Goal: Complete application form: Complete application form

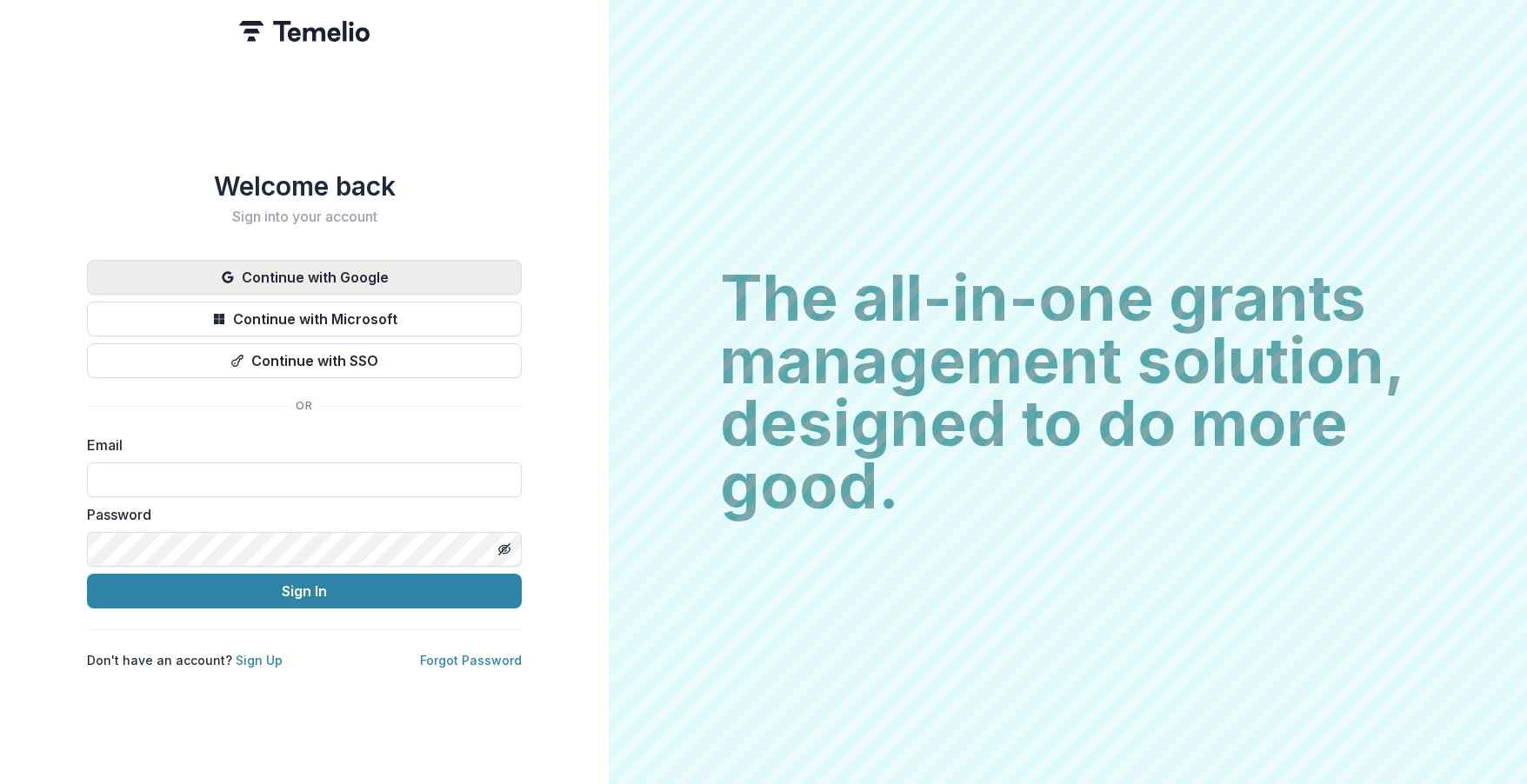
click at [318, 267] on button "Continue with Google" at bounding box center [305, 277] width 435 height 35
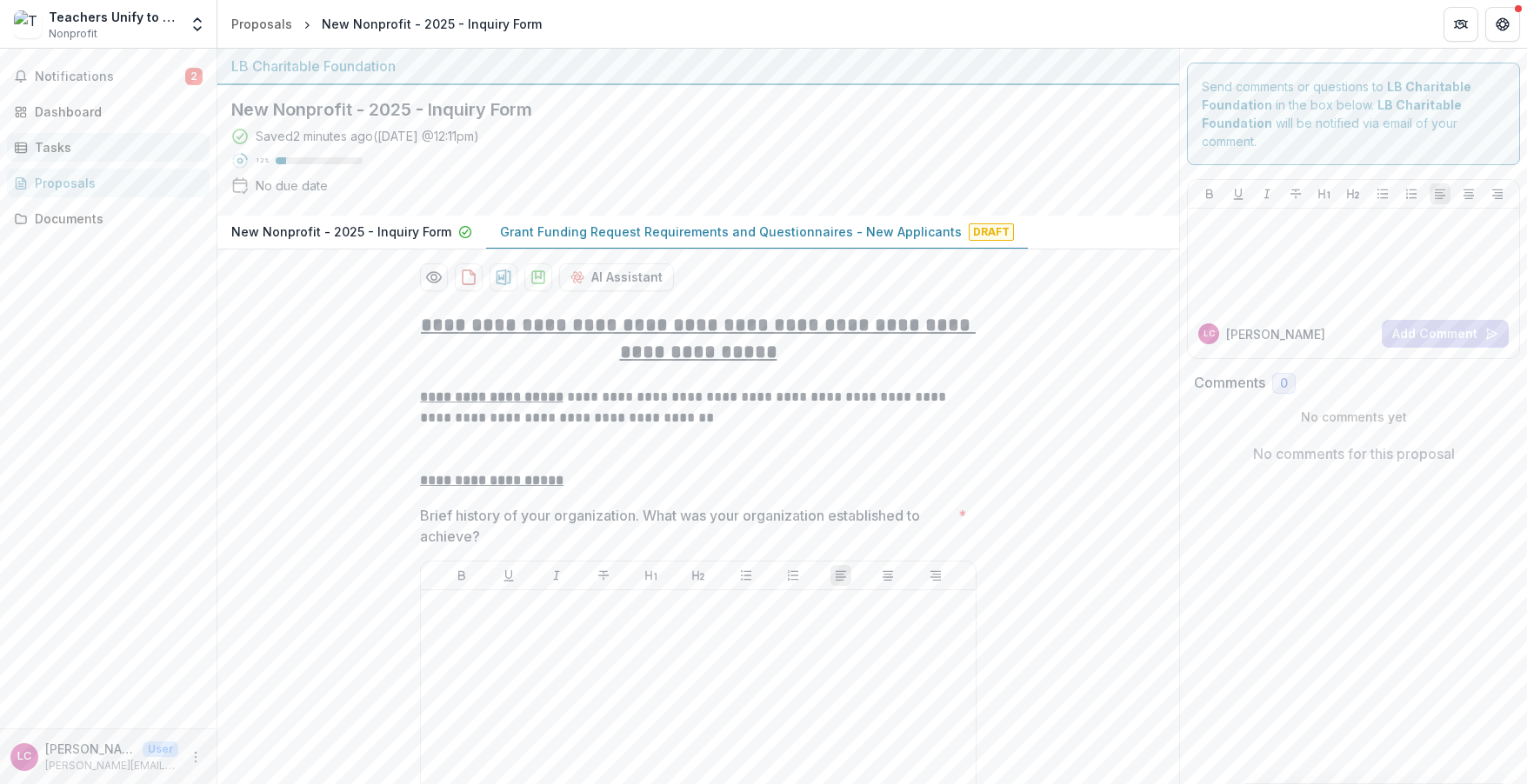
click at [44, 147] on div "Tasks" at bounding box center [115, 147] width 161 height 18
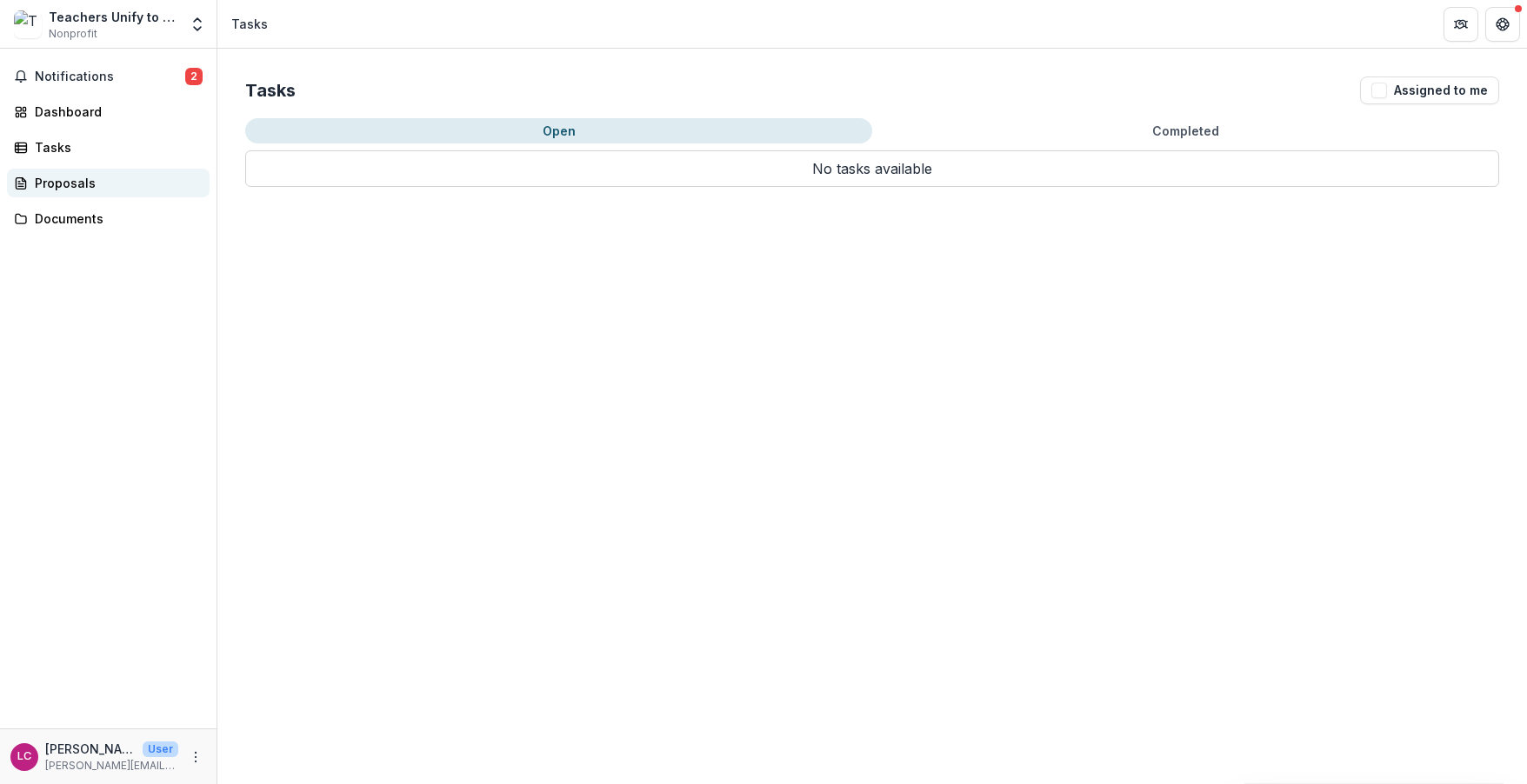
click at [66, 192] on link "Proposals" at bounding box center [108, 183] width 203 height 29
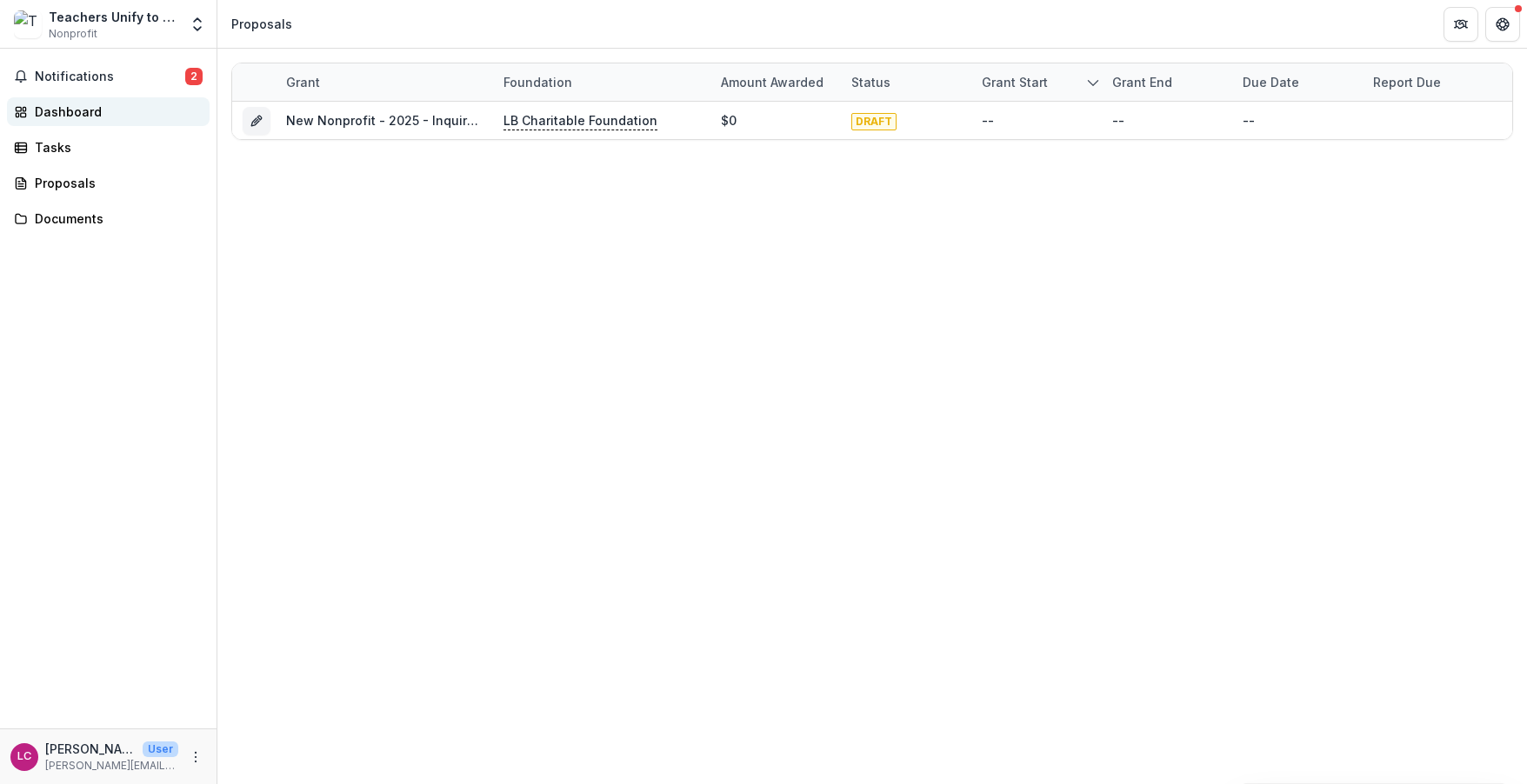
click at [65, 117] on div "Dashboard" at bounding box center [115, 111] width 161 height 18
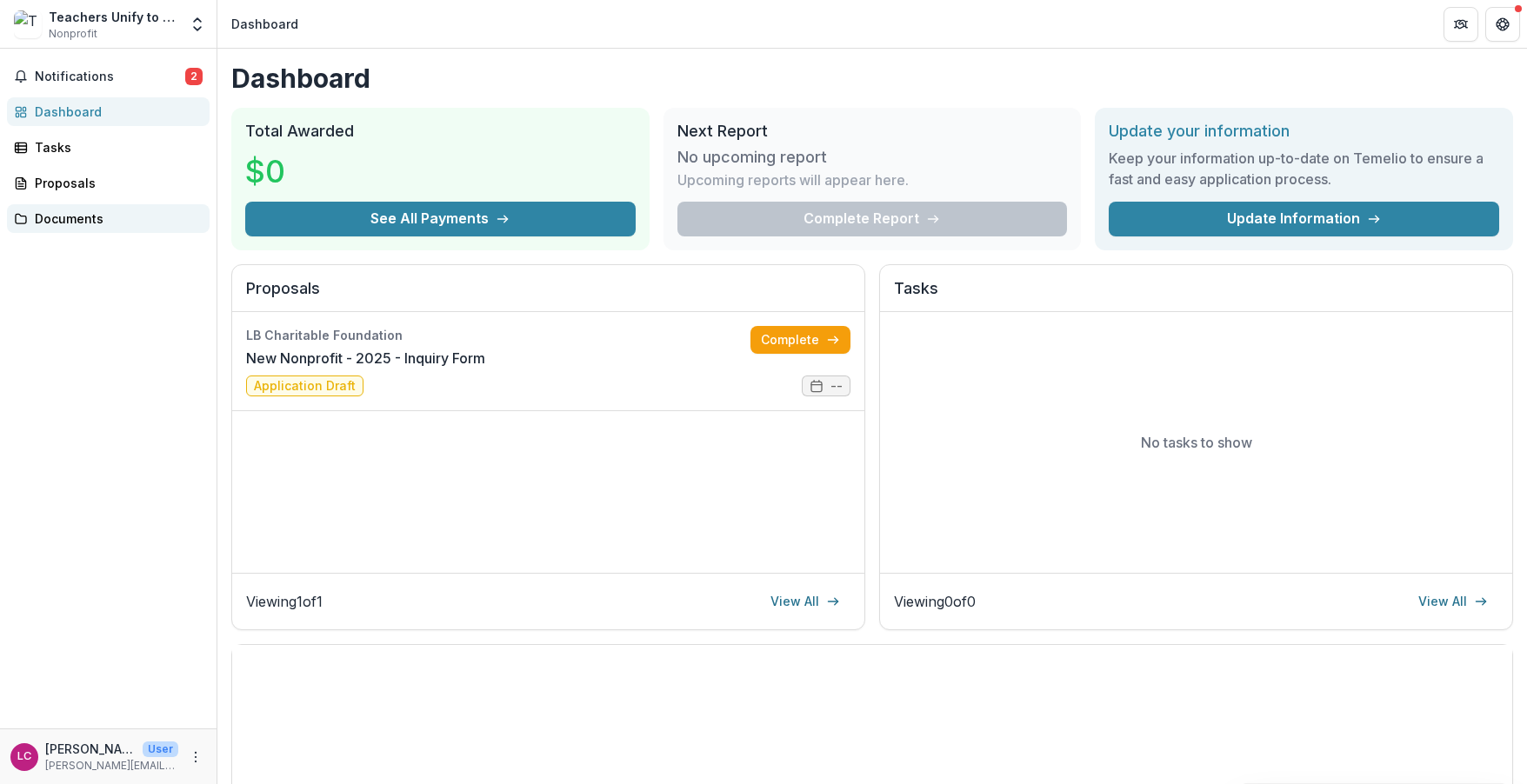
click at [63, 214] on div "Documents" at bounding box center [115, 218] width 161 height 18
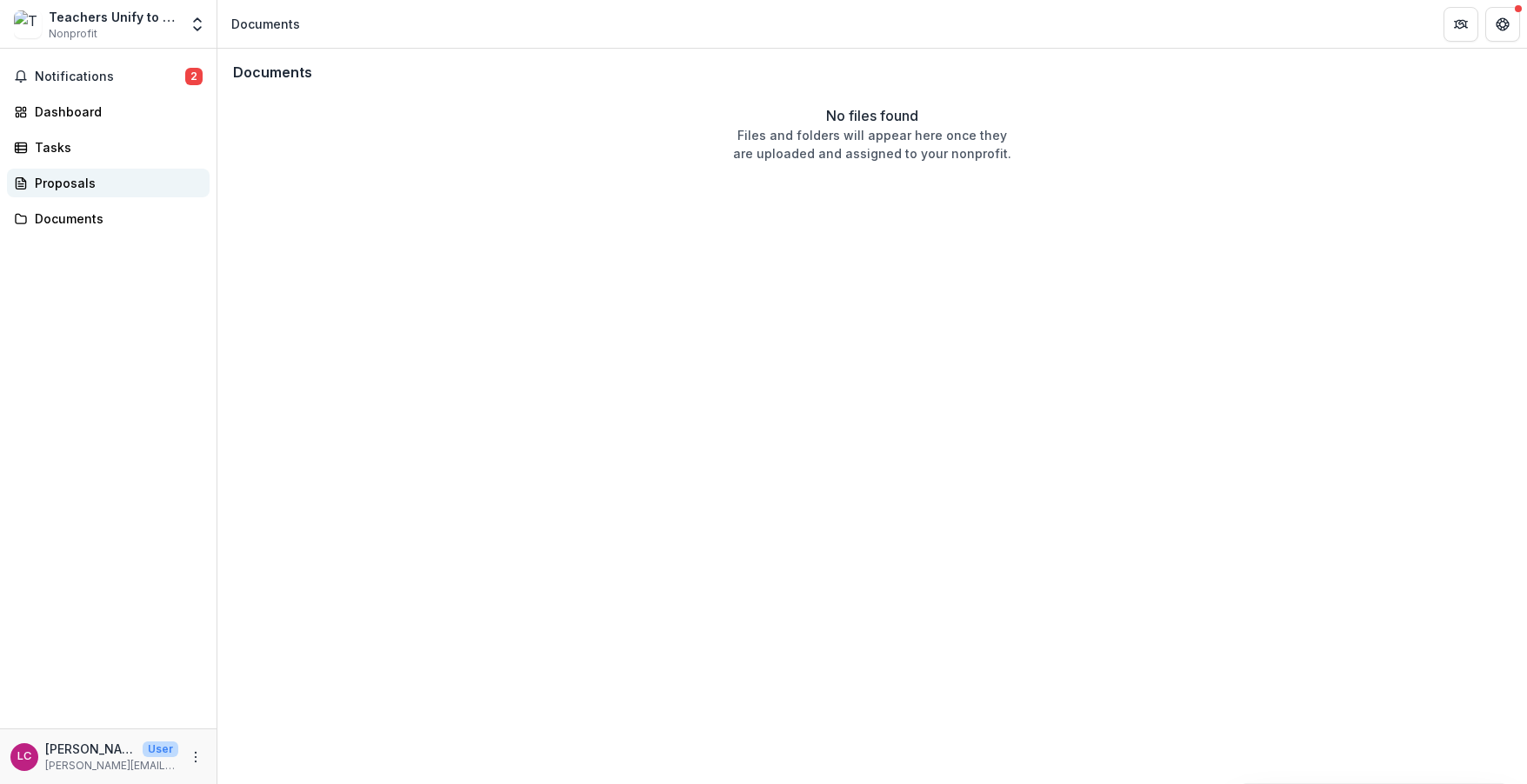
click at [62, 182] on div "Proposals" at bounding box center [115, 183] width 161 height 18
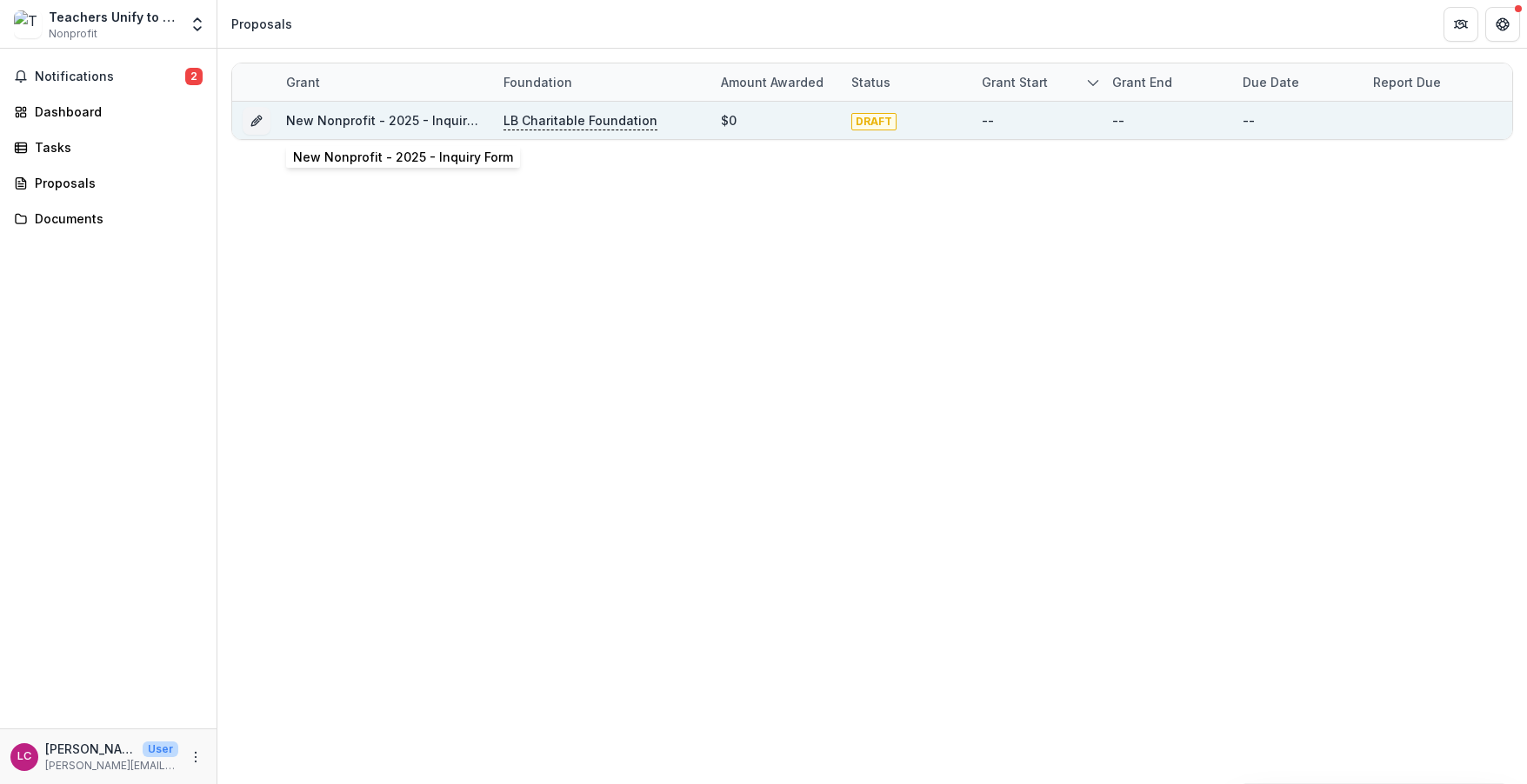
click at [380, 119] on link "New Nonprofit - 2025 - Inquiry Form" at bounding box center [396, 120] width 220 height 15
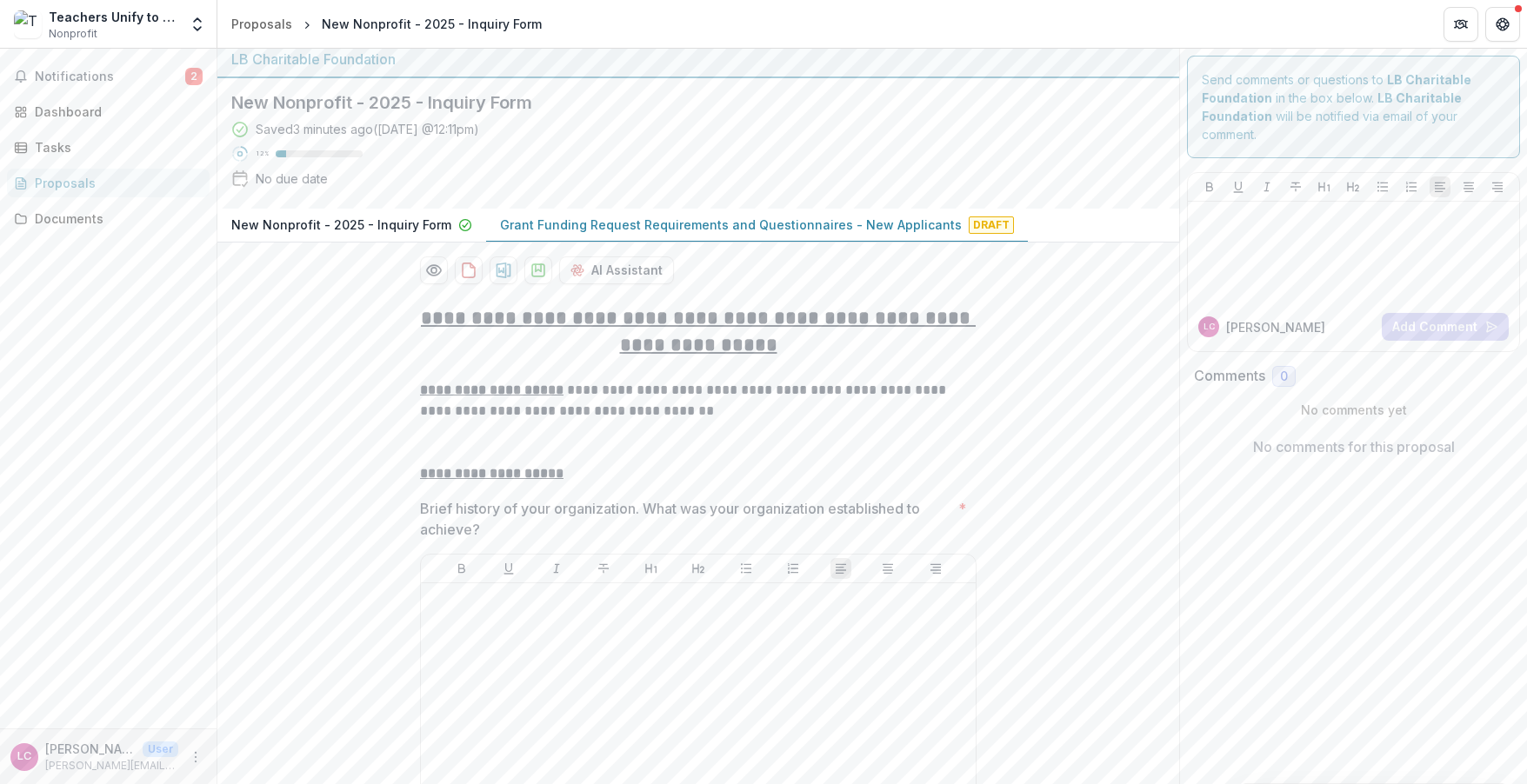
scroll to position [11, 0]
click at [201, 78] on span "2" at bounding box center [194, 76] width 17 height 17
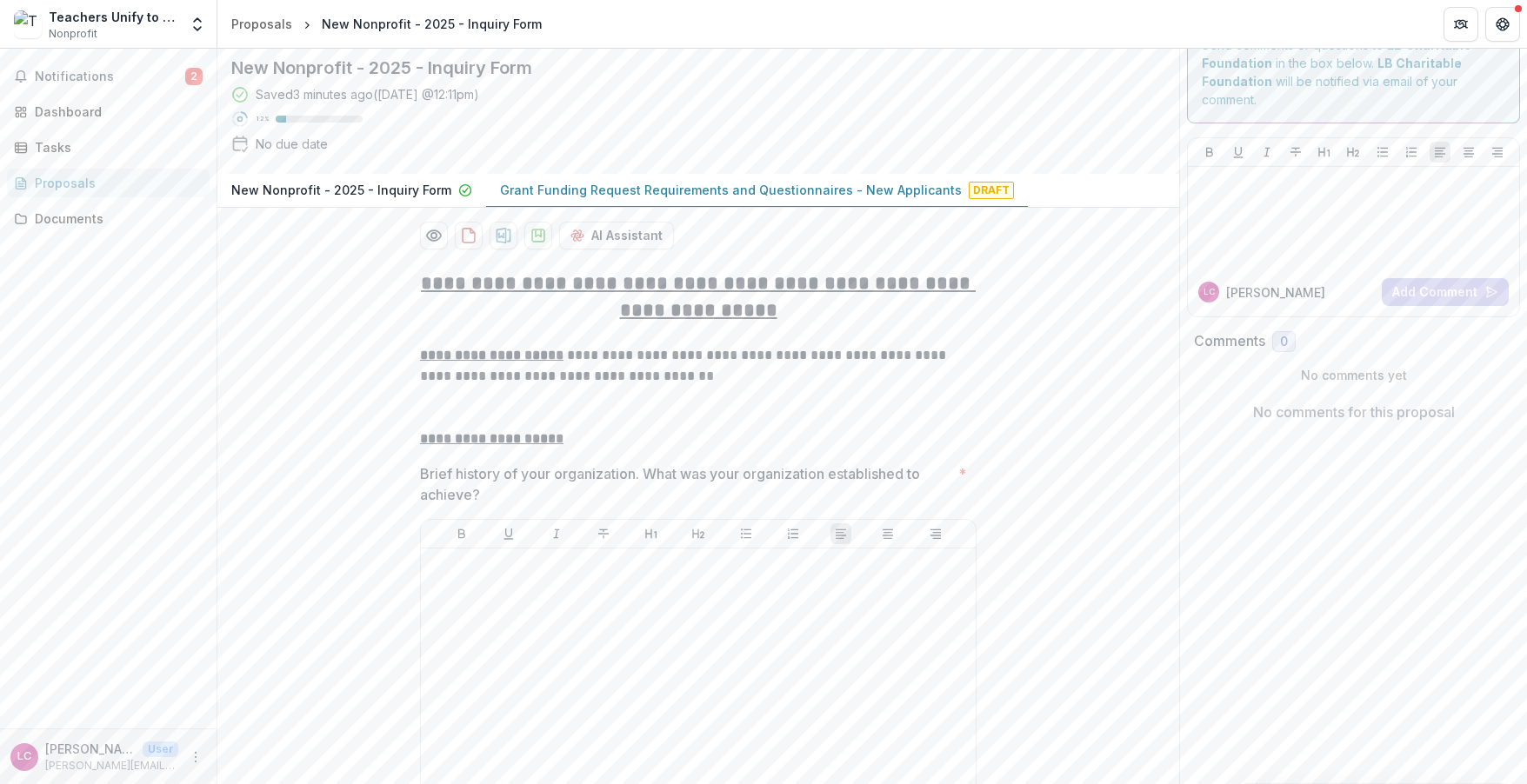
scroll to position [45, 0]
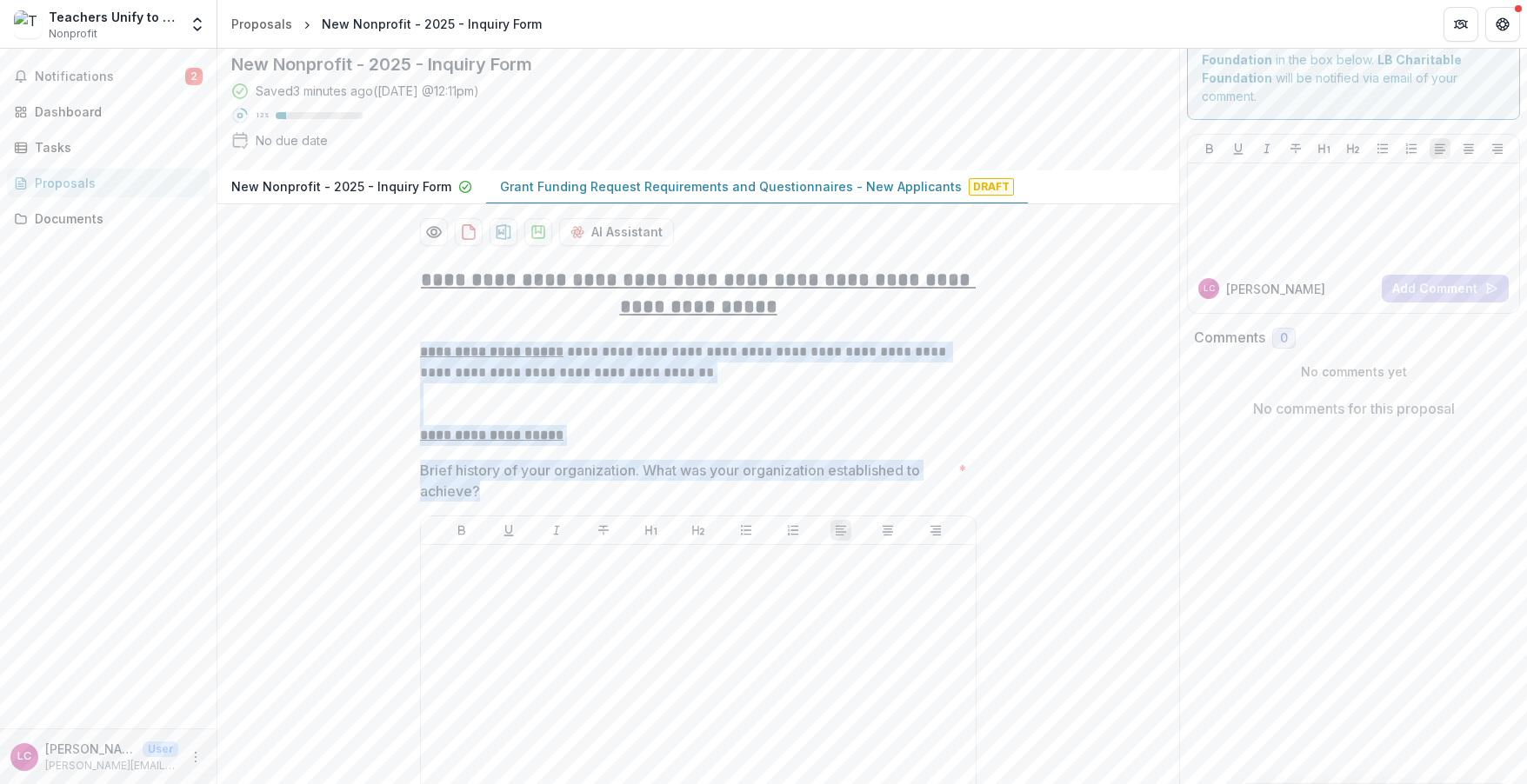
drag, startPoint x: 419, startPoint y: 346, endPoint x: 482, endPoint y: 484, distance: 151.7
copy div "**********"
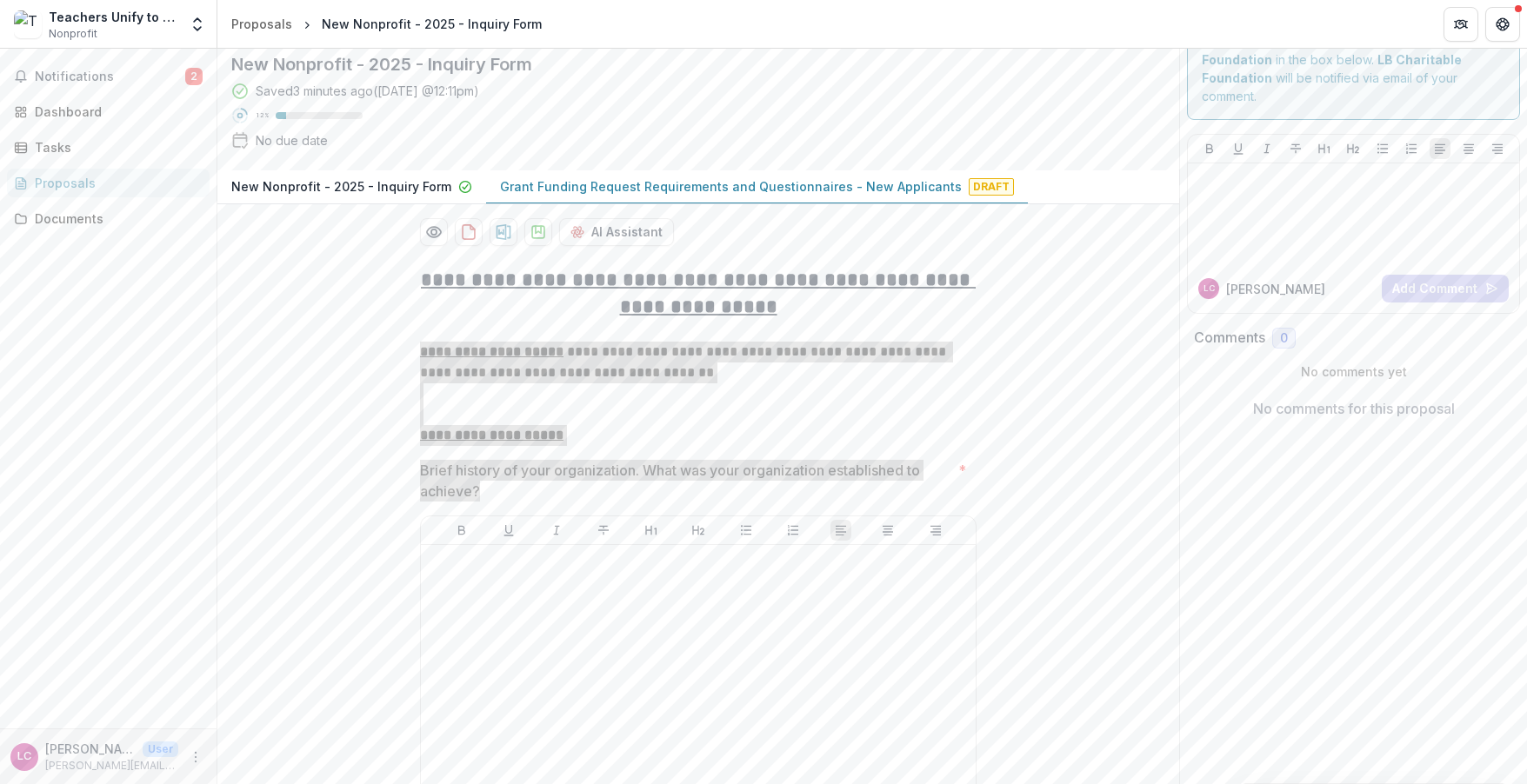
scroll to position [183, 0]
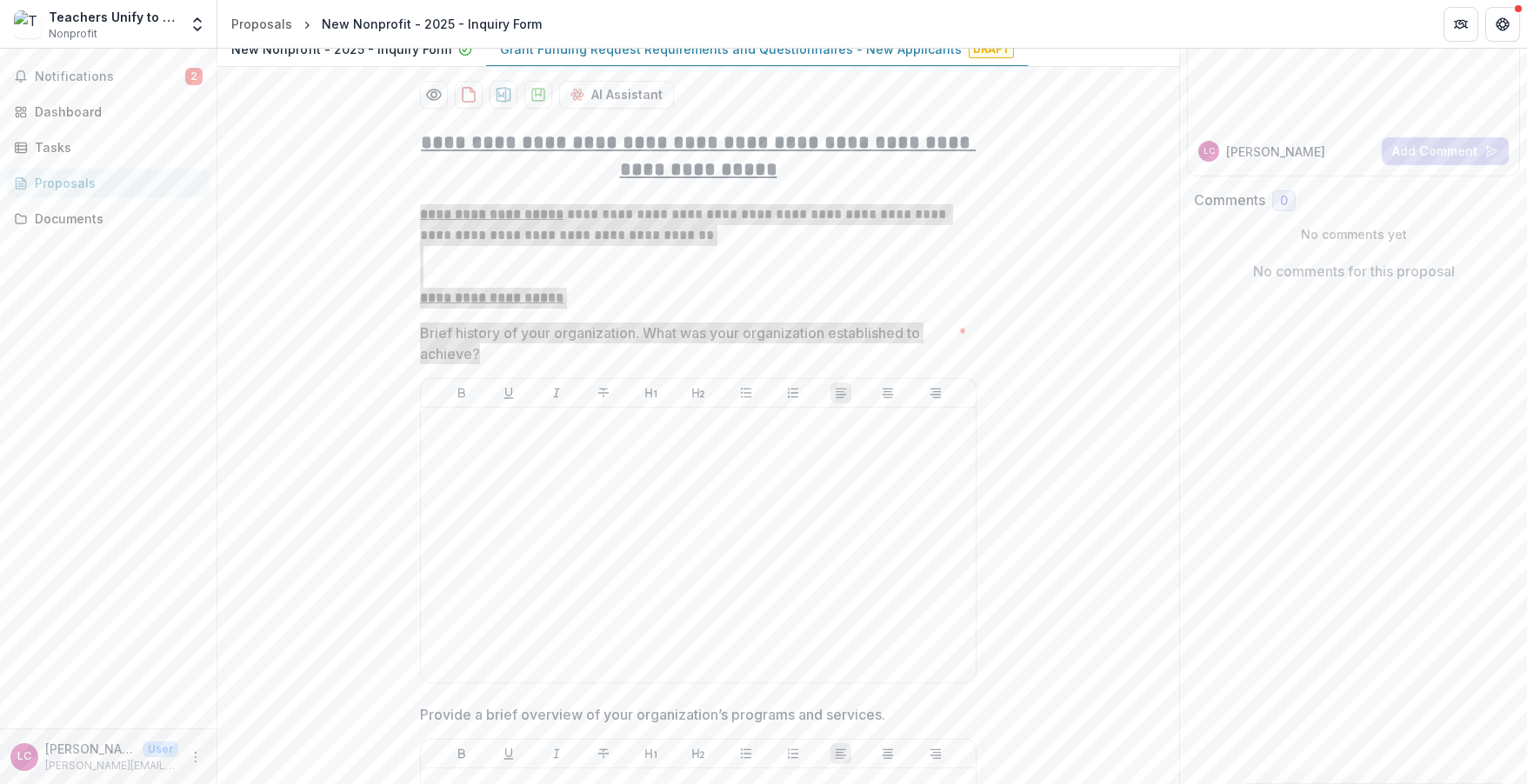
click at [526, 338] on p "Brief history of your organization. What was your organization established to a…" at bounding box center [686, 343] width 532 height 42
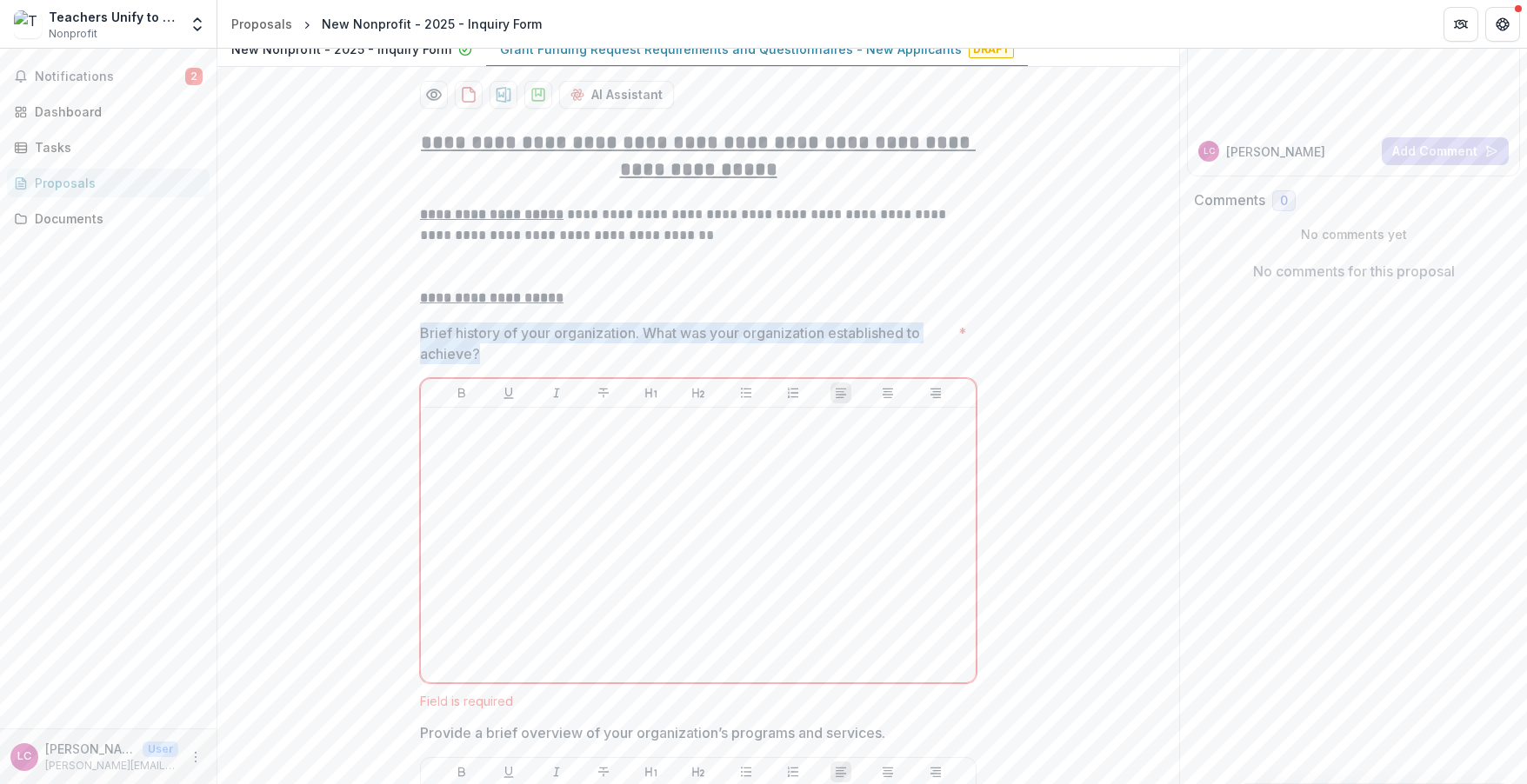
drag, startPoint x: 491, startPoint y: 350, endPoint x: 406, endPoint y: 334, distance: 86.5
copy p "Brief history of your organization. What was your organization established to a…"
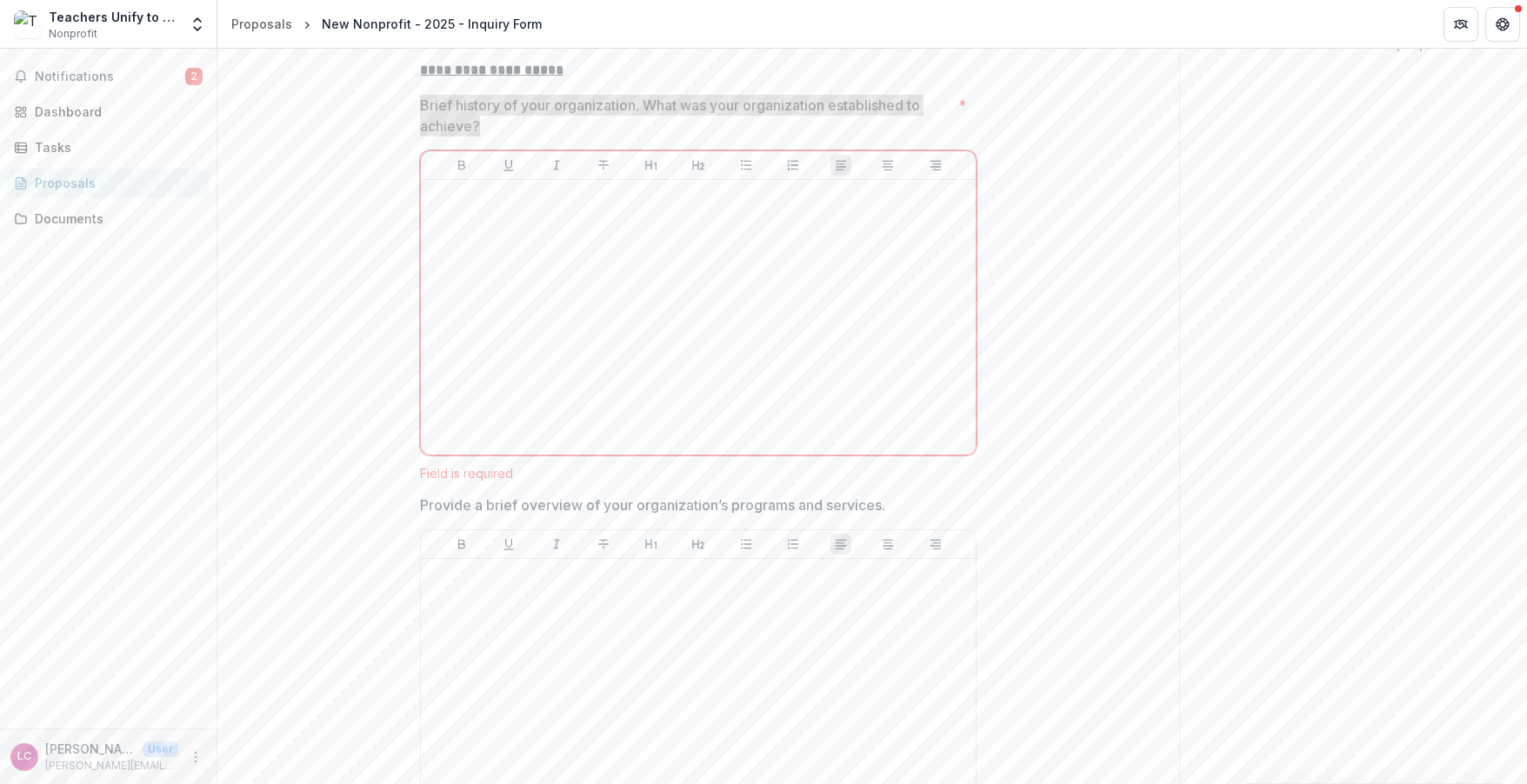
scroll to position [508, 0]
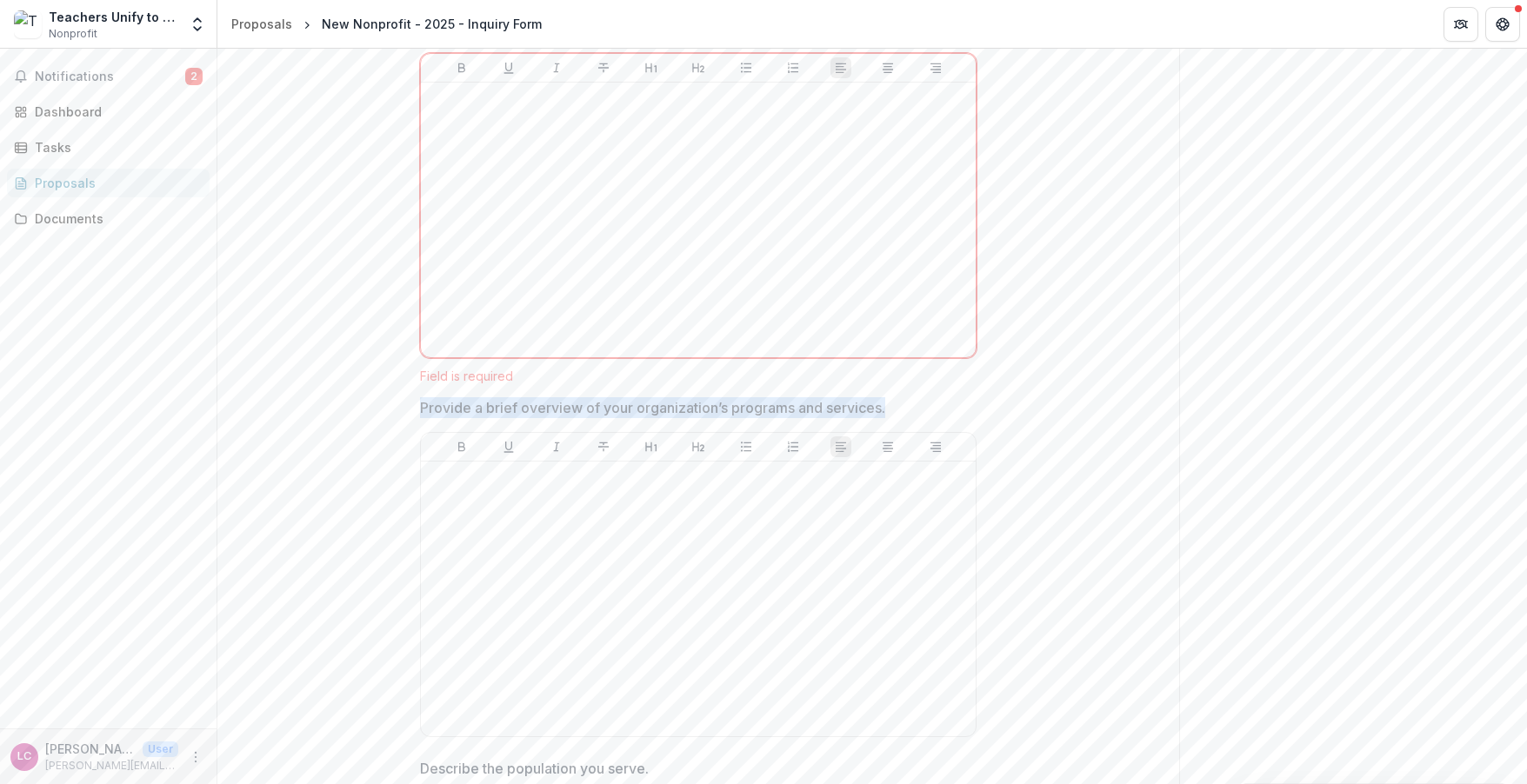
drag, startPoint x: 414, startPoint y: 399, endPoint x: 906, endPoint y: 400, distance: 492.0
copy p "Provide a brief overview of your organization’s programs and services."
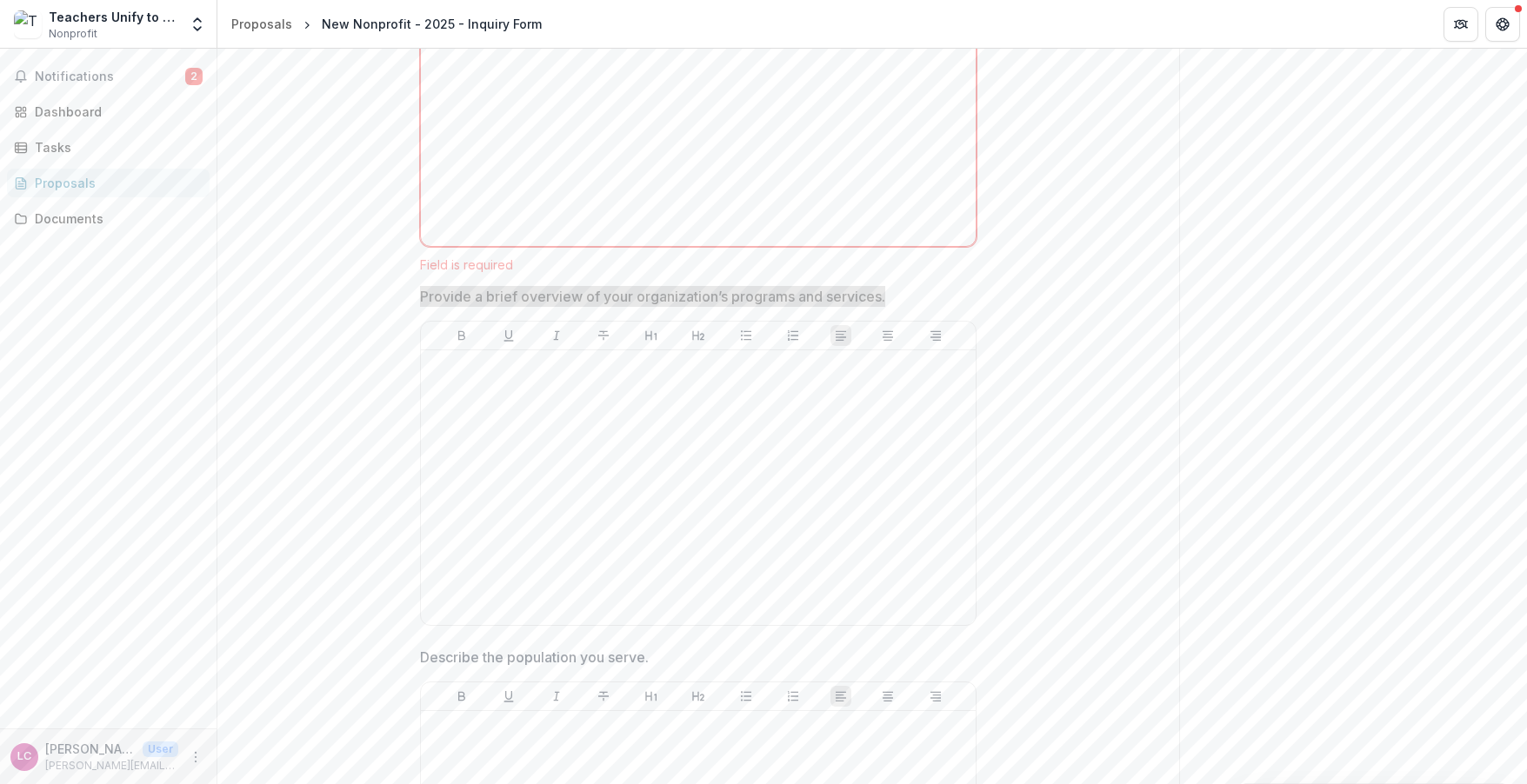
scroll to position [808, 0]
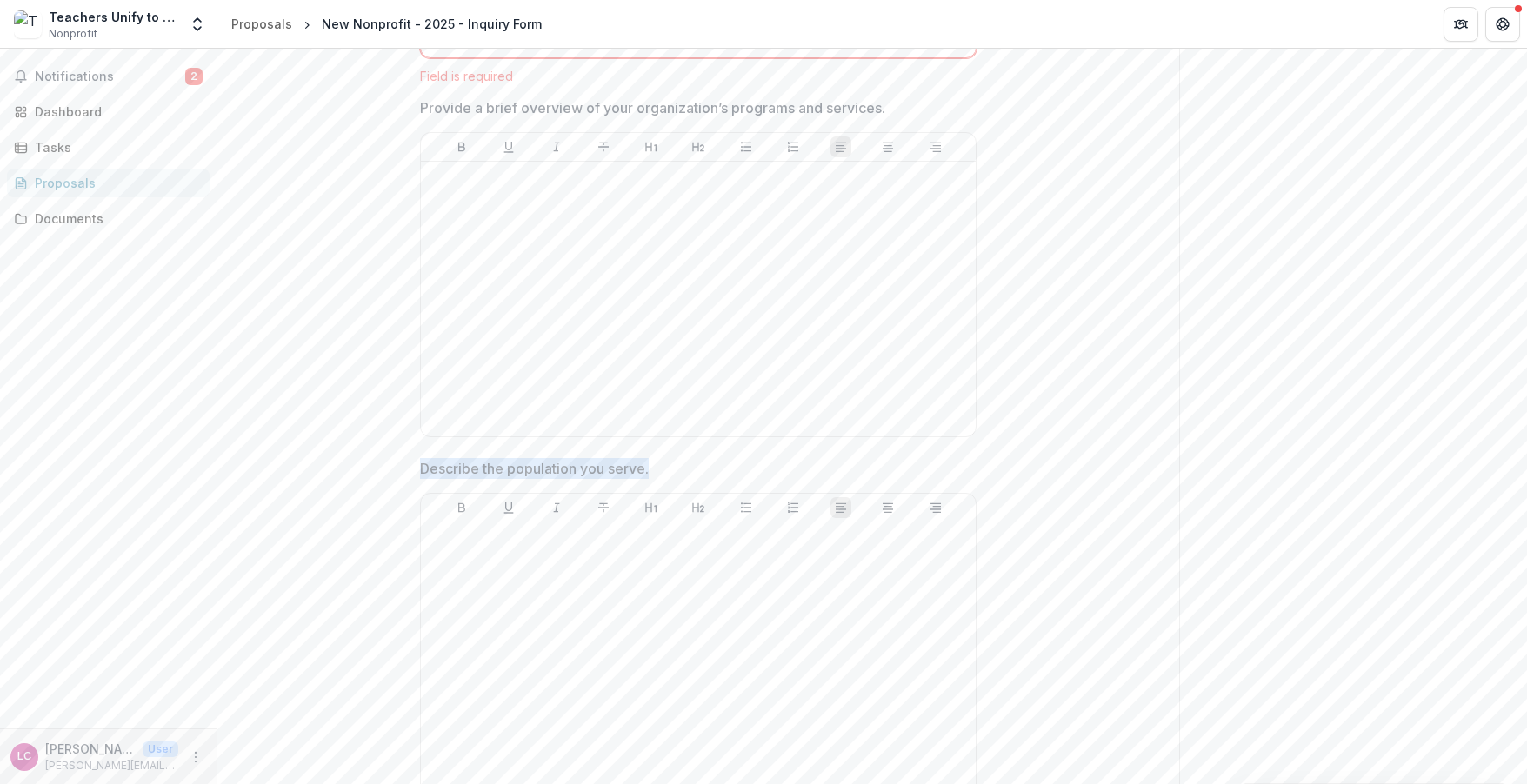
drag, startPoint x: 415, startPoint y: 457, endPoint x: 684, endPoint y: 465, distance: 269.1
copy p "Describe the population you serve."
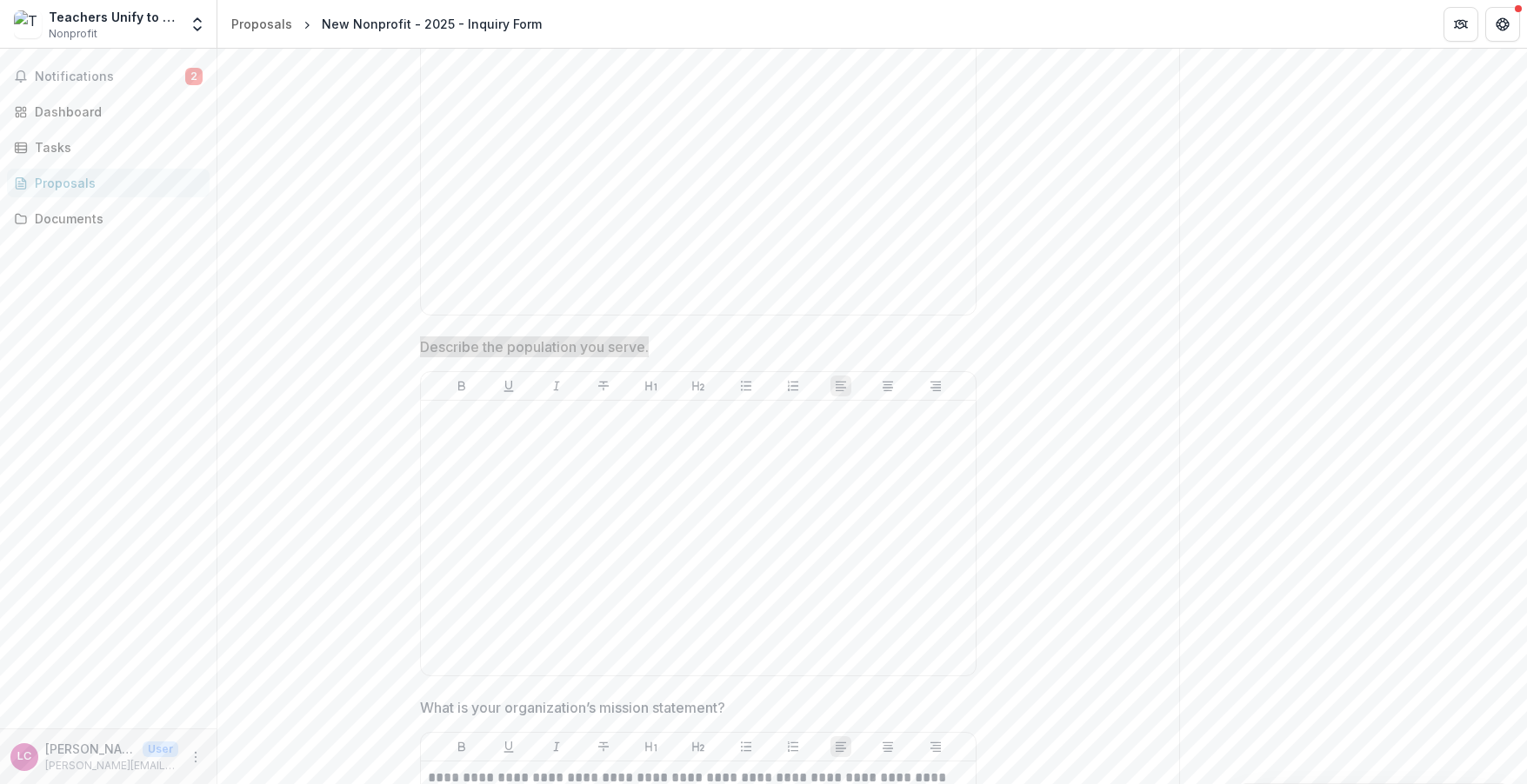
scroll to position [1089, 0]
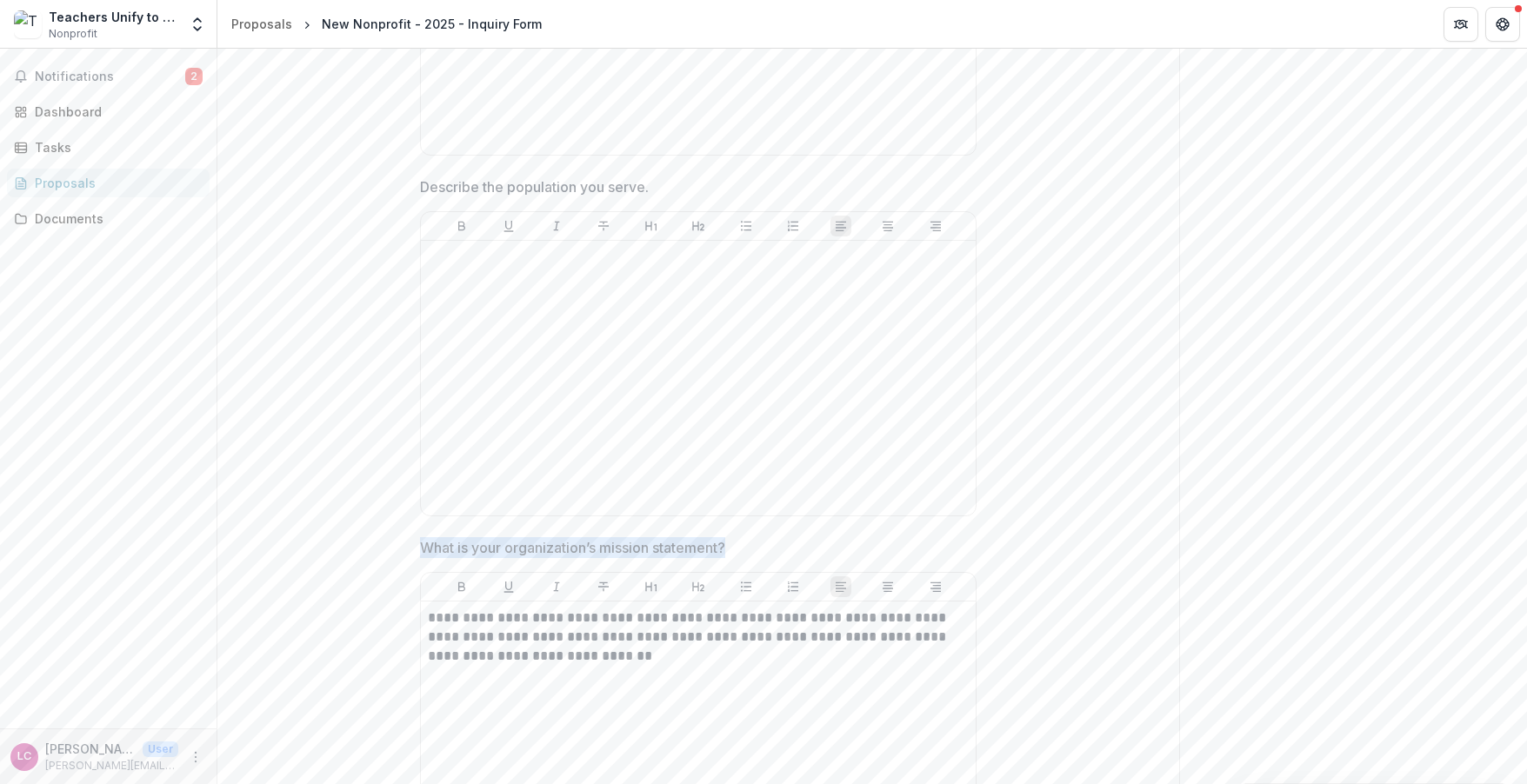
drag, startPoint x: 739, startPoint y: 533, endPoint x: 403, endPoint y: 533, distance: 336.0
copy p "What is your organization’s mission statement?"
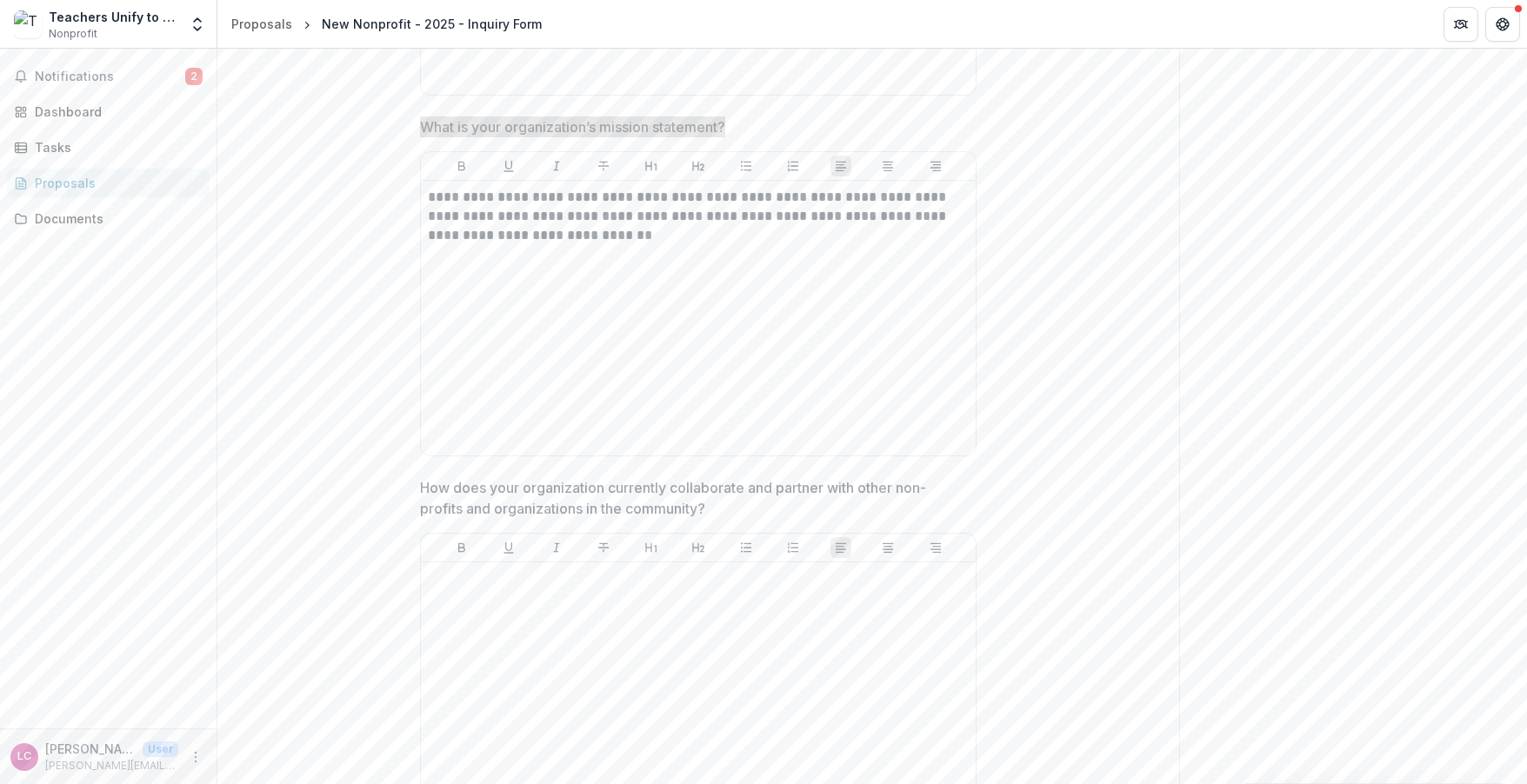
scroll to position [1583, 0]
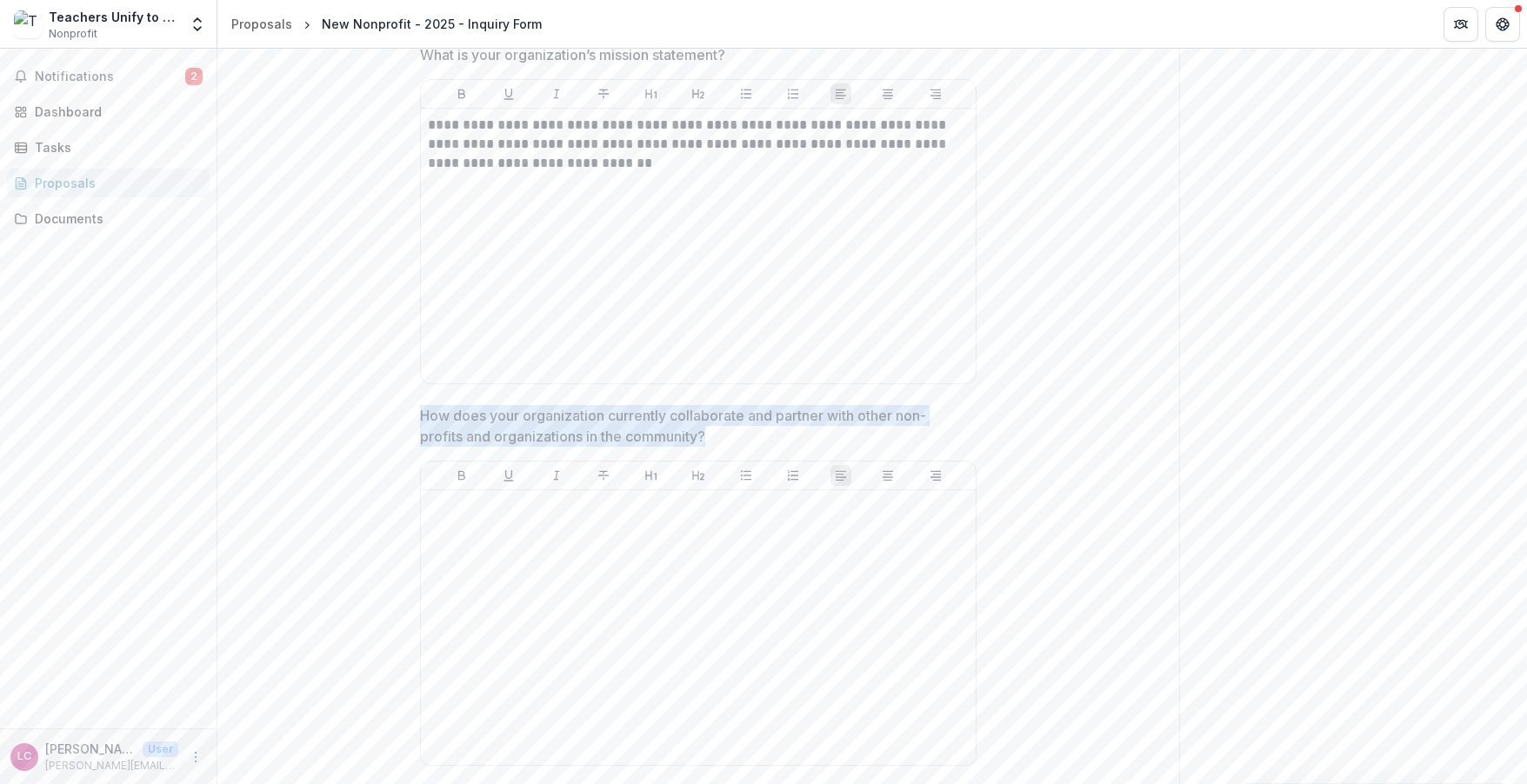
drag, startPoint x: 711, startPoint y: 420, endPoint x: 334, endPoint y: 398, distance: 377.6
copy p "How does your organization currently collaborate and partner with other non-pro…"
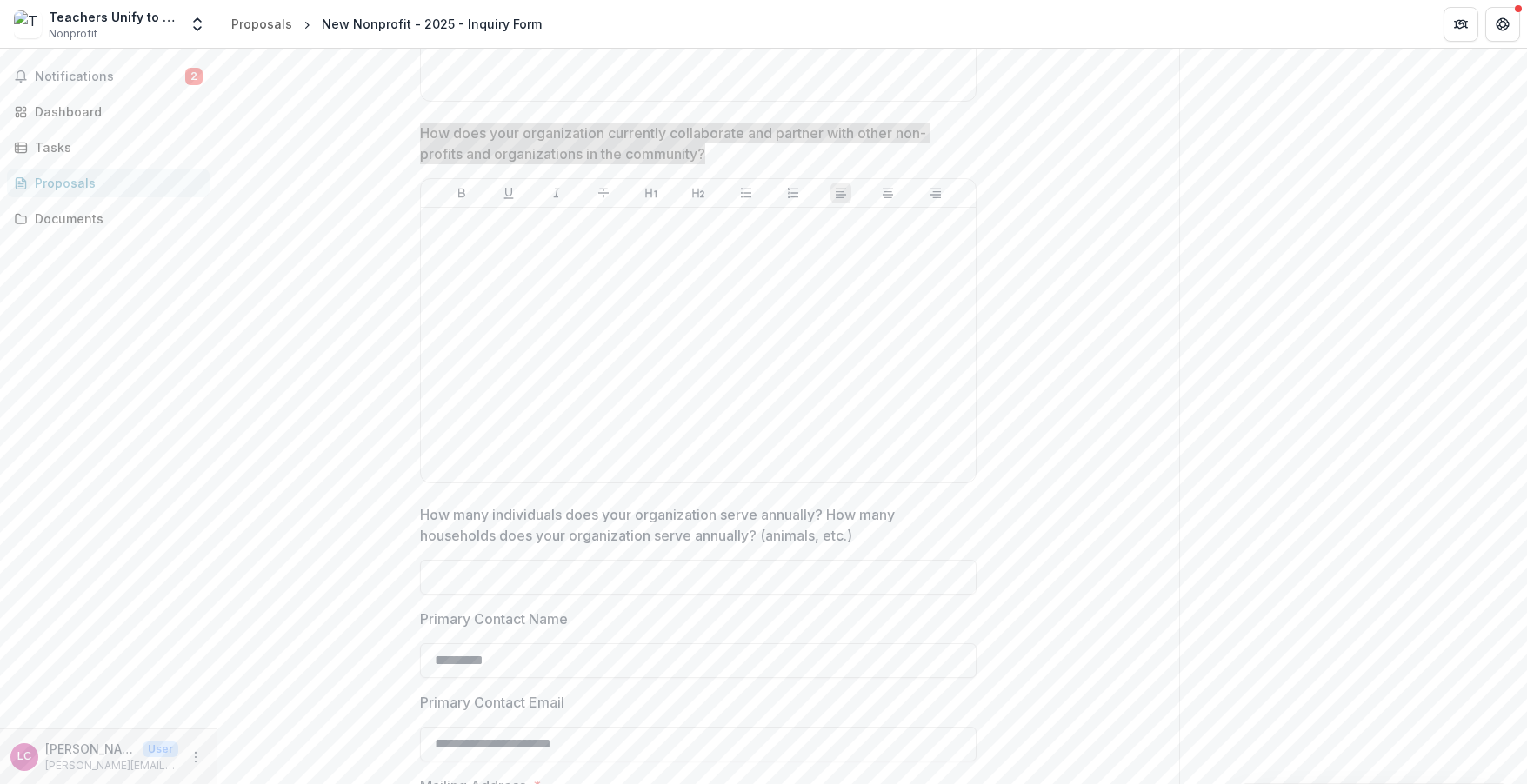
scroll to position [1736, 0]
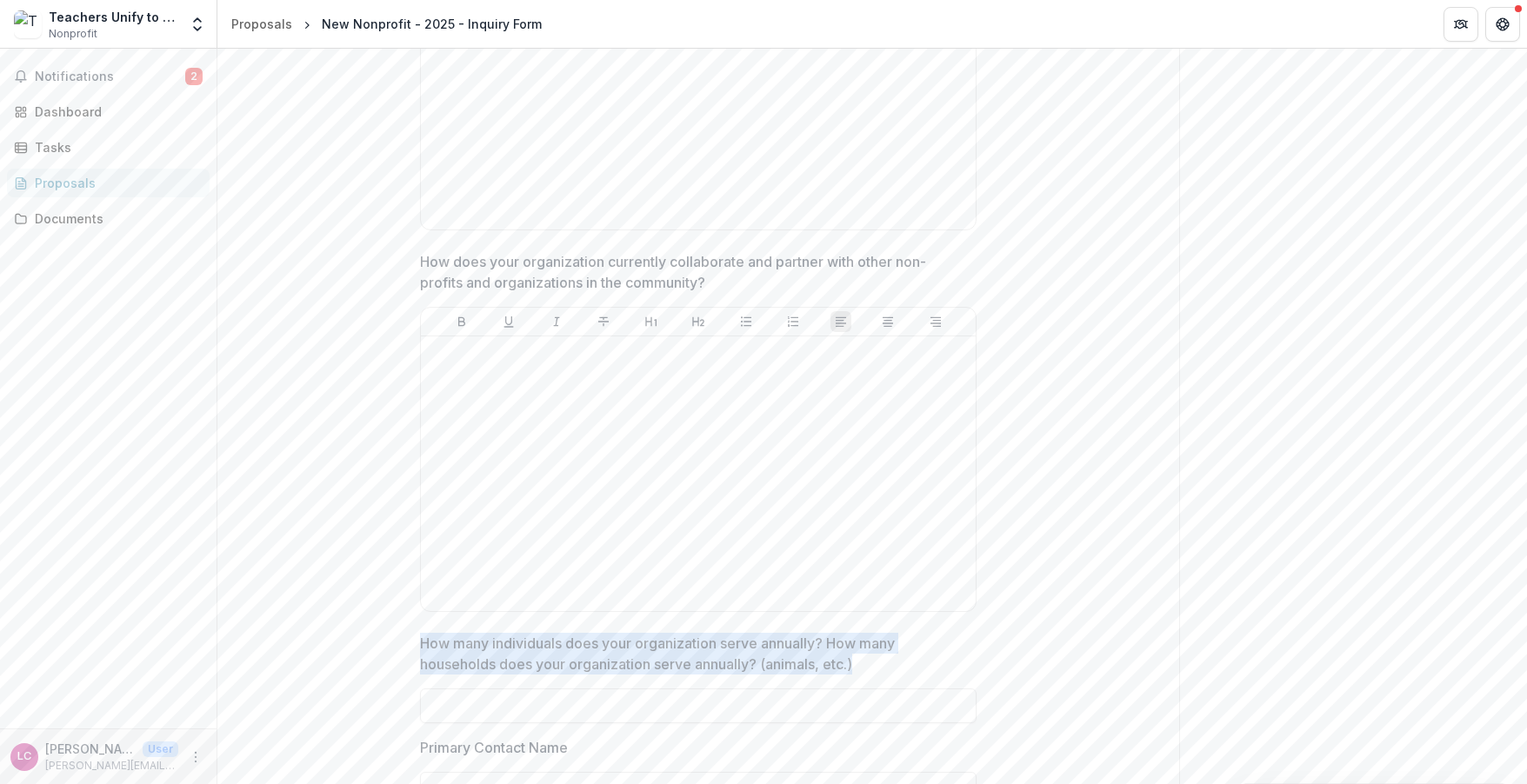
drag, startPoint x: 869, startPoint y: 649, endPoint x: 350, endPoint y: 612, distance: 520.3
copy p "How many individuals does your organization serve annually? How many households…"
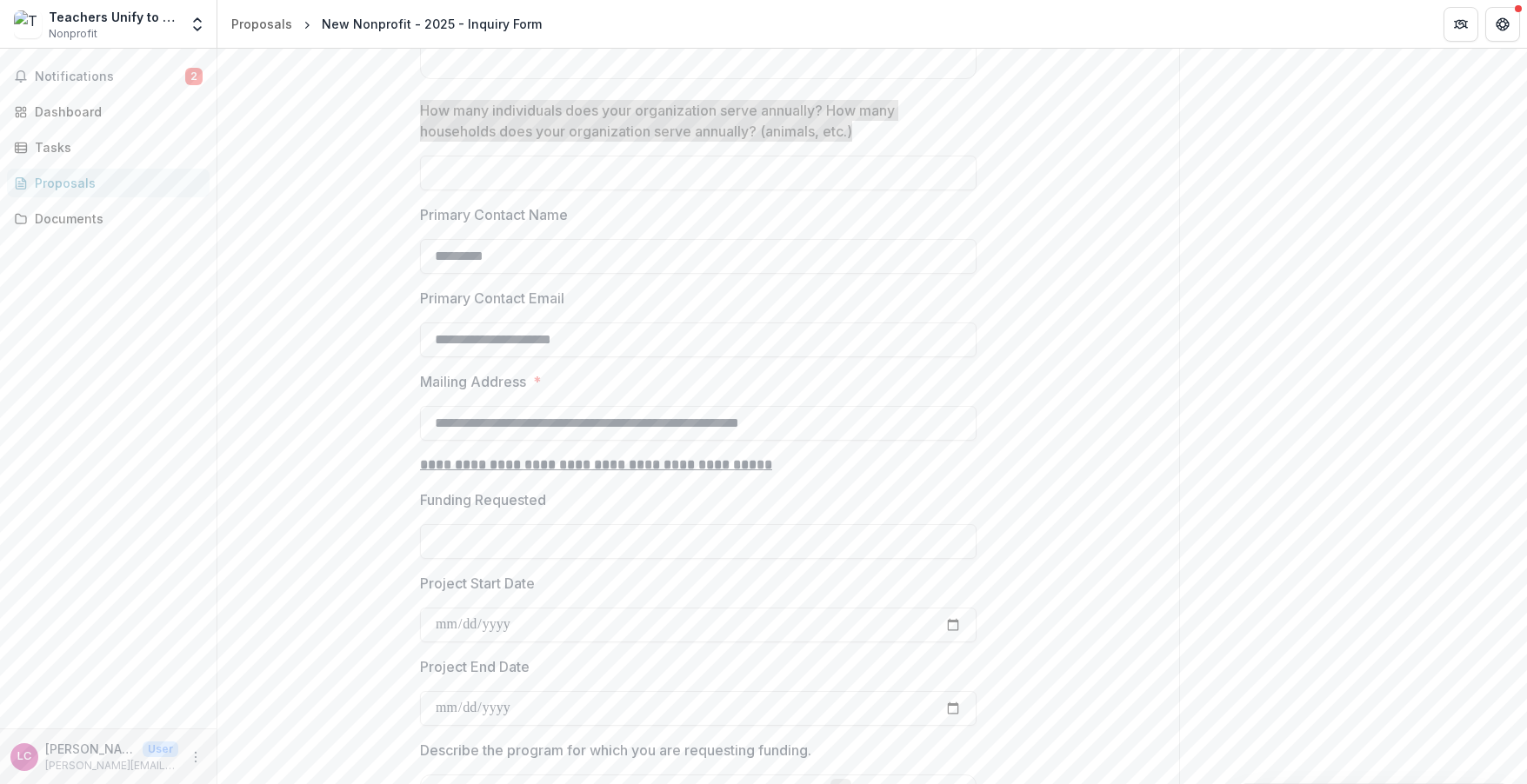
scroll to position [2273, 0]
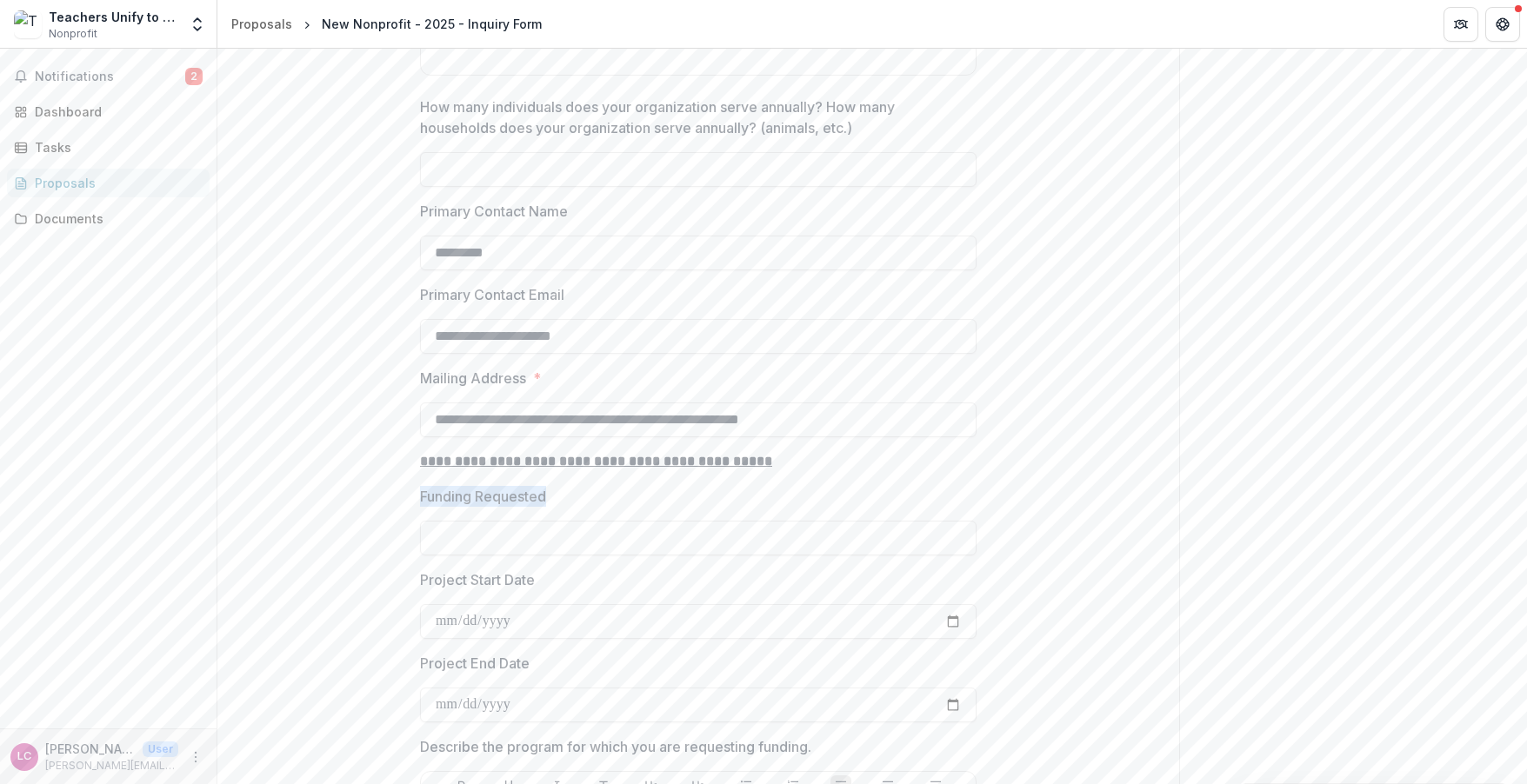
drag, startPoint x: 555, startPoint y: 477, endPoint x: 398, endPoint y: 478, distance: 157.0
copy p "Funding Requested"
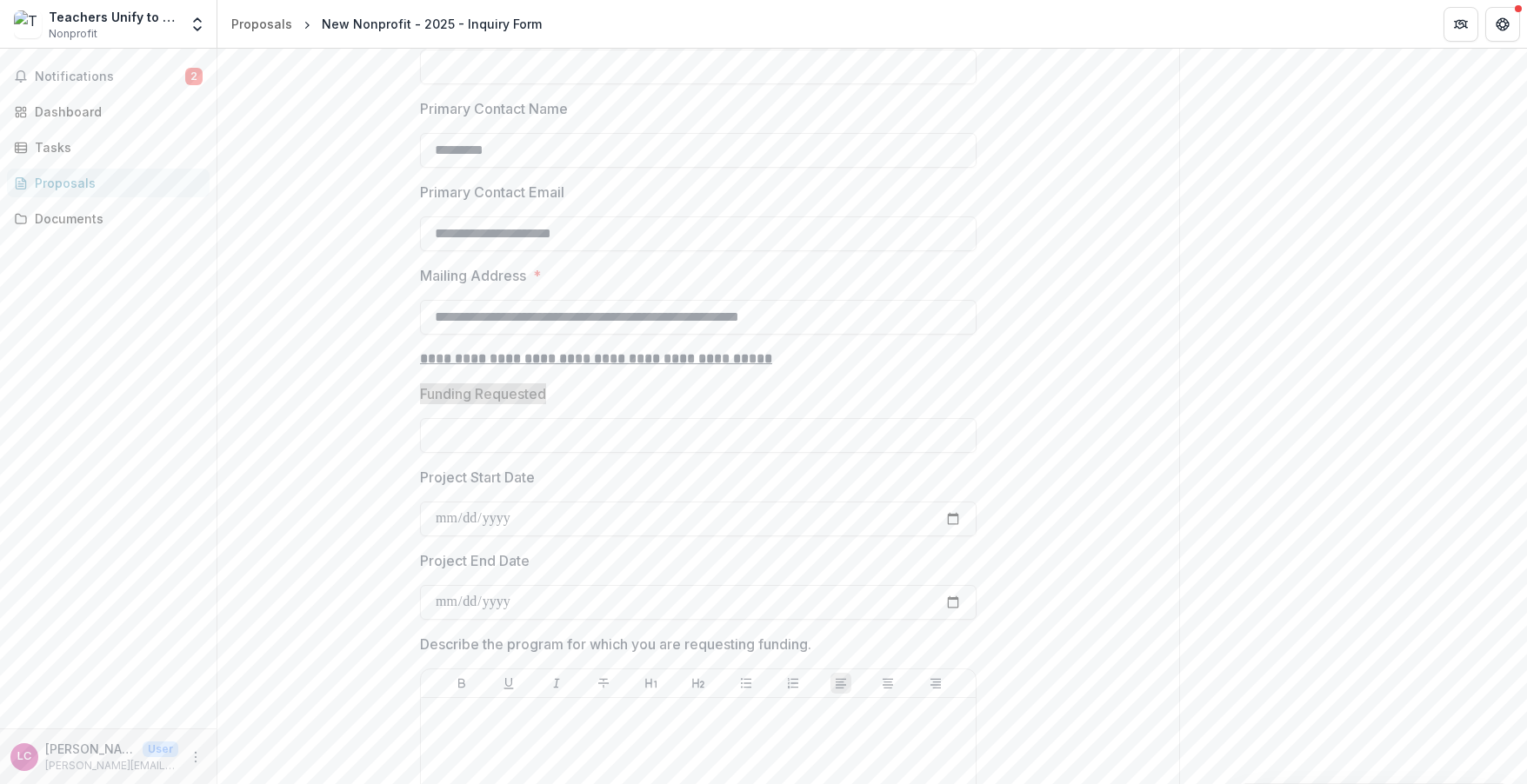
scroll to position [2408, 0]
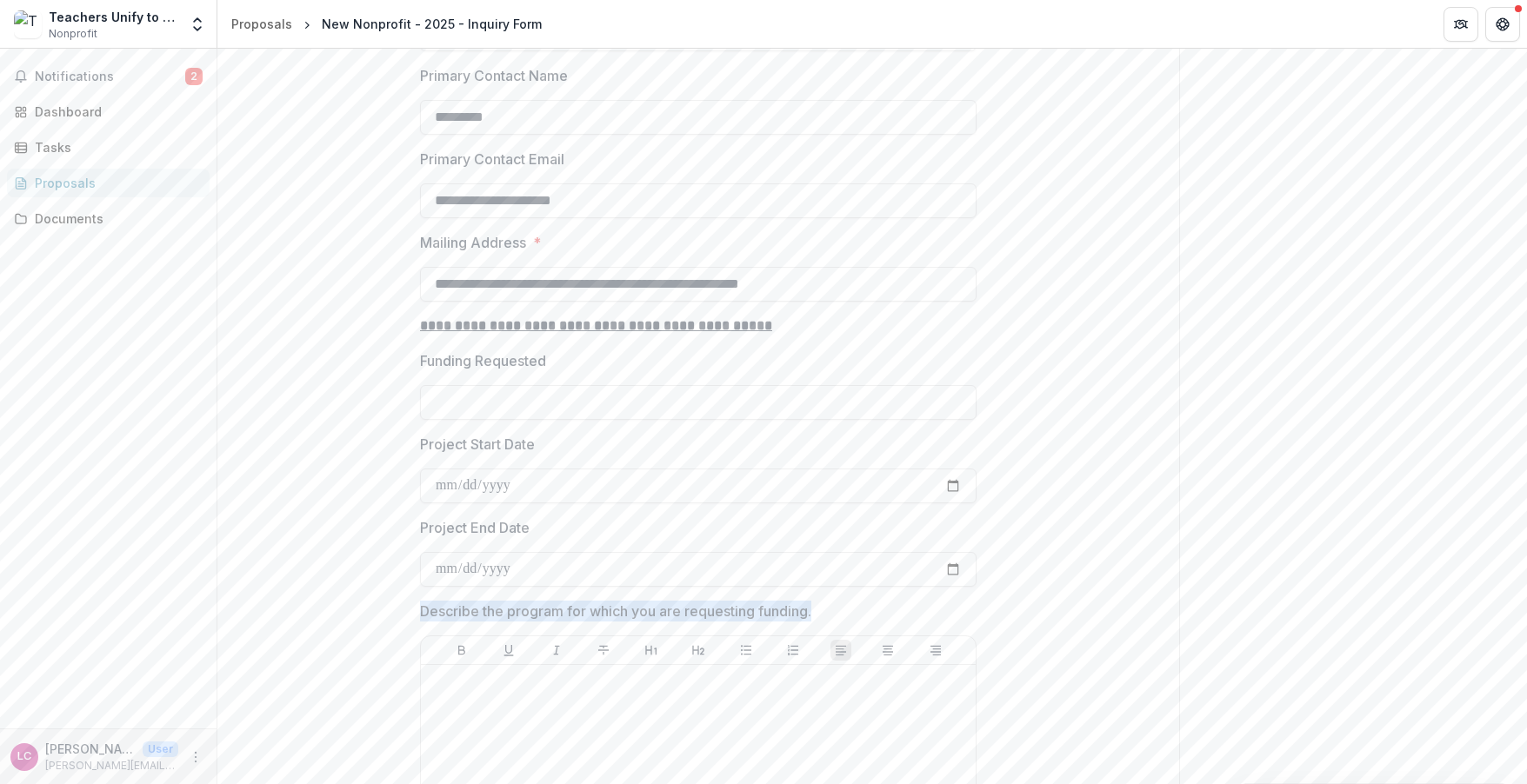
drag, startPoint x: 832, startPoint y: 588, endPoint x: 381, endPoint y: 588, distance: 451.0
copy p "Describe the program for which you are requesting funding."
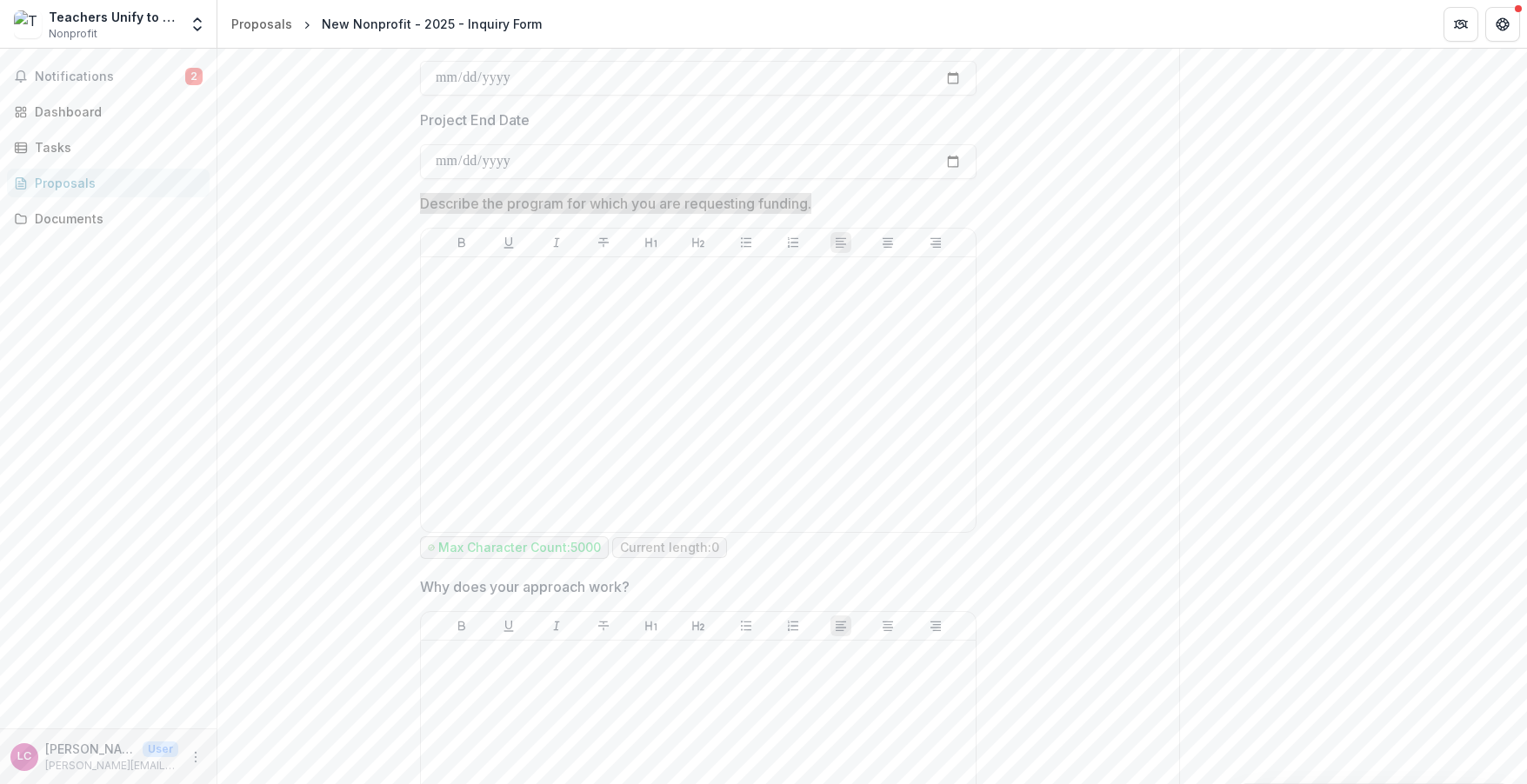
scroll to position [2826, 0]
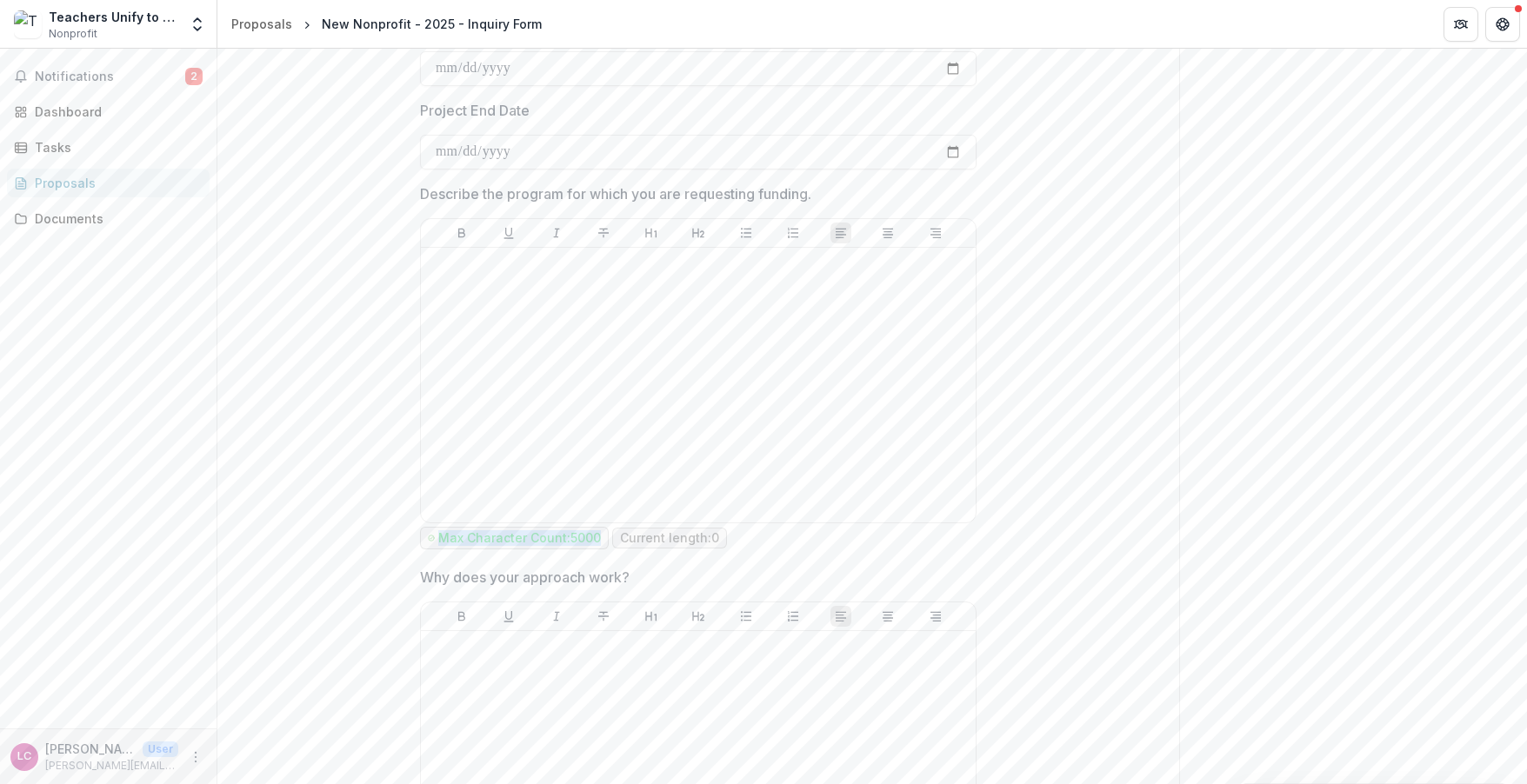
drag, startPoint x: 437, startPoint y: 514, endPoint x: 604, endPoint y: 530, distance: 167.8
click at [604, 530] on div "Describe the program for which you are requesting funding. Max Character Count:…" at bounding box center [698, 368] width 557 height 370
copy p "Max Character Count: 5000"
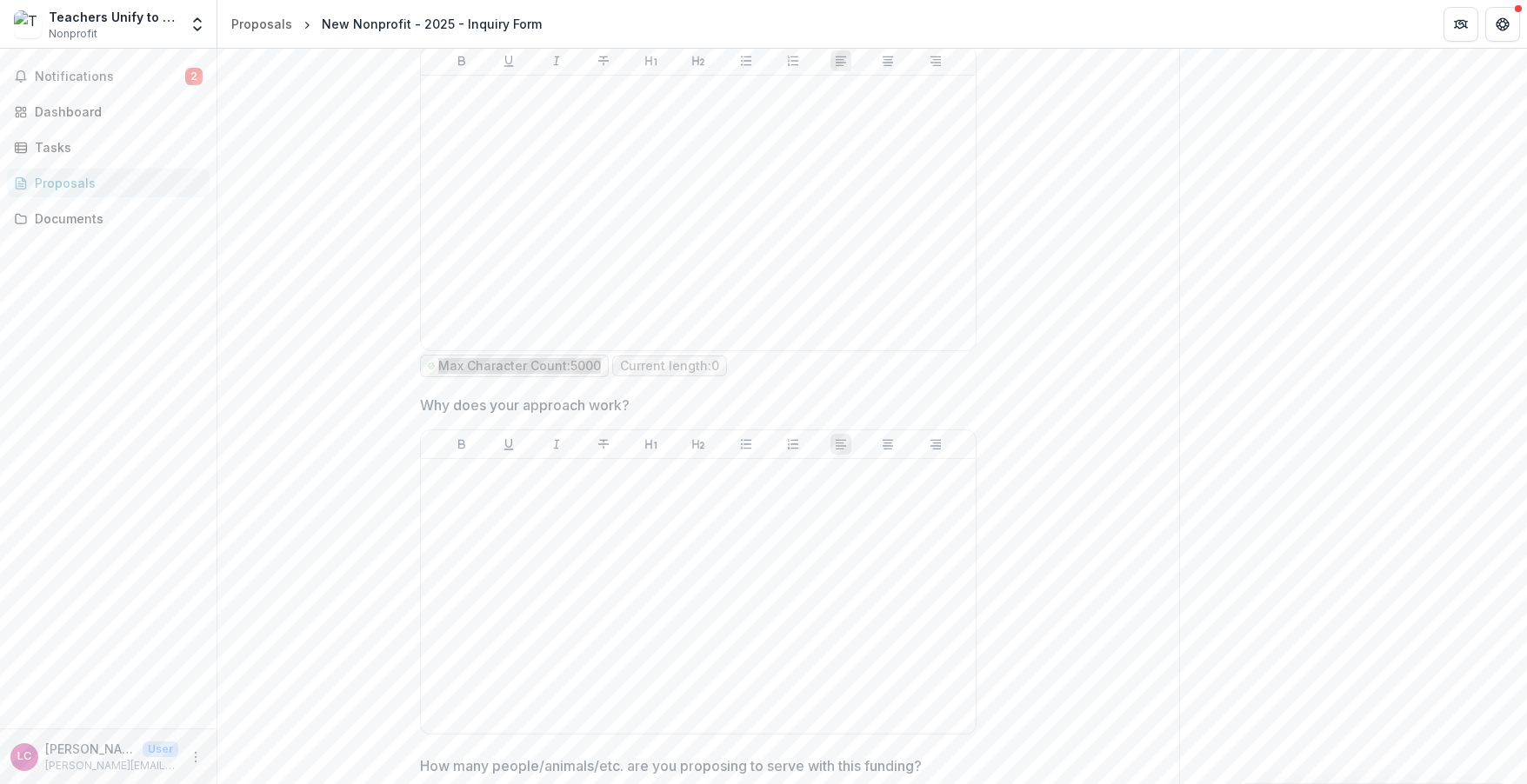
scroll to position [3122, 0]
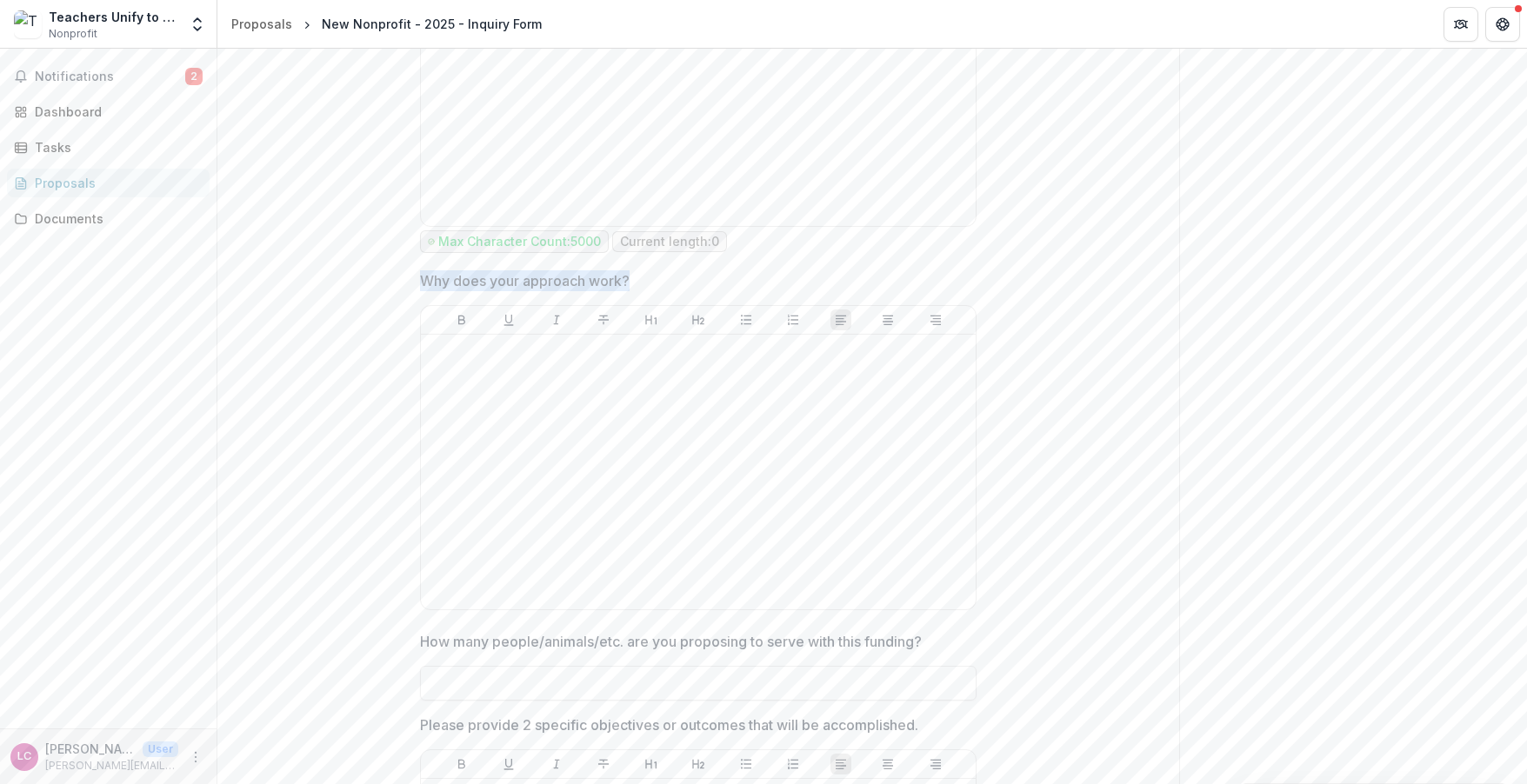
drag, startPoint x: 643, startPoint y: 268, endPoint x: 381, endPoint y: 264, distance: 262.0
click at [490, 537] on div at bounding box center [698, 472] width 541 height 261
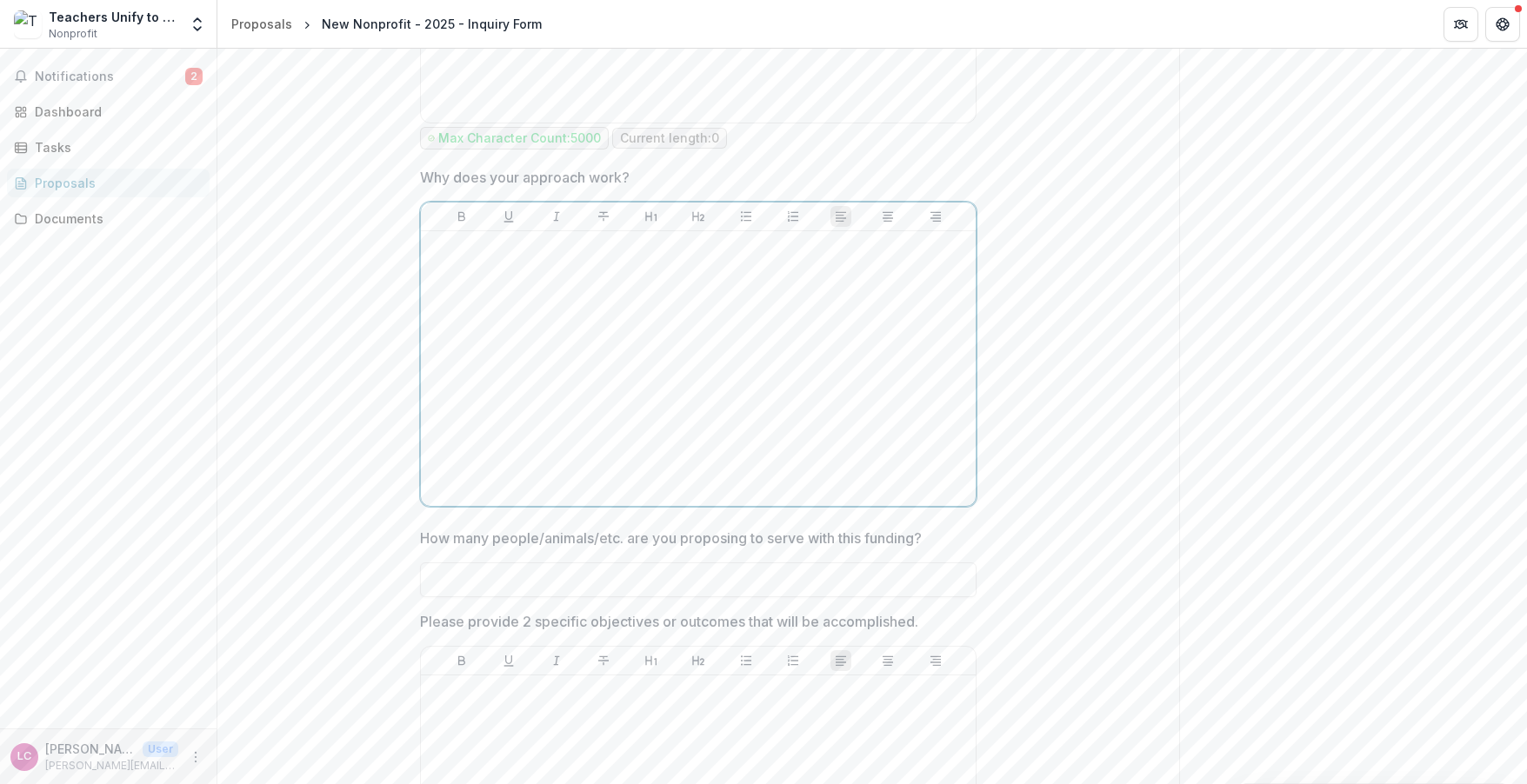
scroll to position [3303, 0]
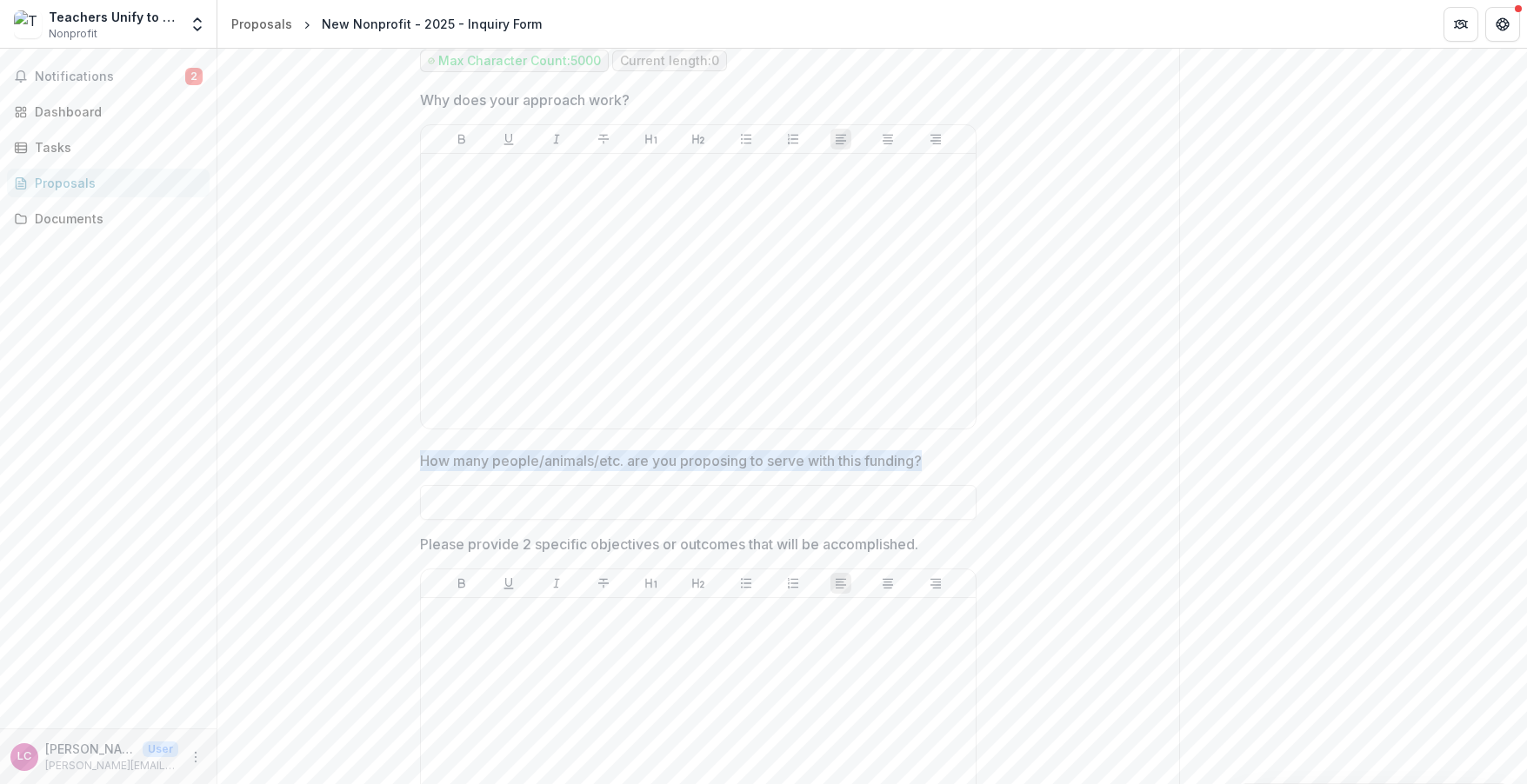
drag, startPoint x: 418, startPoint y: 436, endPoint x: 956, endPoint y: 437, distance: 538.0
click at [956, 450] on label "How many people/animals/etc. are you proposing to serve with this funding?" at bounding box center [692, 461] width 546 height 21
click at [956, 485] on input "How many people/animals/etc. are you proposing to serve with this funding?" at bounding box center [698, 503] width 557 height 35
click at [930, 450] on label "How many people/animals/etc. are you proposing to serve with this funding?" at bounding box center [692, 461] width 546 height 21
click at [930, 485] on input "How many people/animals/etc. are you proposing to serve with this funding?" at bounding box center [698, 503] width 557 height 35
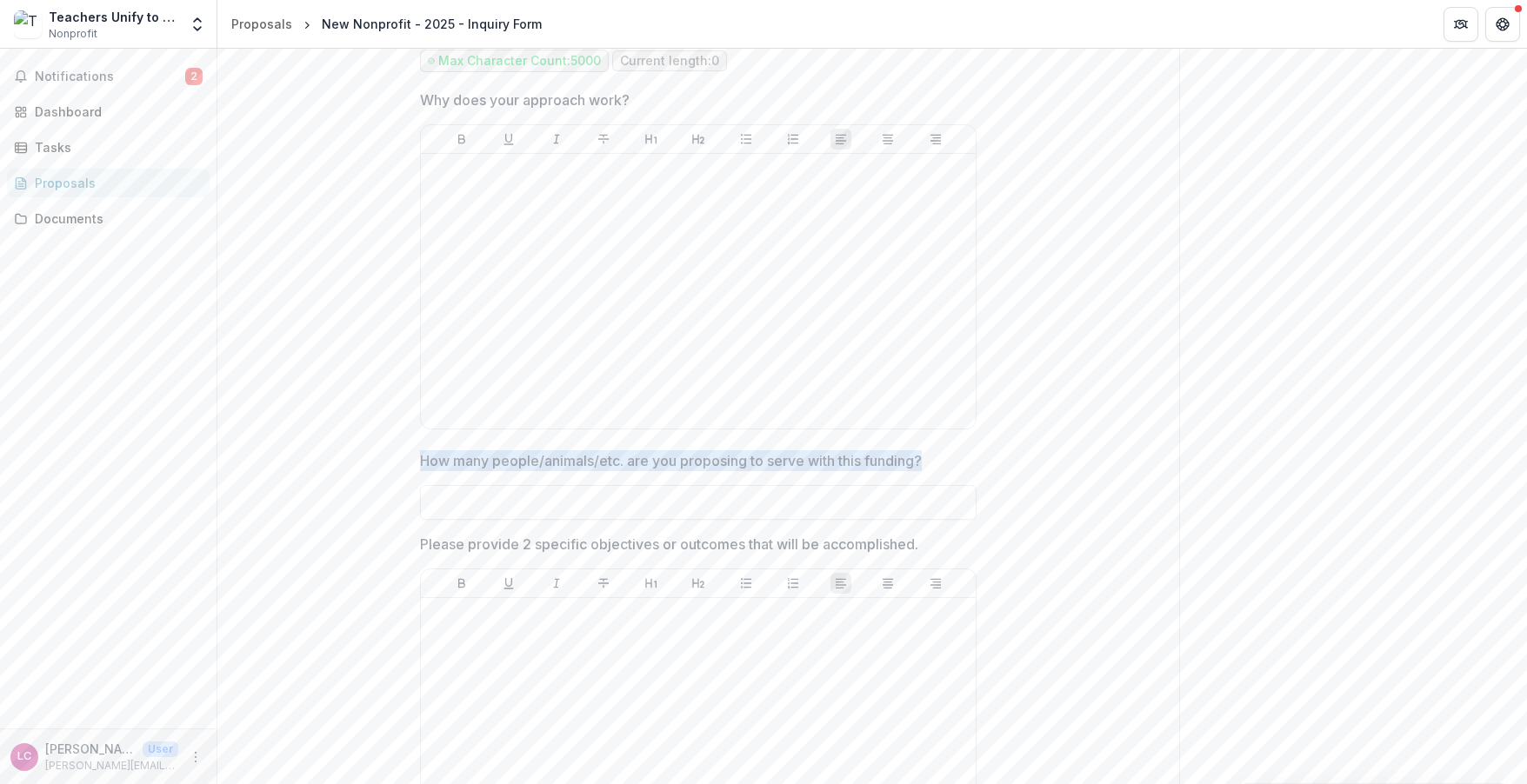
drag, startPoint x: 927, startPoint y: 438, endPoint x: 416, endPoint y: 440, distance: 511.0
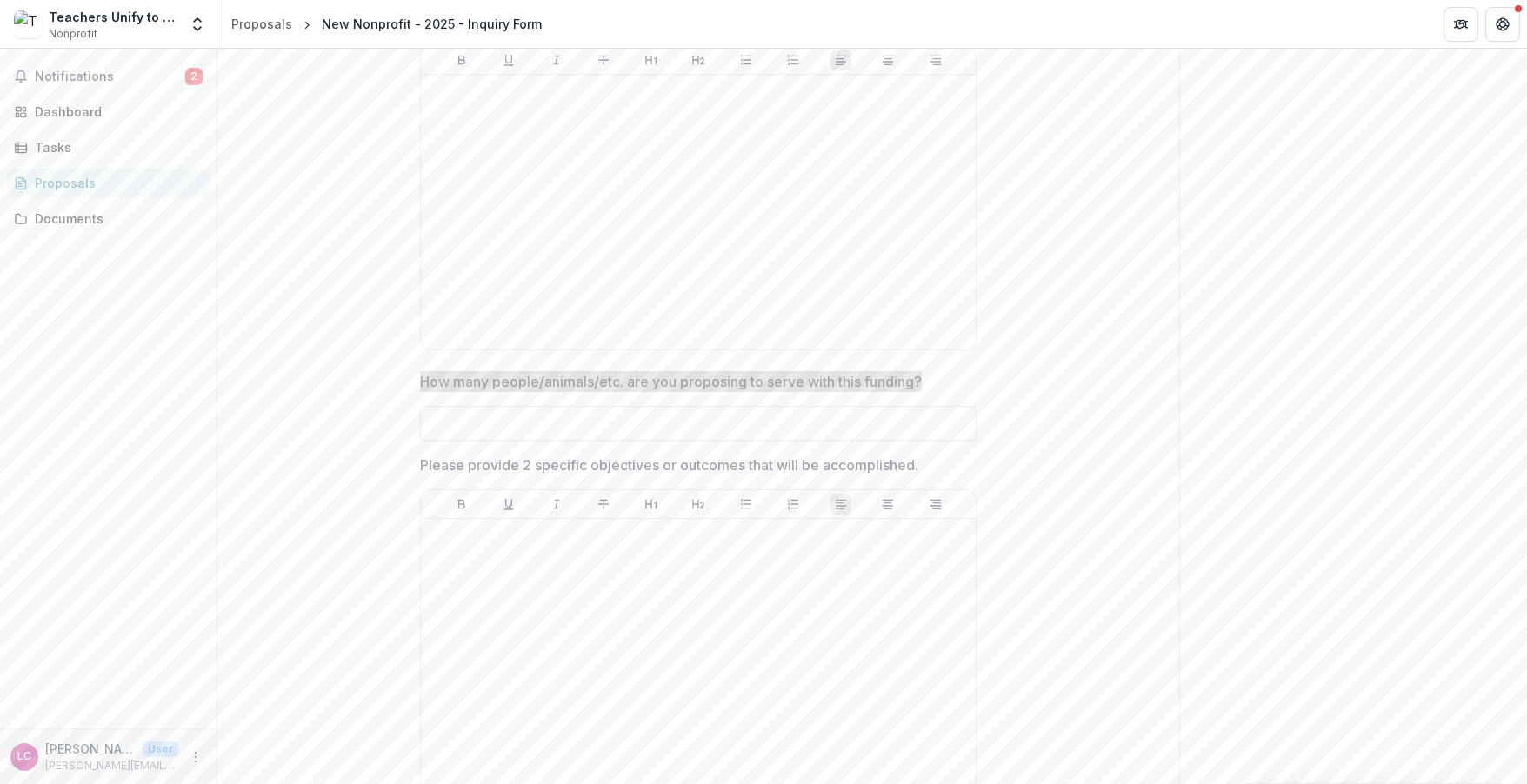
scroll to position [3437, 0]
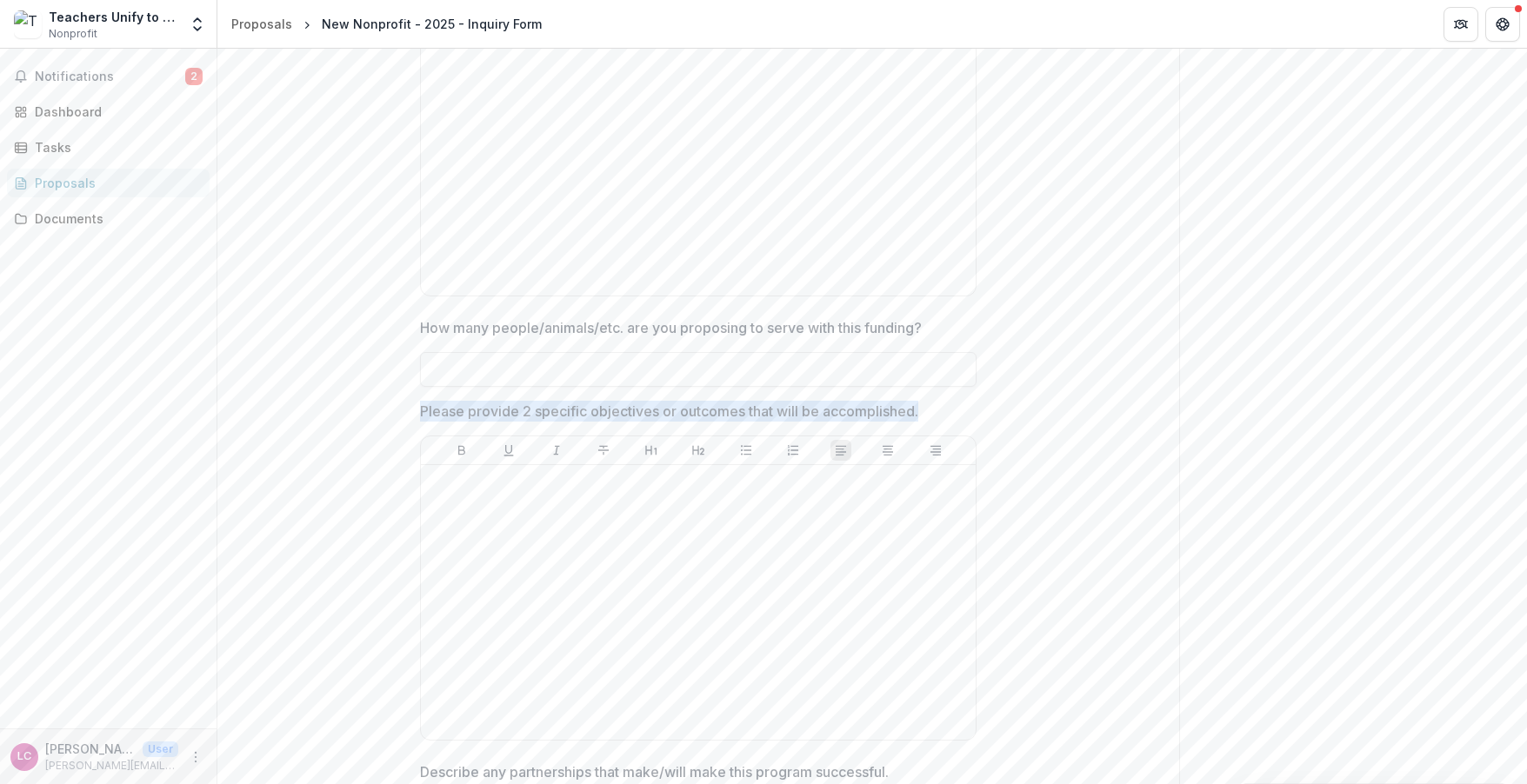
drag, startPoint x: 411, startPoint y: 382, endPoint x: 951, endPoint y: 401, distance: 540.3
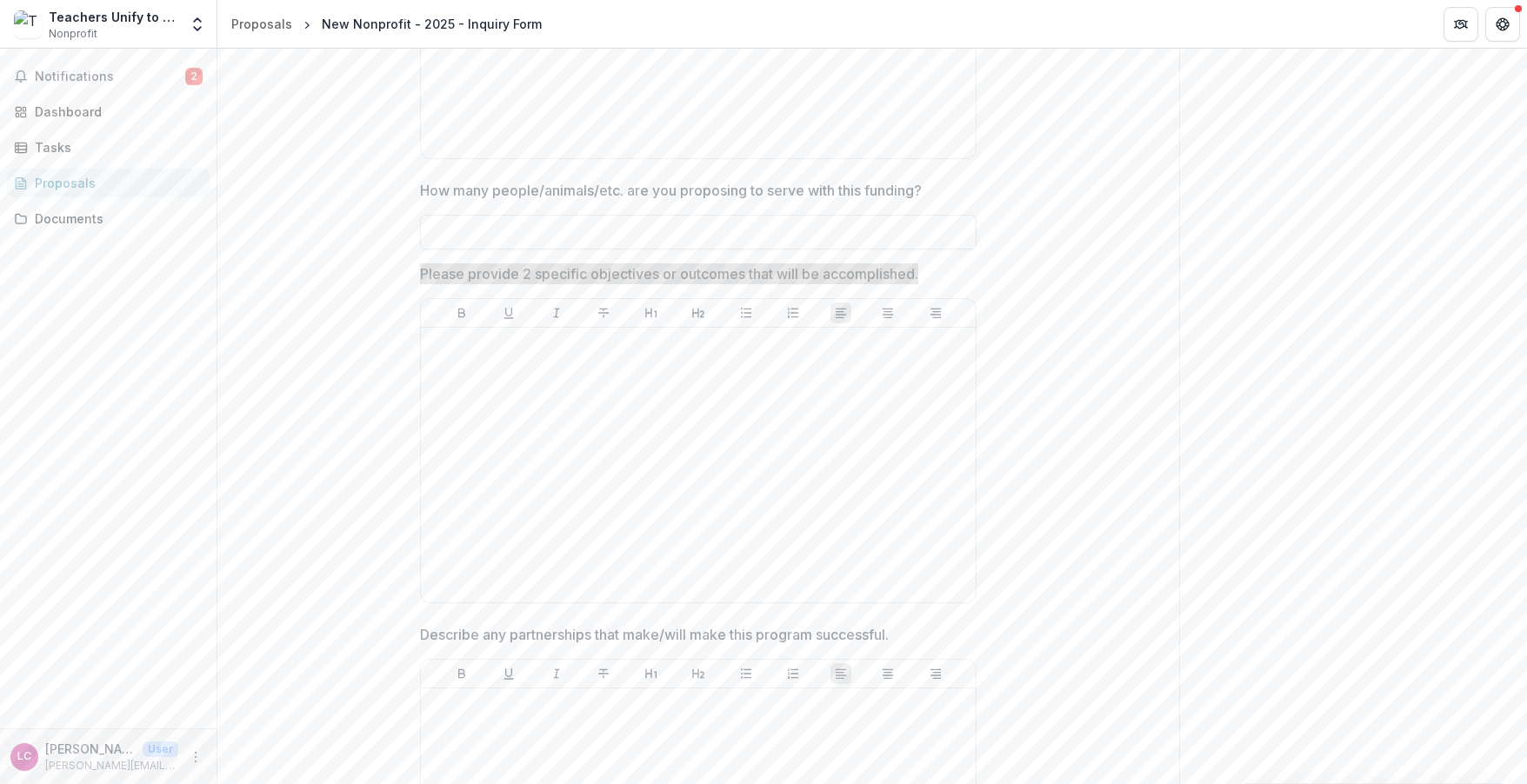
scroll to position [3577, 0]
drag, startPoint x: 916, startPoint y: 602, endPoint x: 370, endPoint y: 596, distance: 546.0
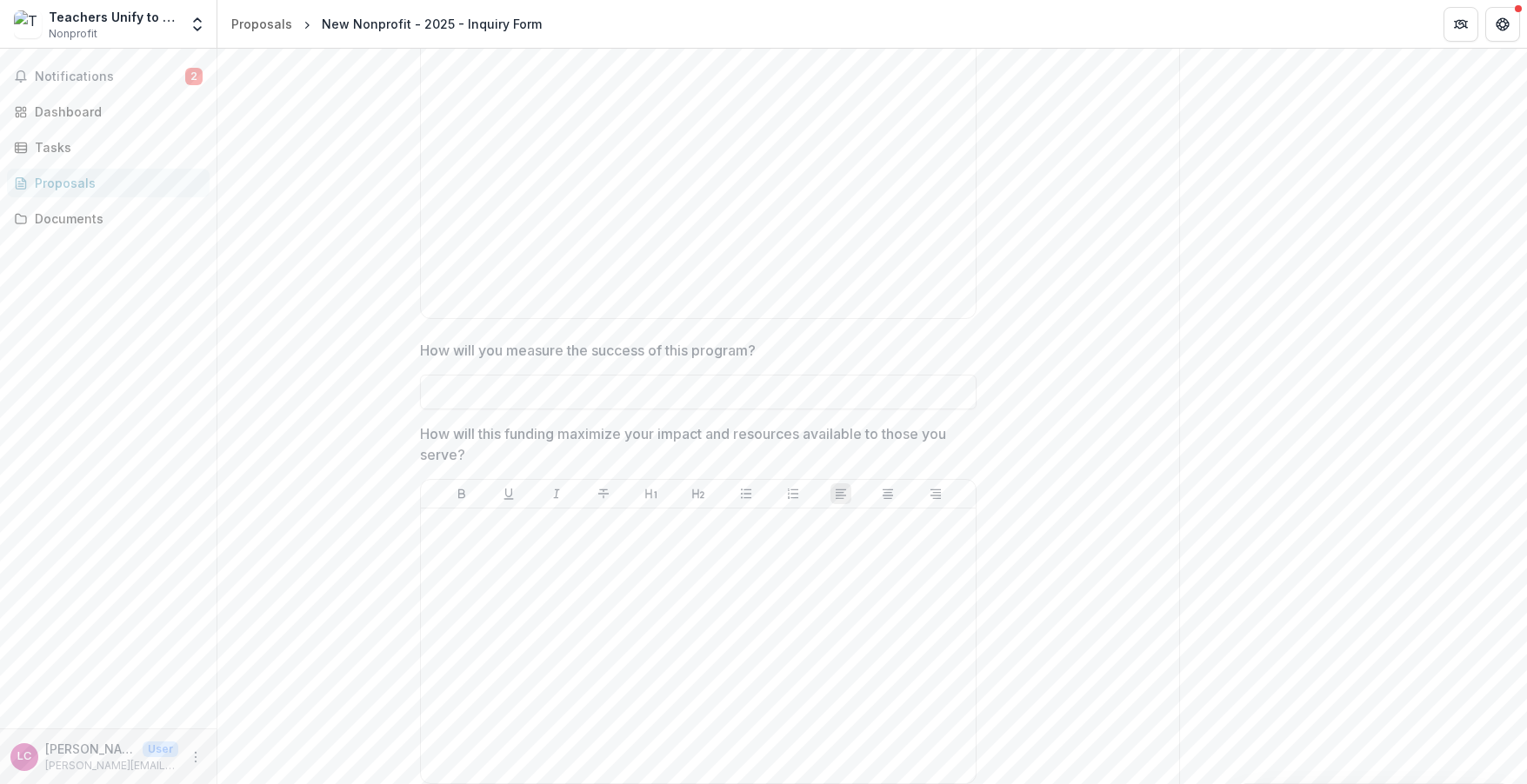
scroll to position [4066, 0]
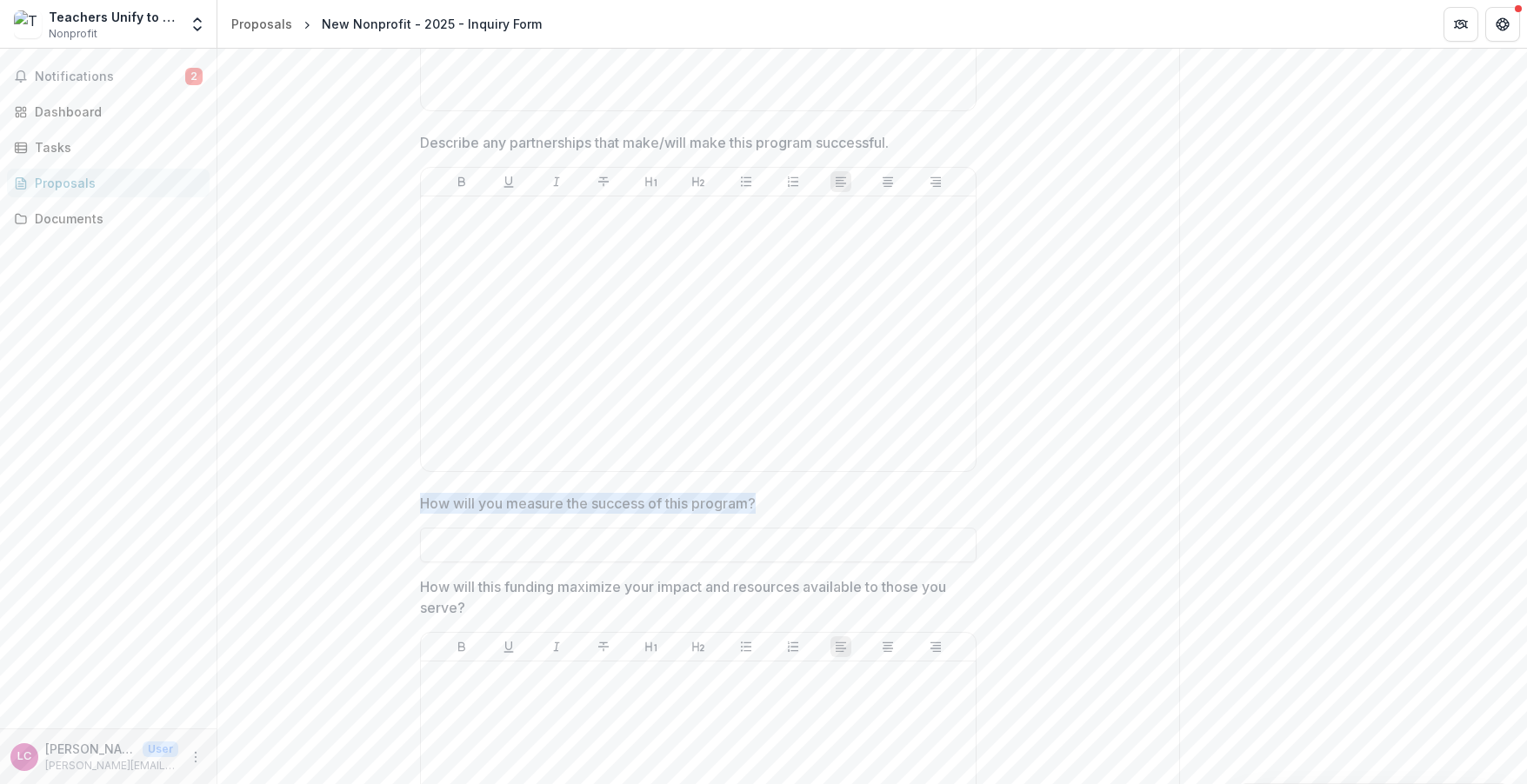
drag, startPoint x: 793, startPoint y: 475, endPoint x: 362, endPoint y: 473, distance: 431.0
click at [362, 473] on div "**********" at bounding box center [698, 632] width 962 height 8799
drag, startPoint x: 483, startPoint y: 579, endPoint x: 399, endPoint y: 553, distance: 87.9
click at [399, 553] on div "**********" at bounding box center [698, 632] width 962 height 8799
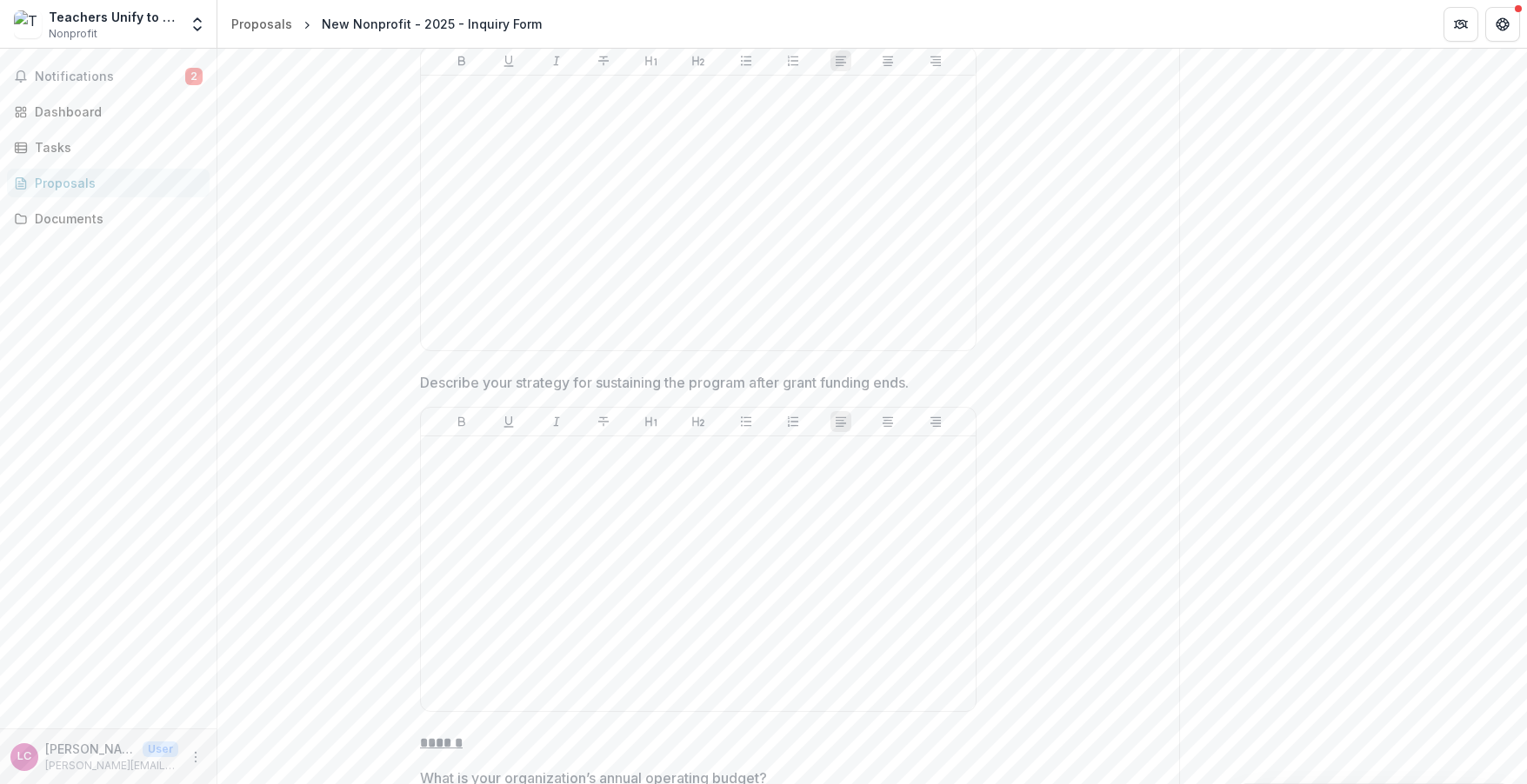
scroll to position [4624, 0]
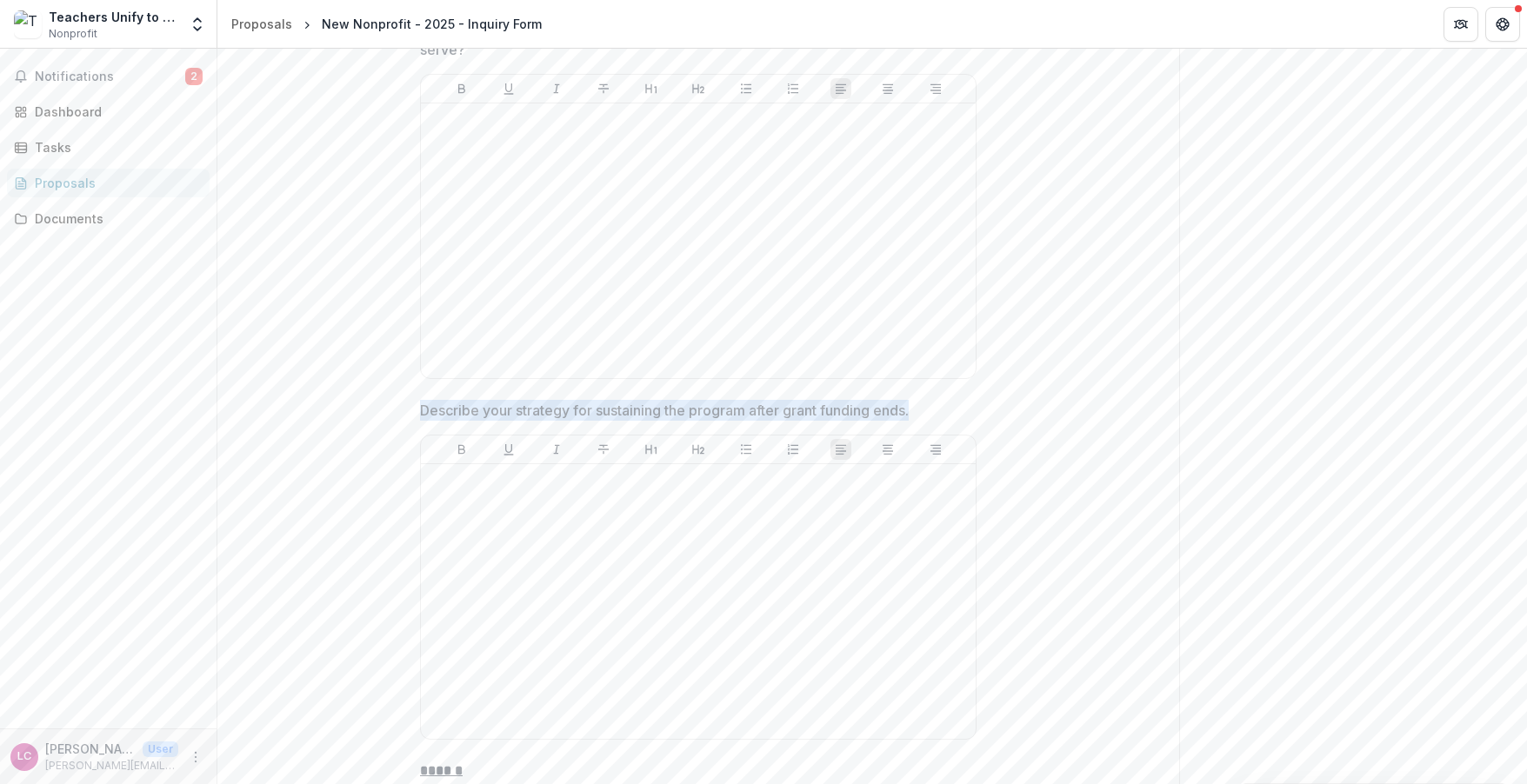
drag, startPoint x: 415, startPoint y: 374, endPoint x: 1008, endPoint y: 402, distance: 593.7
click at [1008, 402] on div "**********" at bounding box center [698, 73] width 962 height 8799
drag, startPoint x: 1409, startPoint y: 305, endPoint x: 571, endPoint y: 382, distance: 841.5
click at [571, 400] on p "Describe your strategy for sustaining the program after grant funding ends." at bounding box center [663, 411] width 488 height 21
drag, startPoint x: 419, startPoint y: 378, endPoint x: 915, endPoint y: 384, distance: 496.0
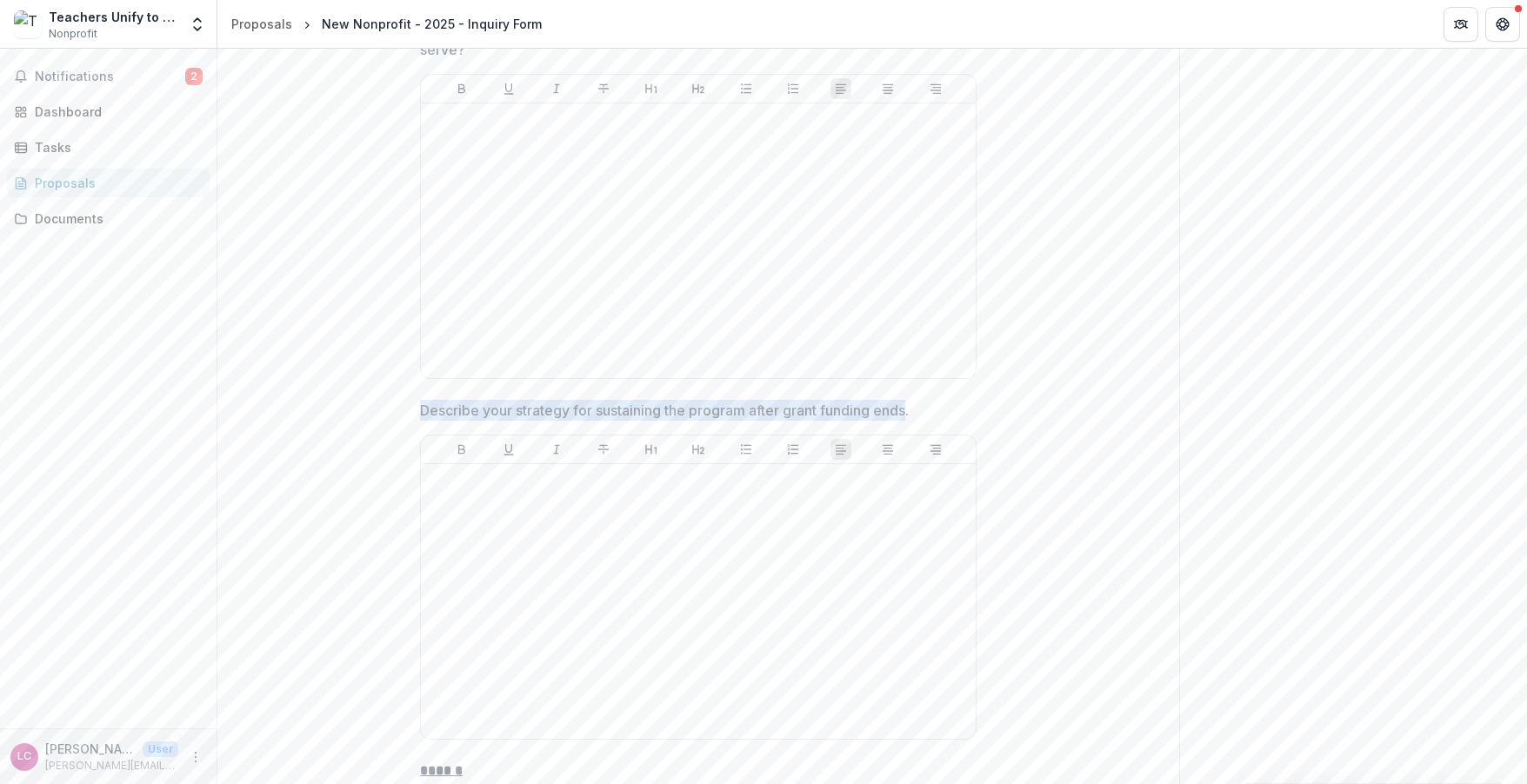
click at [909, 400] on p "Describe your strategy for sustaining the program after grant funding ends." at bounding box center [663, 411] width 488 height 21
drag, startPoint x: 908, startPoint y: 377, endPoint x: 420, endPoint y: 379, distance: 488.0
click at [420, 400] on p "Describe your strategy for sustaining the program after grant funding ends." at bounding box center [663, 411] width 488 height 21
drag, startPoint x: 418, startPoint y: 377, endPoint x: 912, endPoint y: 381, distance: 494.0
click at [909, 400] on p "Describe your strategy for sustaining the program after grant funding ends." at bounding box center [663, 411] width 488 height 21
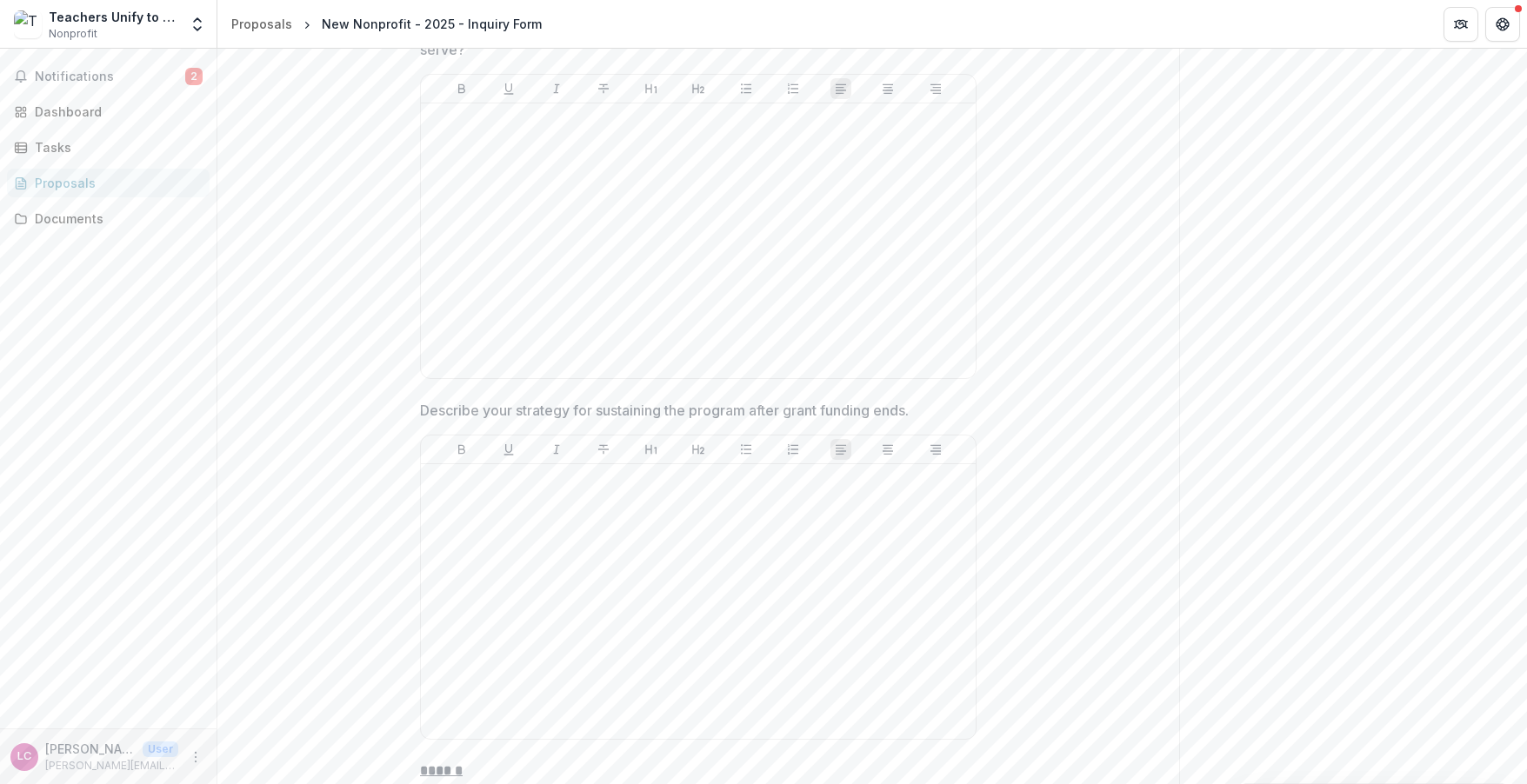
click at [920, 400] on span "Describe your strategy for sustaining the program after grant funding ends." at bounding box center [692, 411] width 546 height 21
click at [909, 400] on p "Describe your strategy for sustaining the program after grant funding ends." at bounding box center [663, 411] width 488 height 21
drag, startPoint x: 912, startPoint y: 375, endPoint x: 431, endPoint y: 376, distance: 481.0
click at [431, 400] on p "Describe your strategy for sustaining the program after grant funding ends." at bounding box center [663, 411] width 488 height 21
click at [426, 400] on p "Describe your strategy for sustaining the program after grant funding ends." at bounding box center [663, 411] width 488 height 21
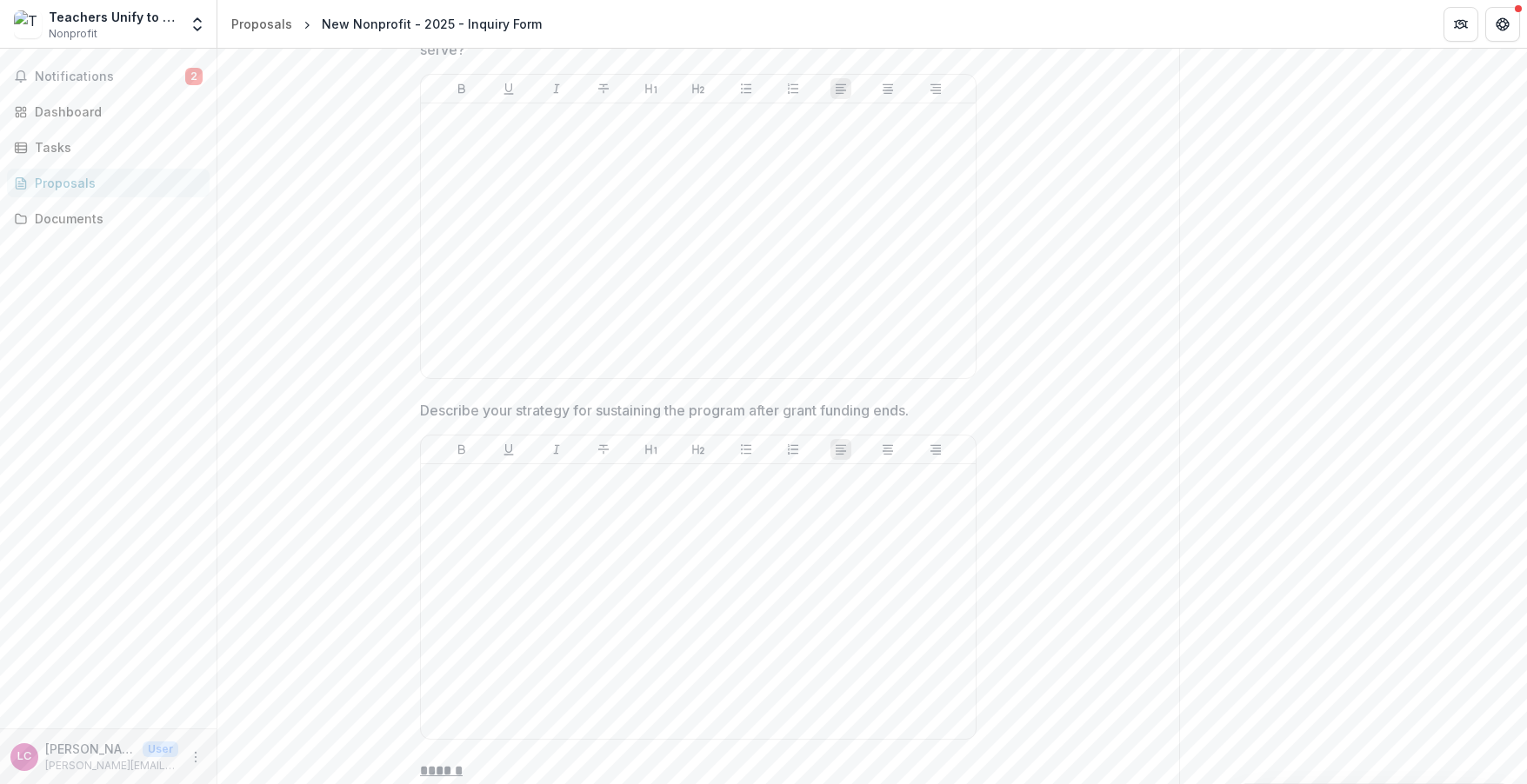
click at [426, 400] on p "Describe your strategy for sustaining the program after grant funding ends." at bounding box center [663, 411] width 488 height 21
drag, startPoint x: 421, startPoint y: 374, endPoint x: 900, endPoint y: 383, distance: 479.1
click at [900, 400] on p "Describe your strategy for sustaining the program after grant funding ends." at bounding box center [663, 411] width 488 height 21
click at [529, 761] on p "******" at bounding box center [698, 771] width 557 height 21
drag, startPoint x: 420, startPoint y: 374, endPoint x: 889, endPoint y: 391, distance: 469.3
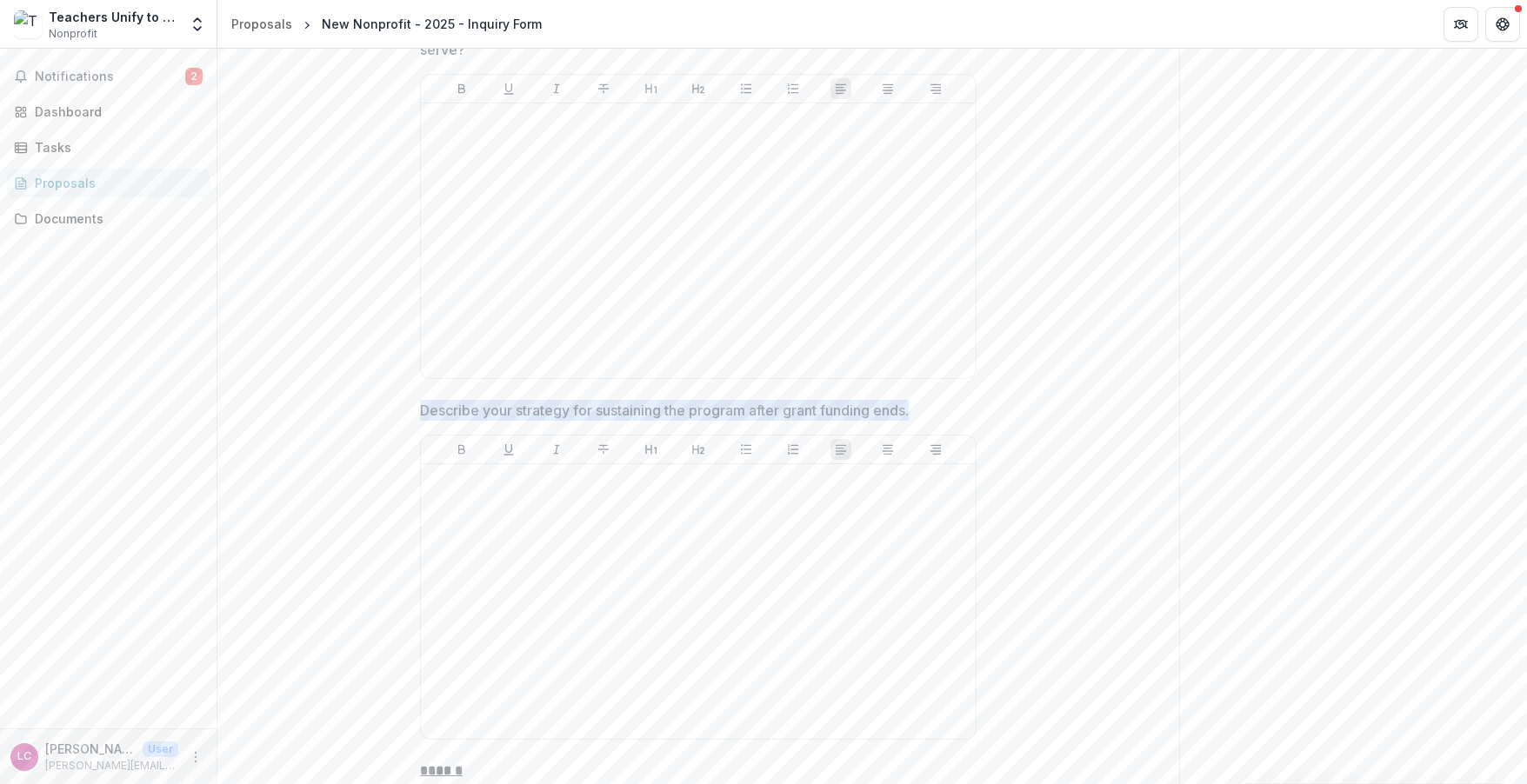
click at [889, 400] on div "Describe your strategy for sustaining the program after grant funding ends." at bounding box center [698, 573] width 557 height 347
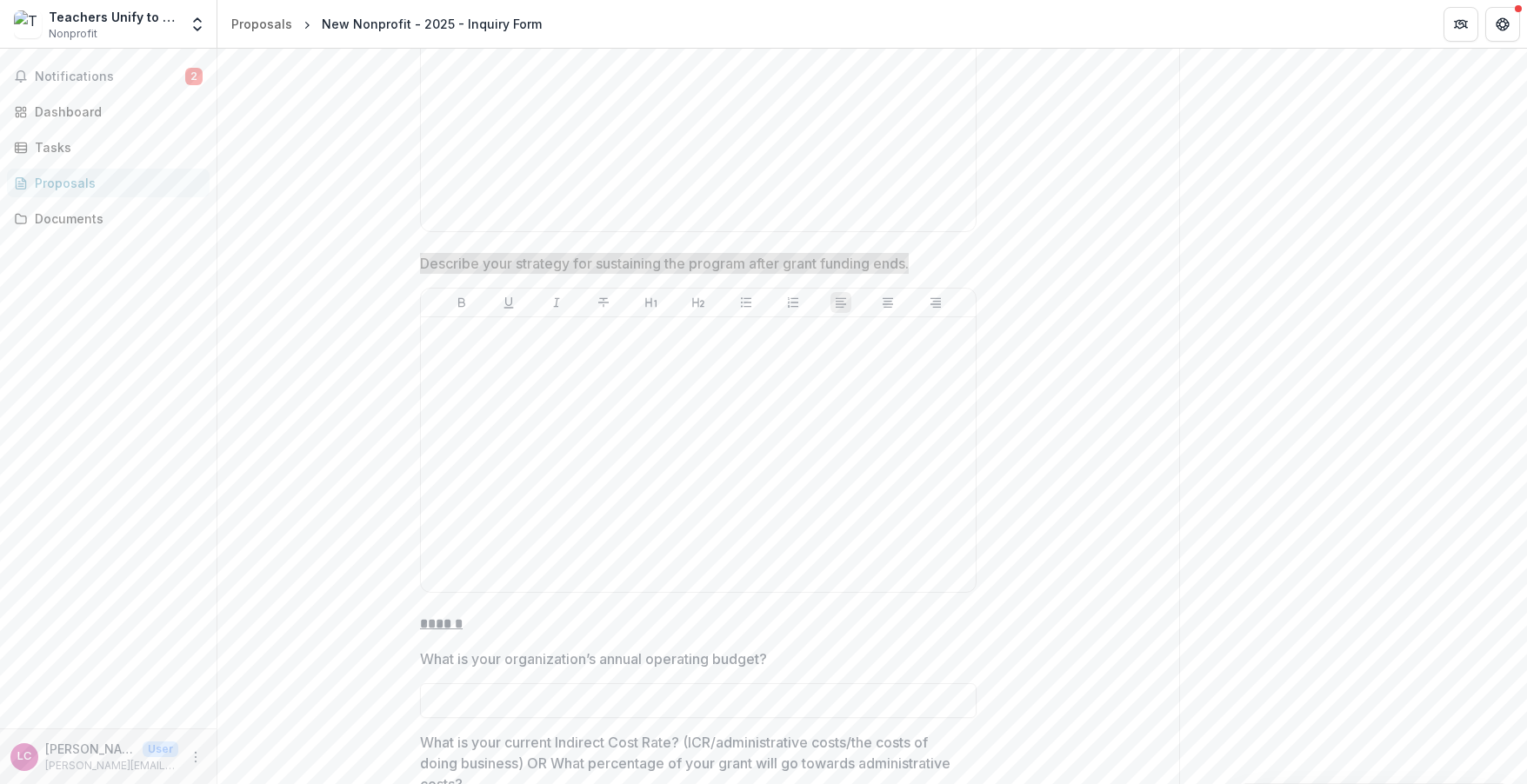
scroll to position [4861, 0]
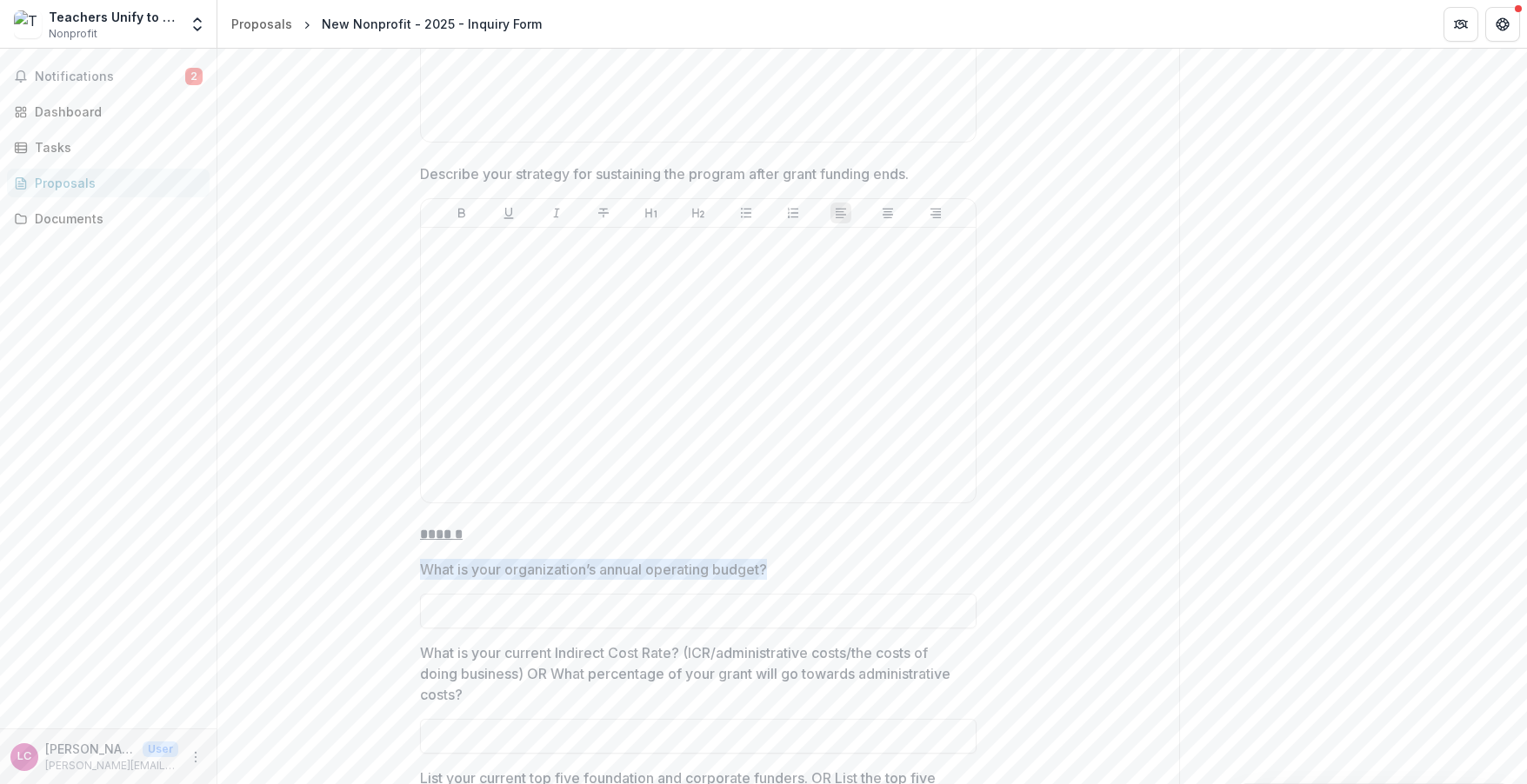
drag, startPoint x: 416, startPoint y: 528, endPoint x: 774, endPoint y: 534, distance: 358.1
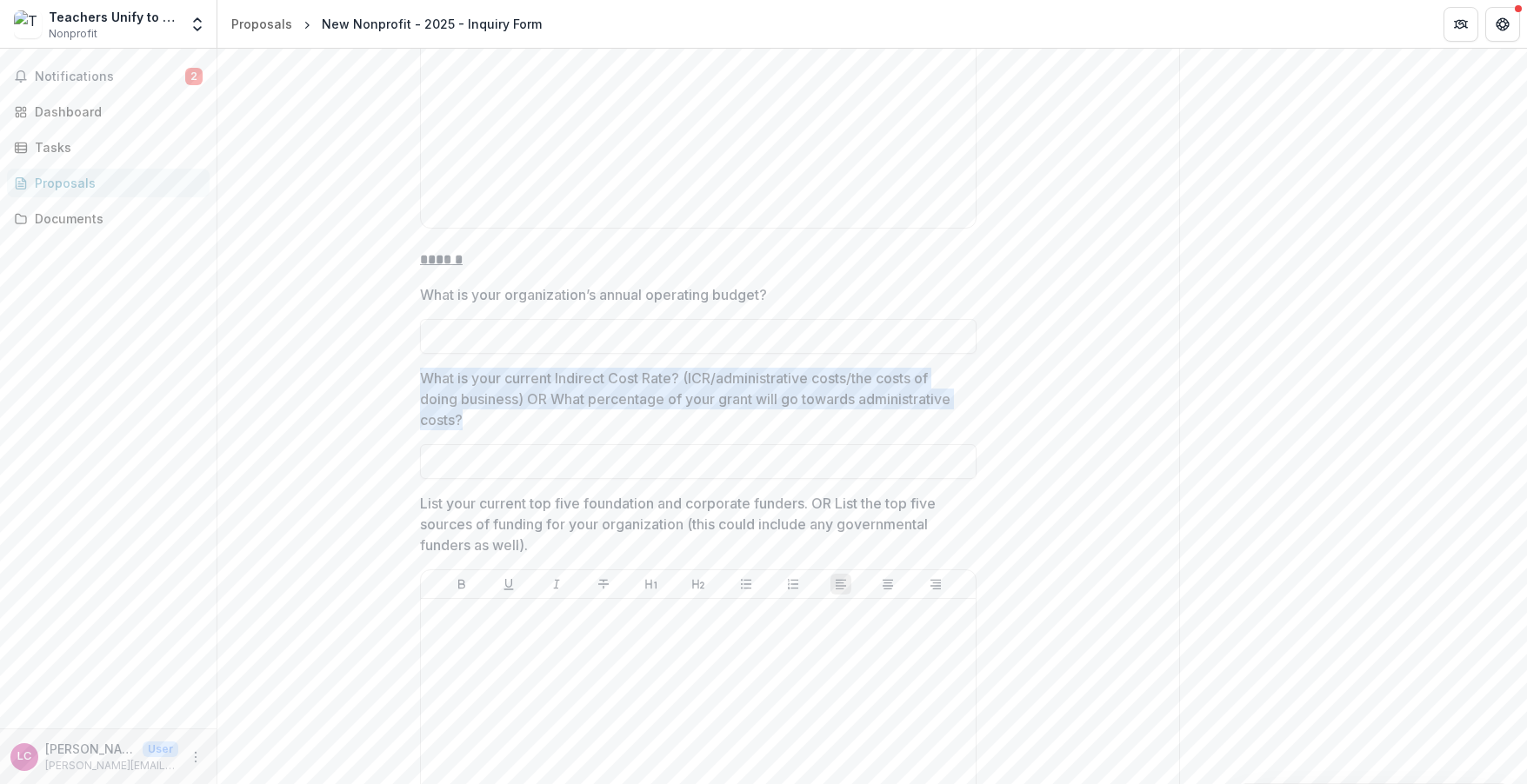
drag, startPoint x: 463, startPoint y: 381, endPoint x: 414, endPoint y: 342, distance: 62.6
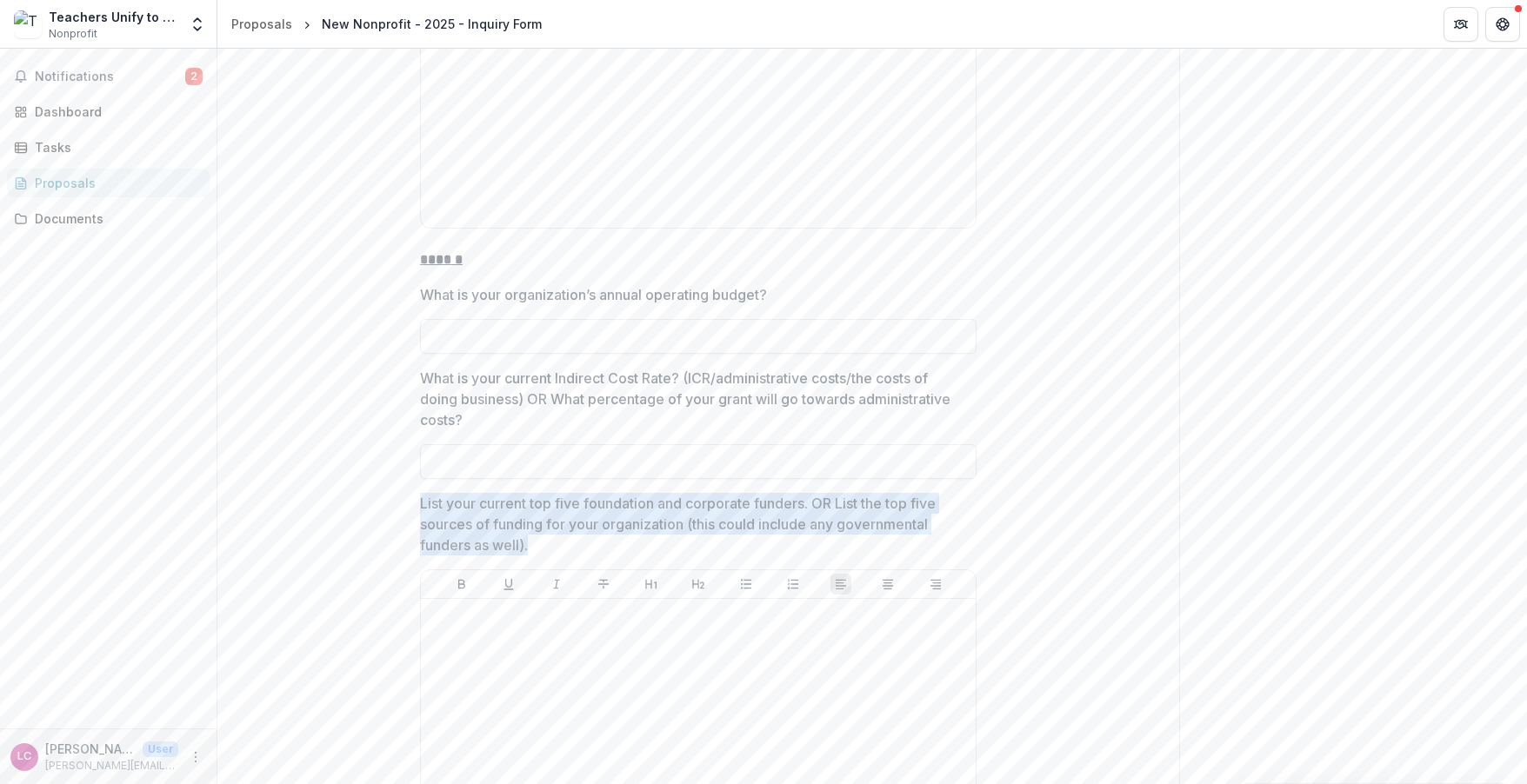
drag, startPoint x: 532, startPoint y: 506, endPoint x: 410, endPoint y: 468, distance: 127.8
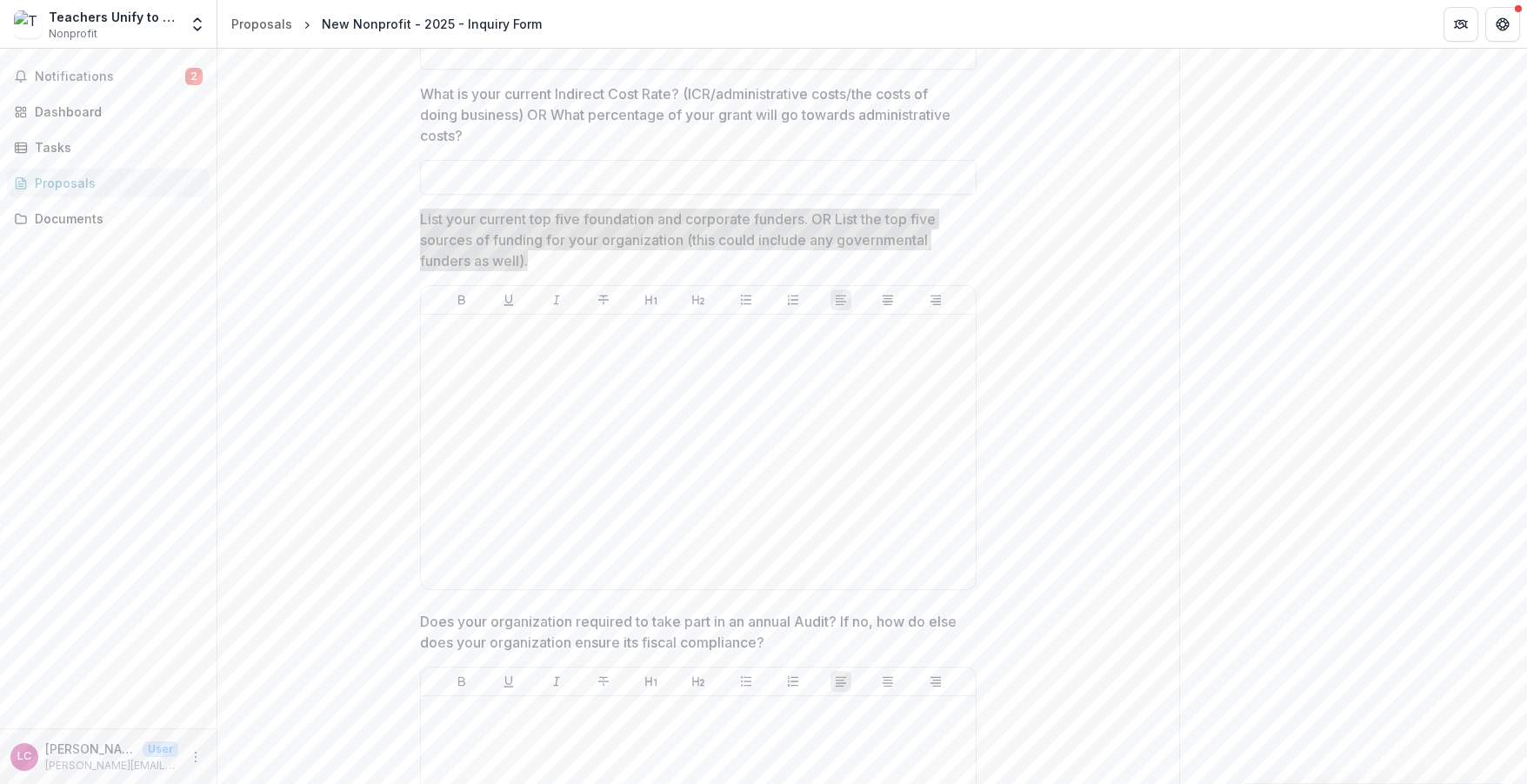
scroll to position [5442, 0]
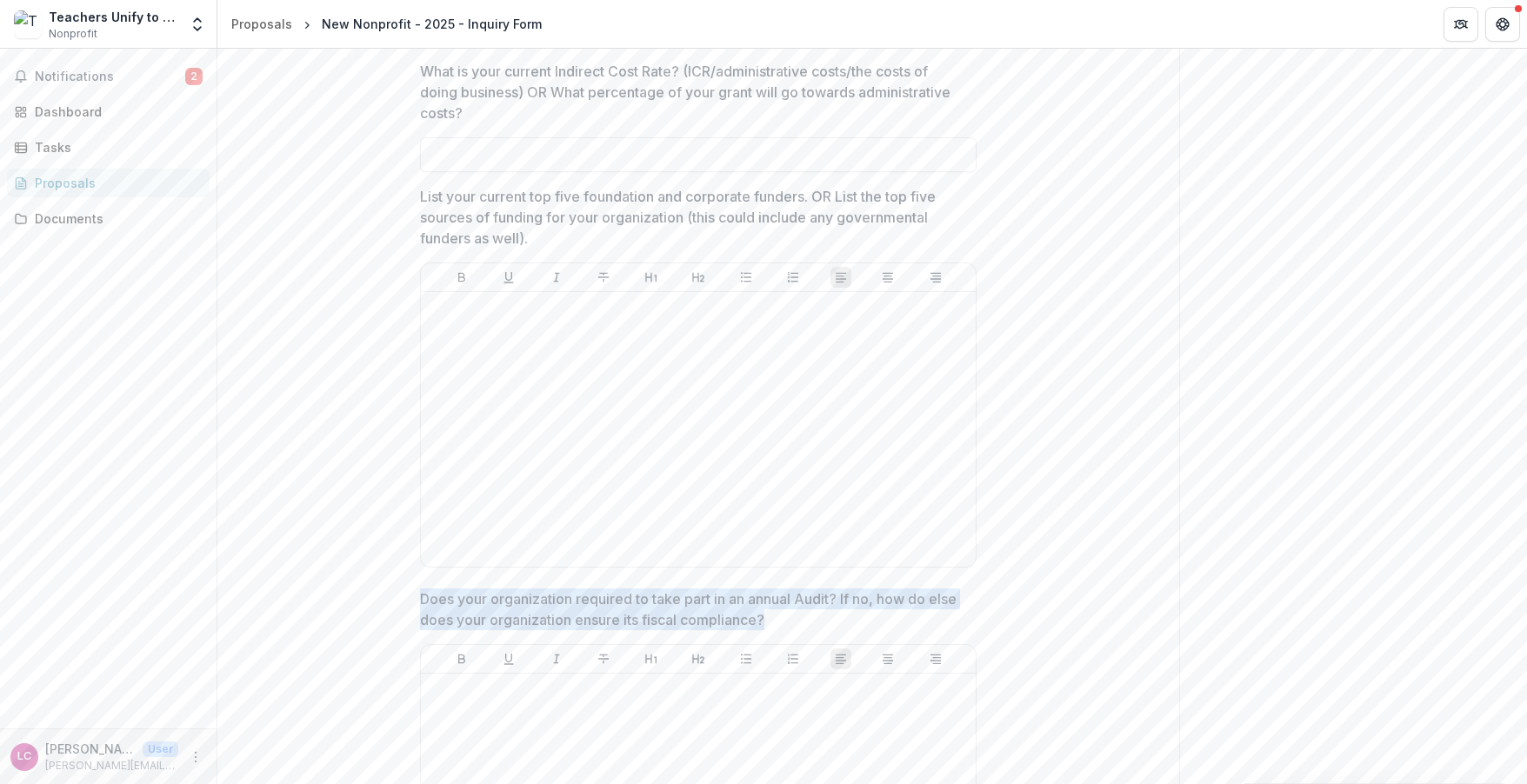
drag, startPoint x: 770, startPoint y: 578, endPoint x: 394, endPoint y: 552, distance: 376.9
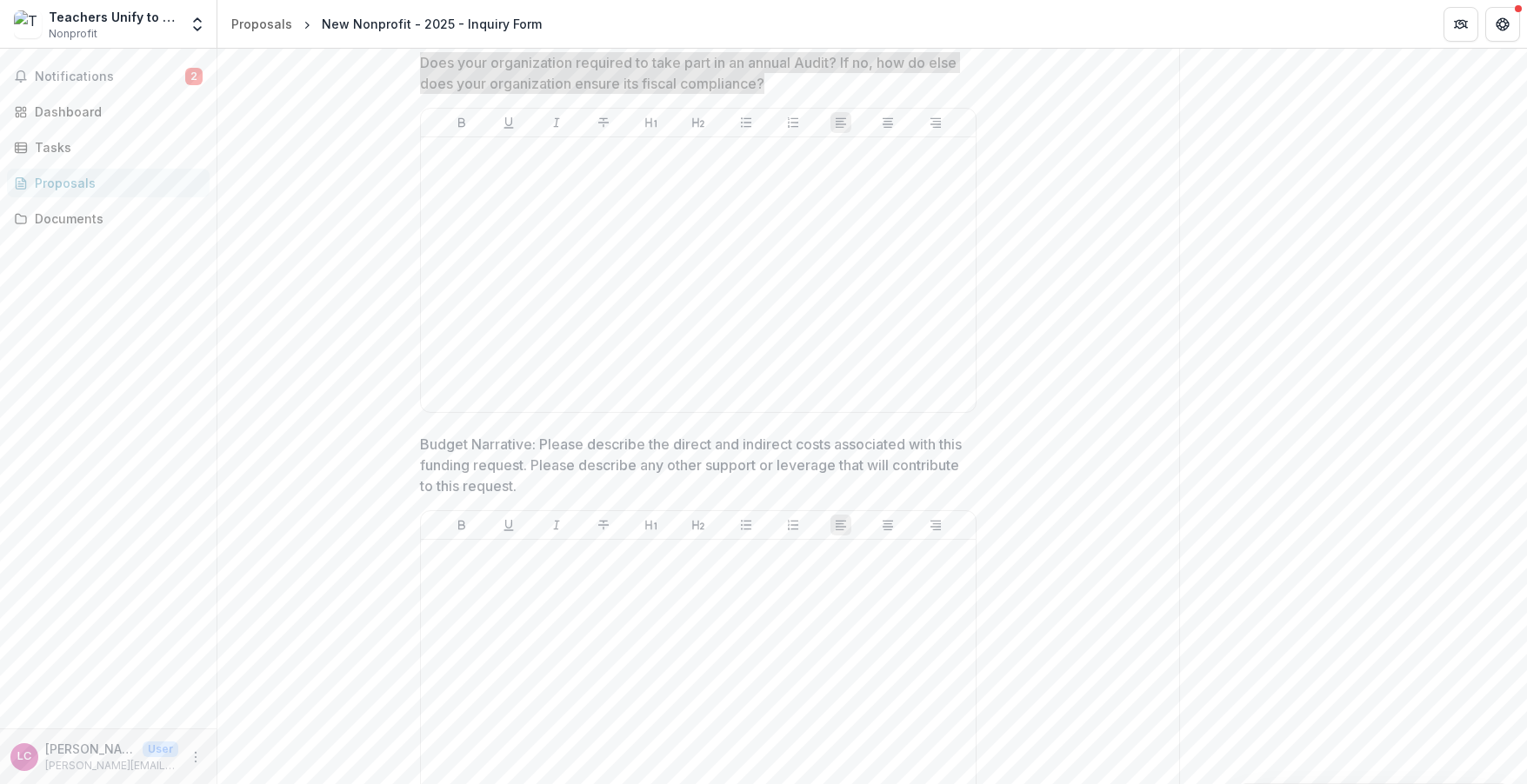
scroll to position [5828, 0]
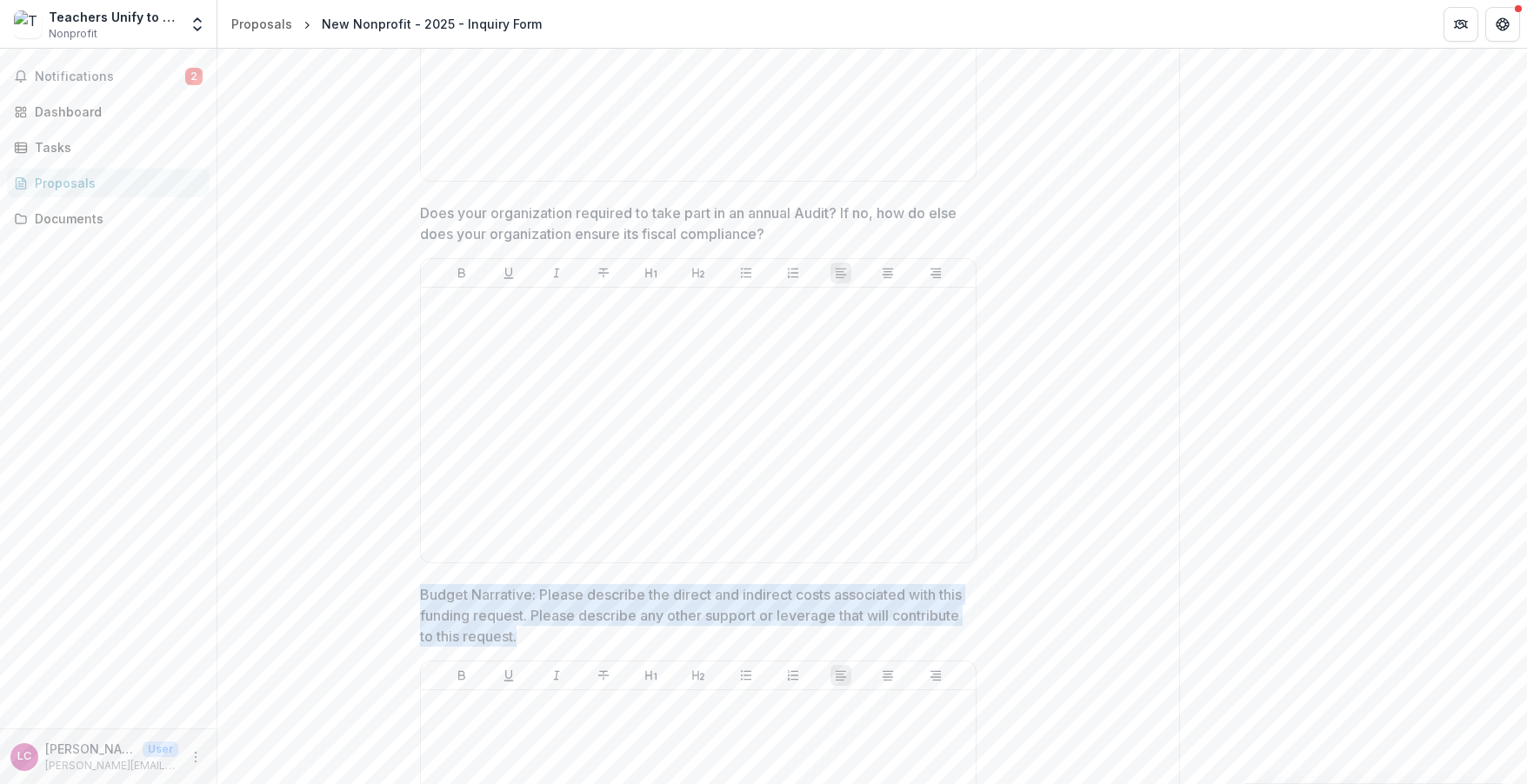
drag, startPoint x: 591, startPoint y: 595, endPoint x: 374, endPoint y: 557, distance: 220.3
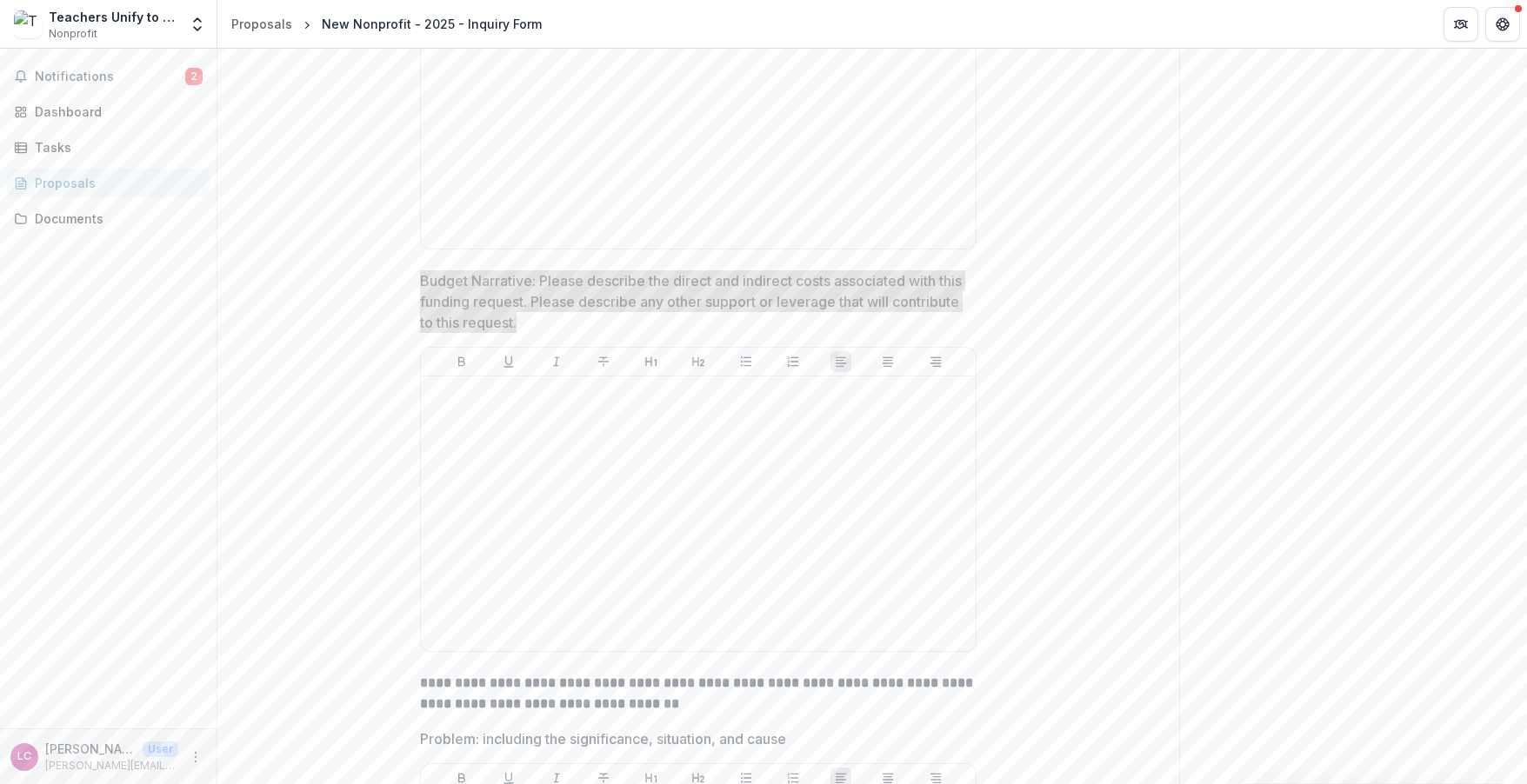
scroll to position [6220, 0]
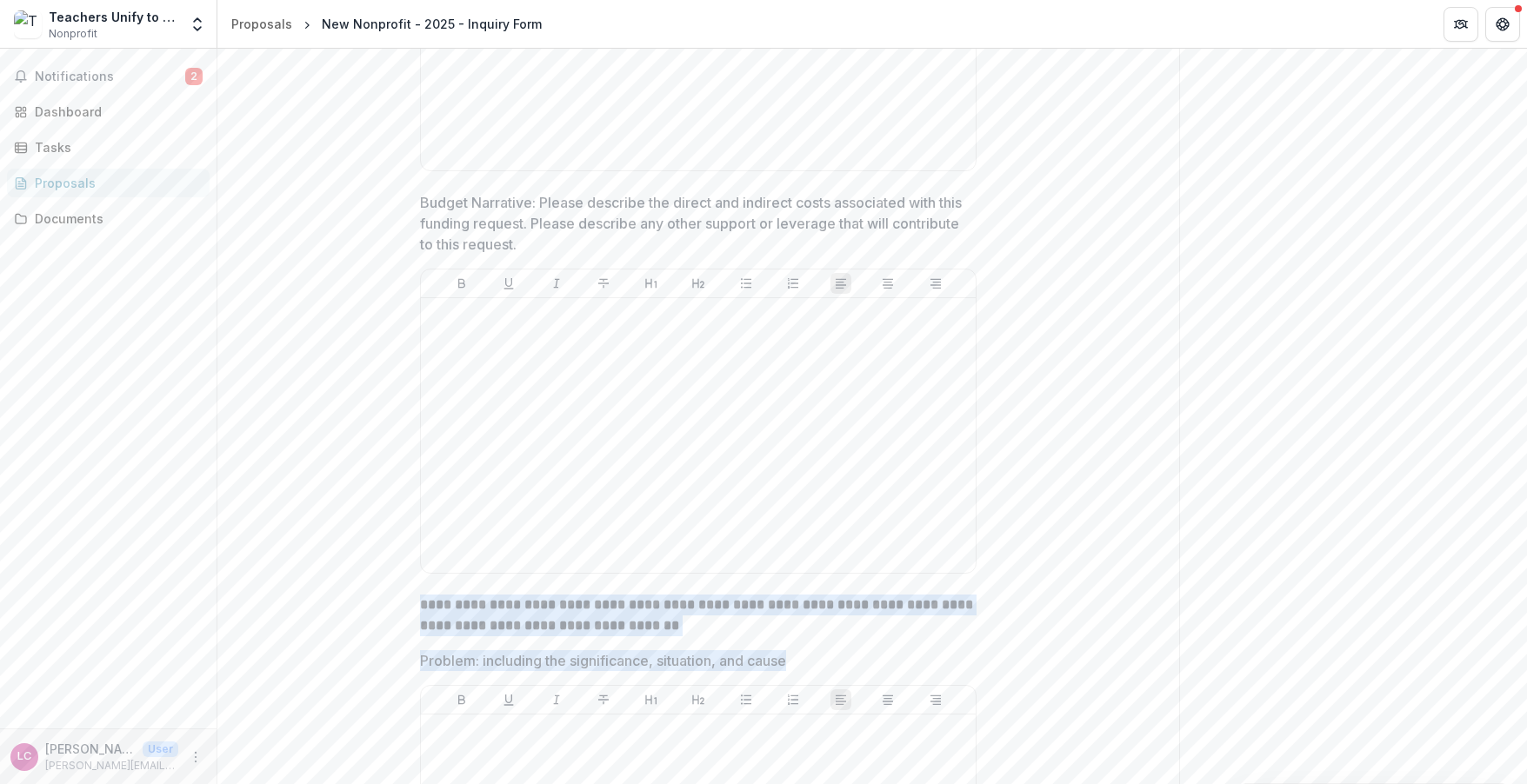
drag, startPoint x: 804, startPoint y: 617, endPoint x: 386, endPoint y: 559, distance: 422.0
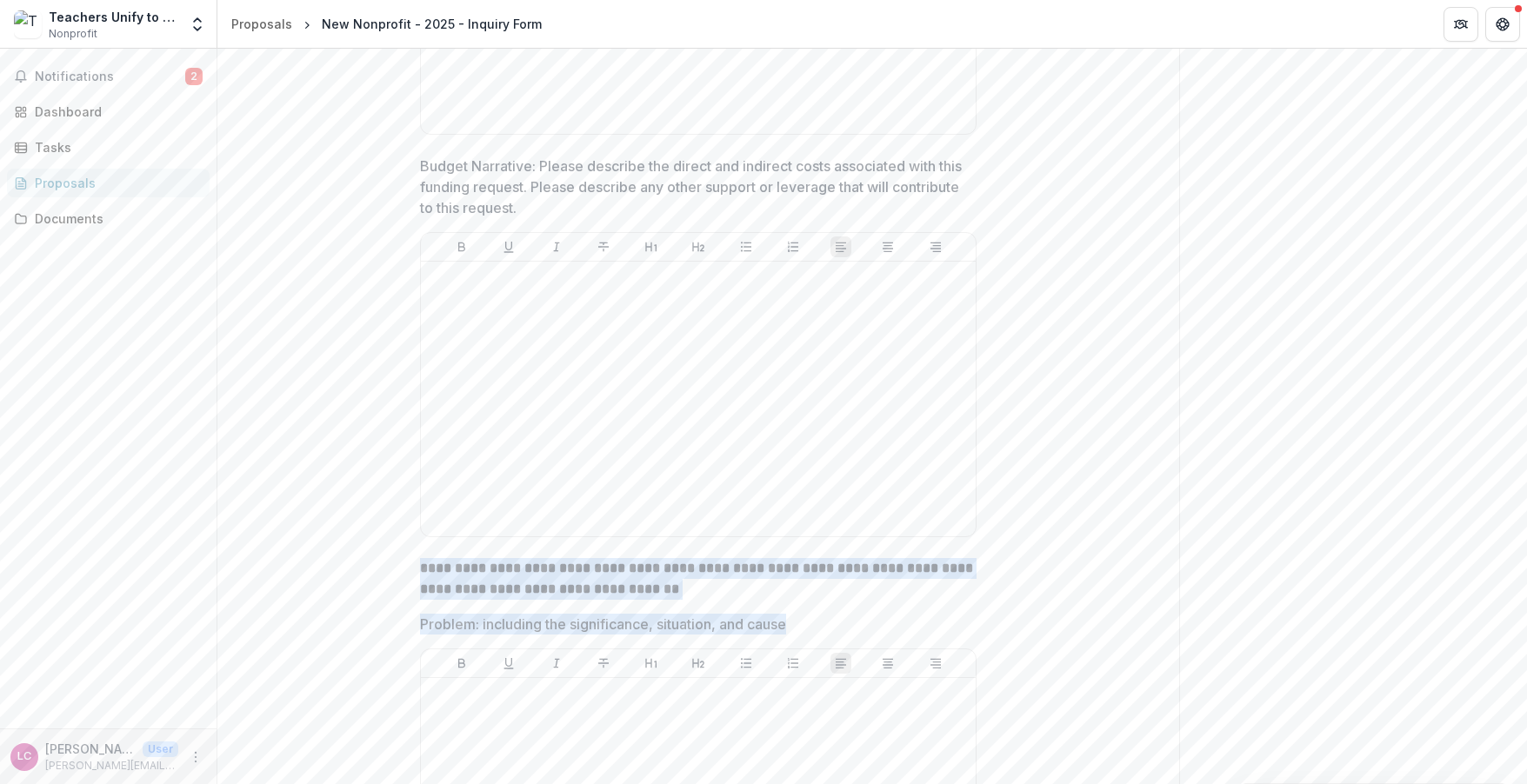
scroll to position [6260, 0]
click at [629, 558] on strong "**********" at bounding box center [698, 574] width 557 height 34
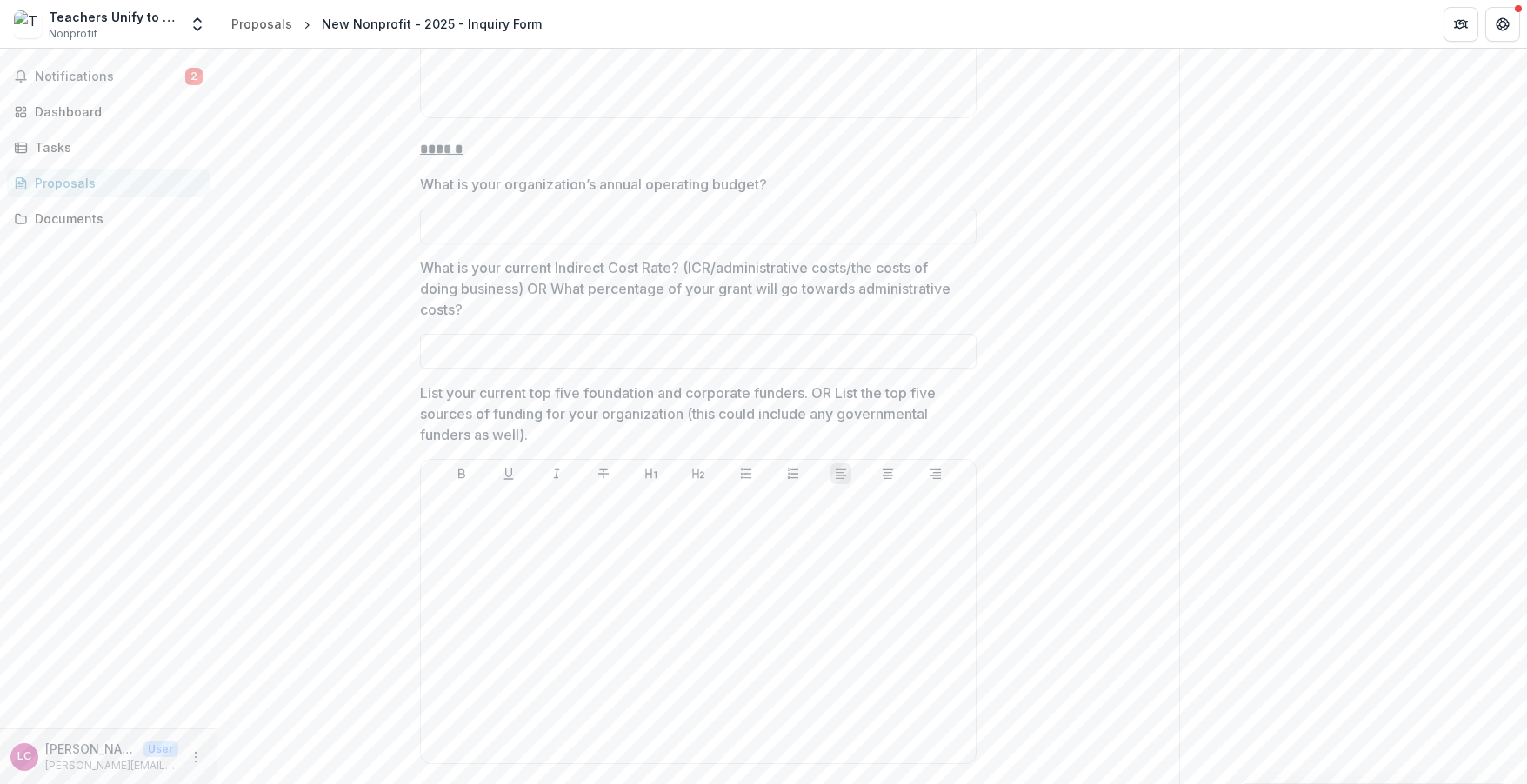
scroll to position [5398, 0]
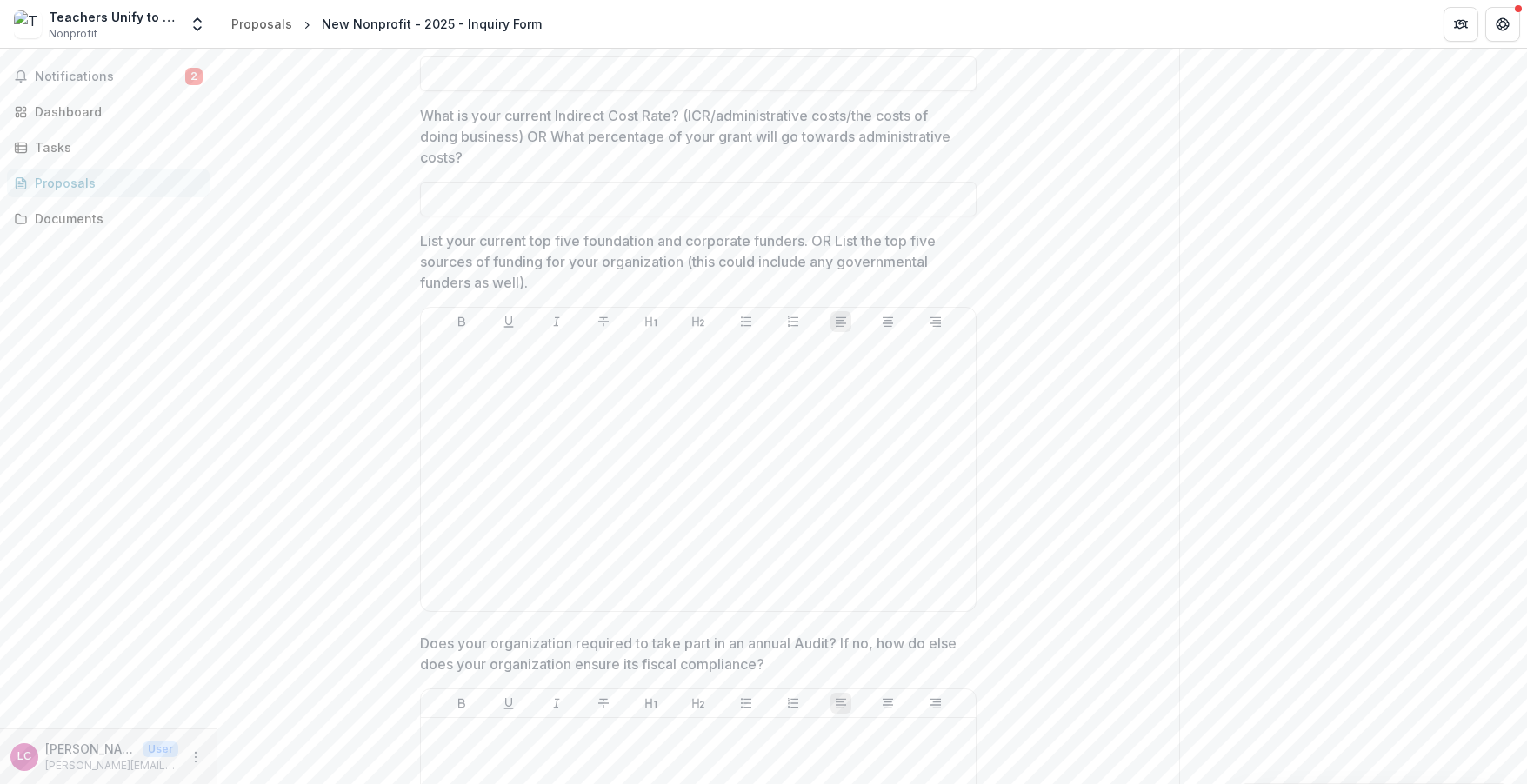
click at [782, 633] on p "Does your organization required to take part in an annual Audit? If no, how do …" at bounding box center [692, 653] width 546 height 42
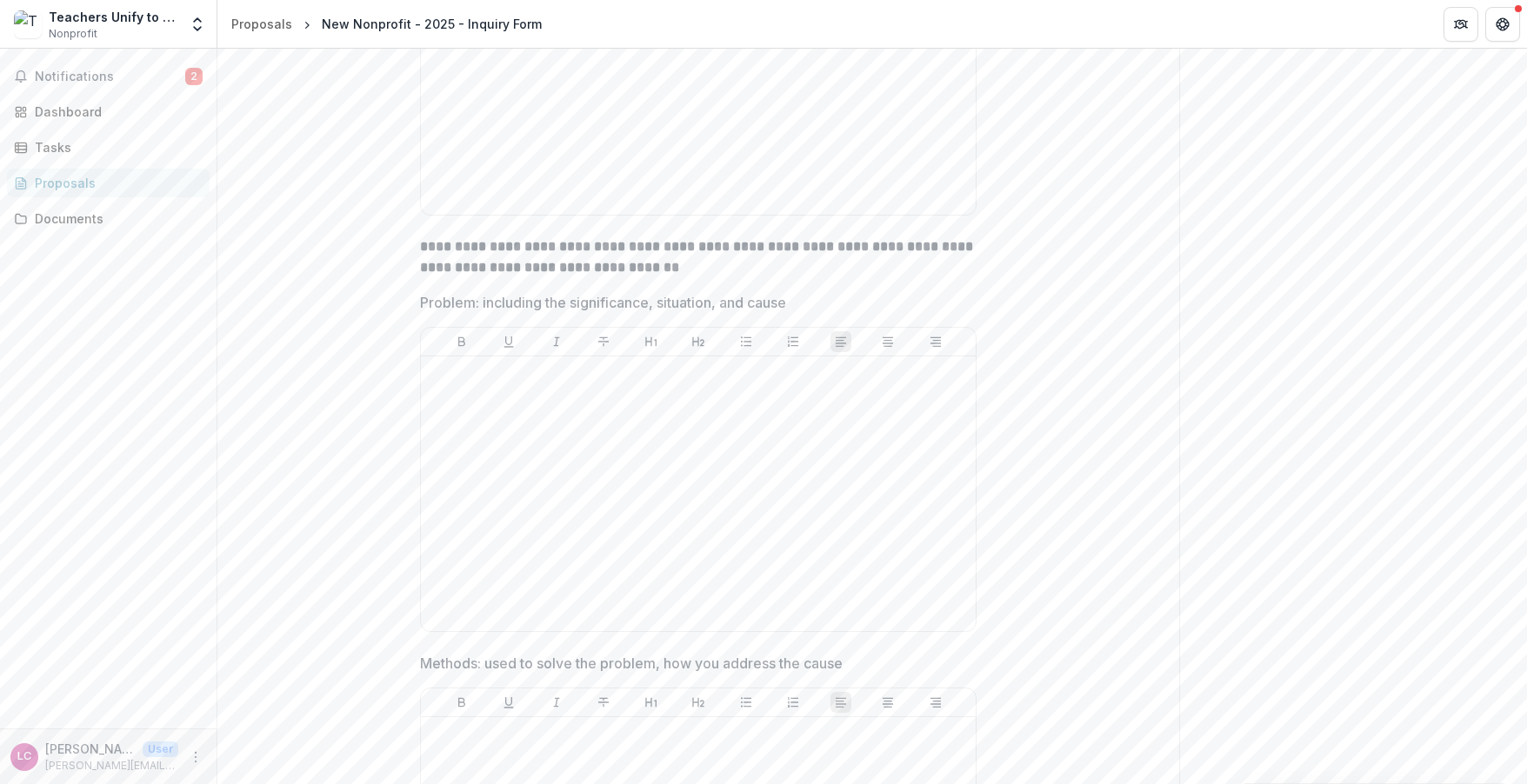
scroll to position [6432, 0]
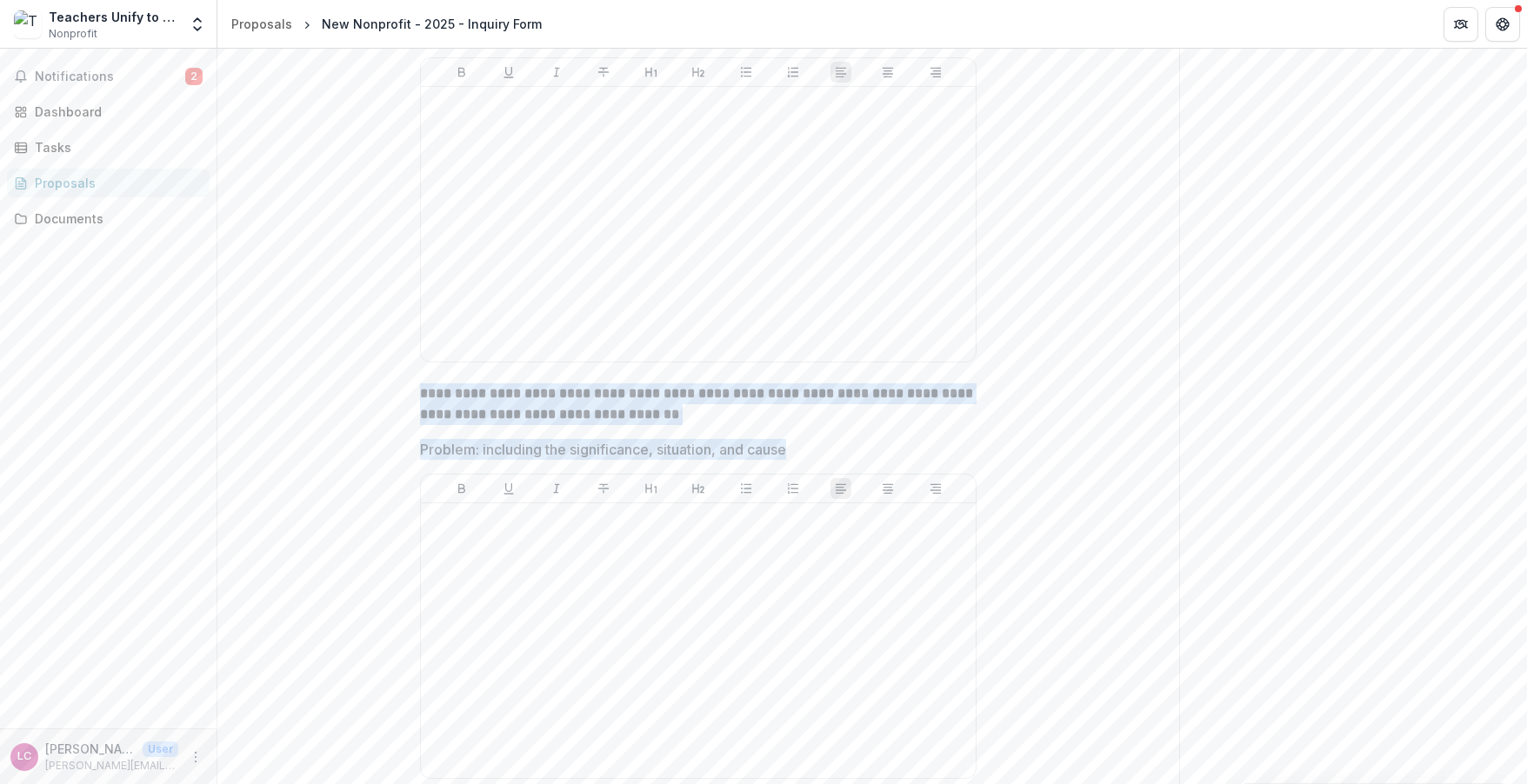
drag, startPoint x: 793, startPoint y: 400, endPoint x: 389, endPoint y: 338, distance: 408.7
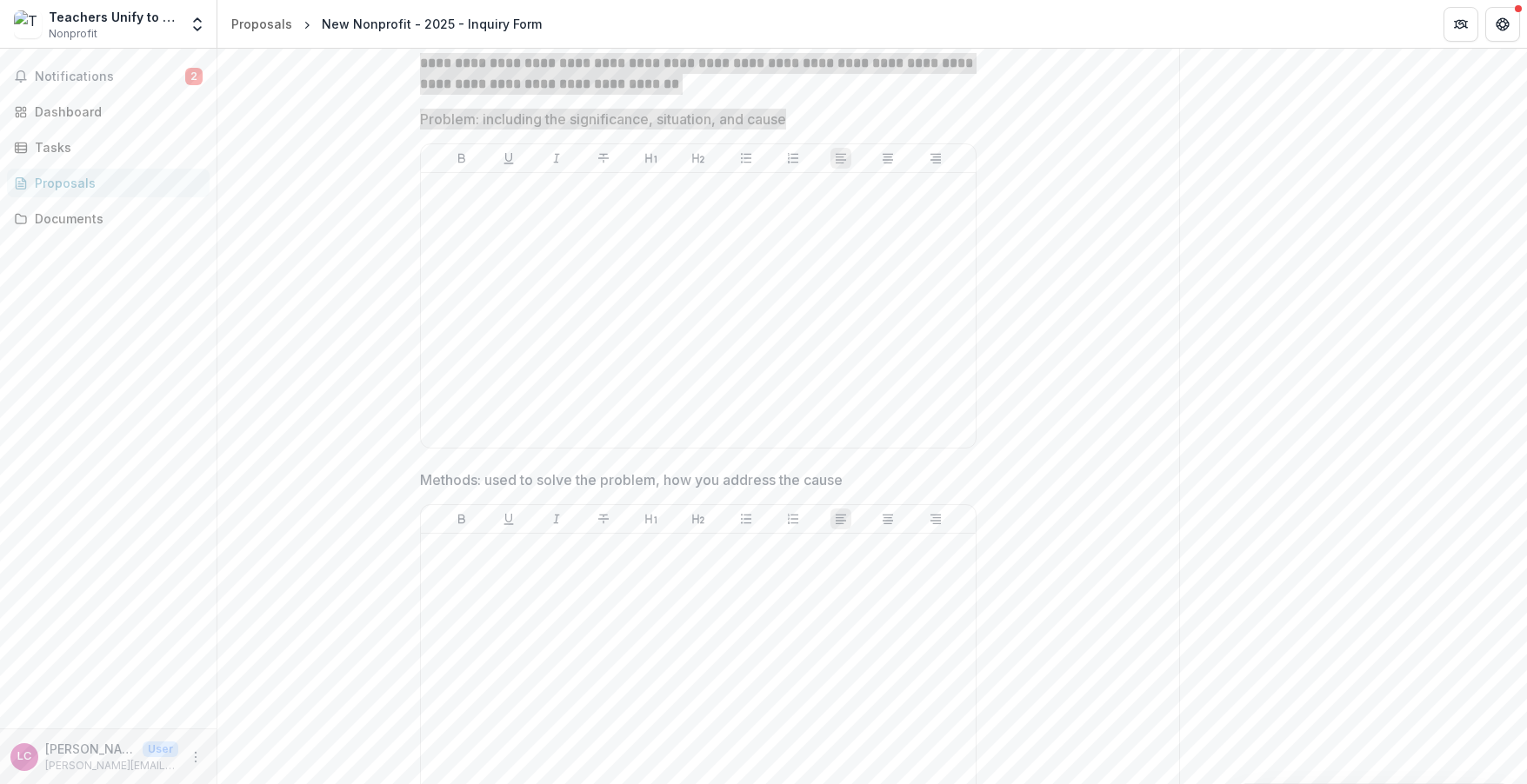
scroll to position [6758, 0]
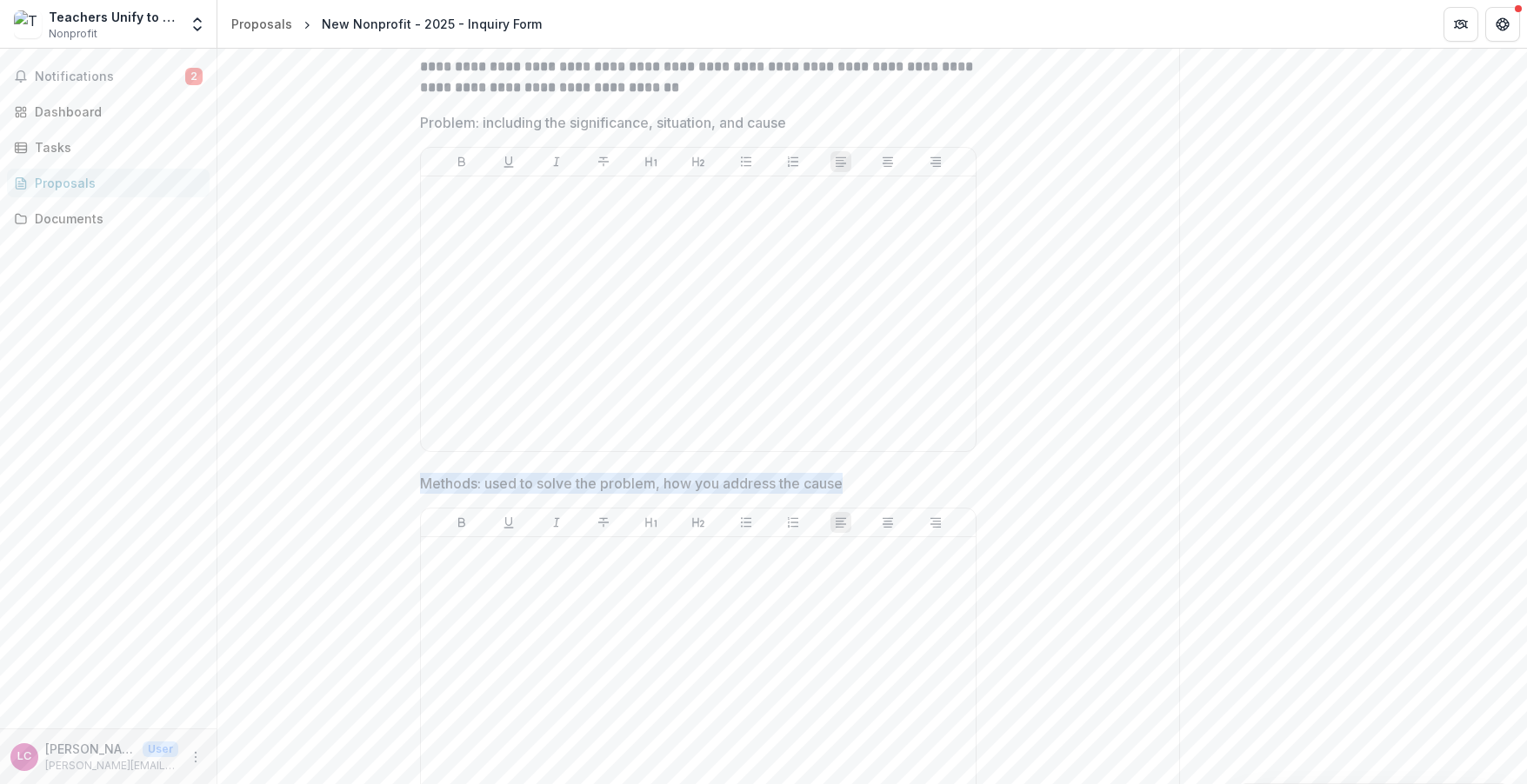
drag, startPoint x: 851, startPoint y: 431, endPoint x: 391, endPoint y: 433, distance: 460.0
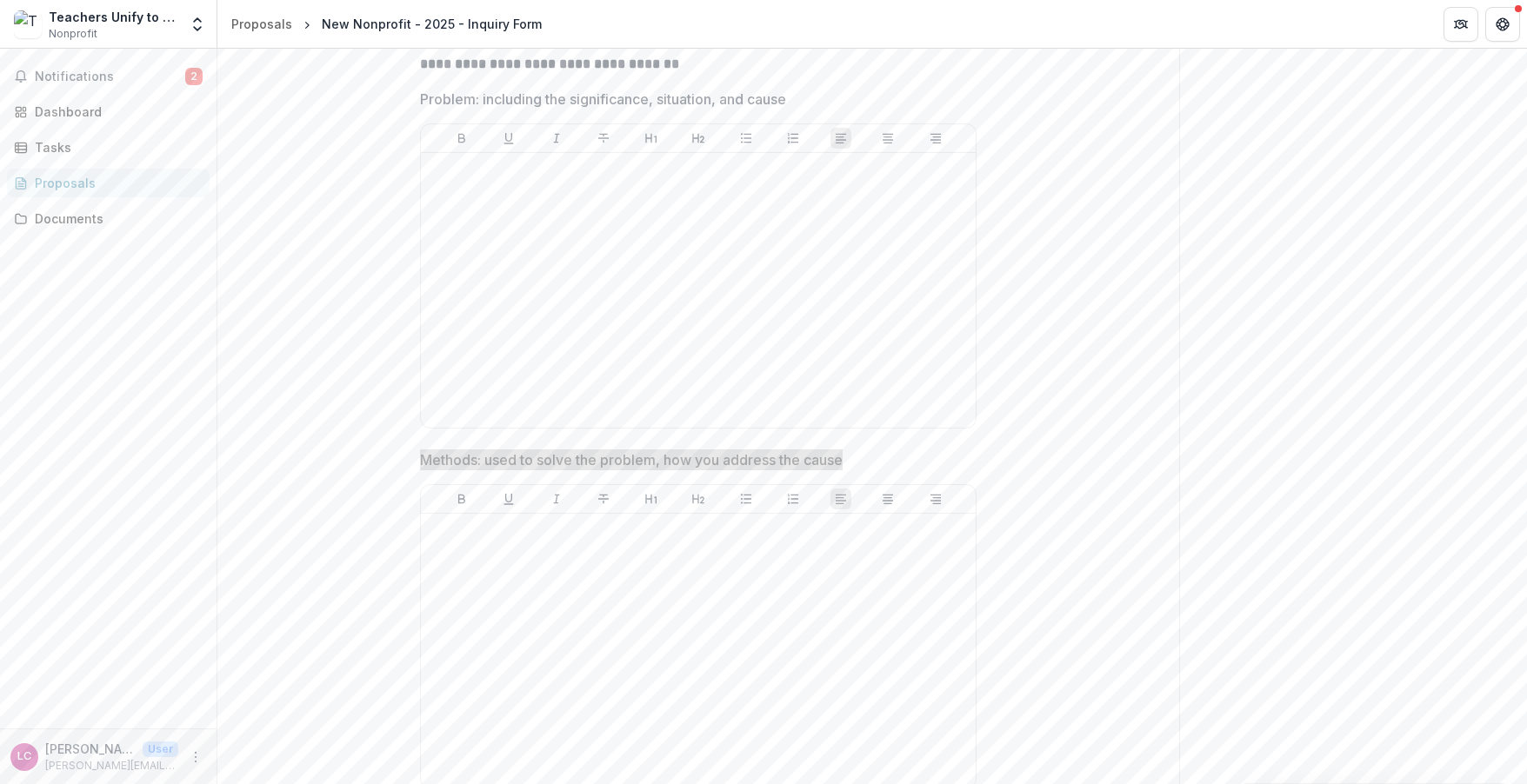
scroll to position [7002, 0]
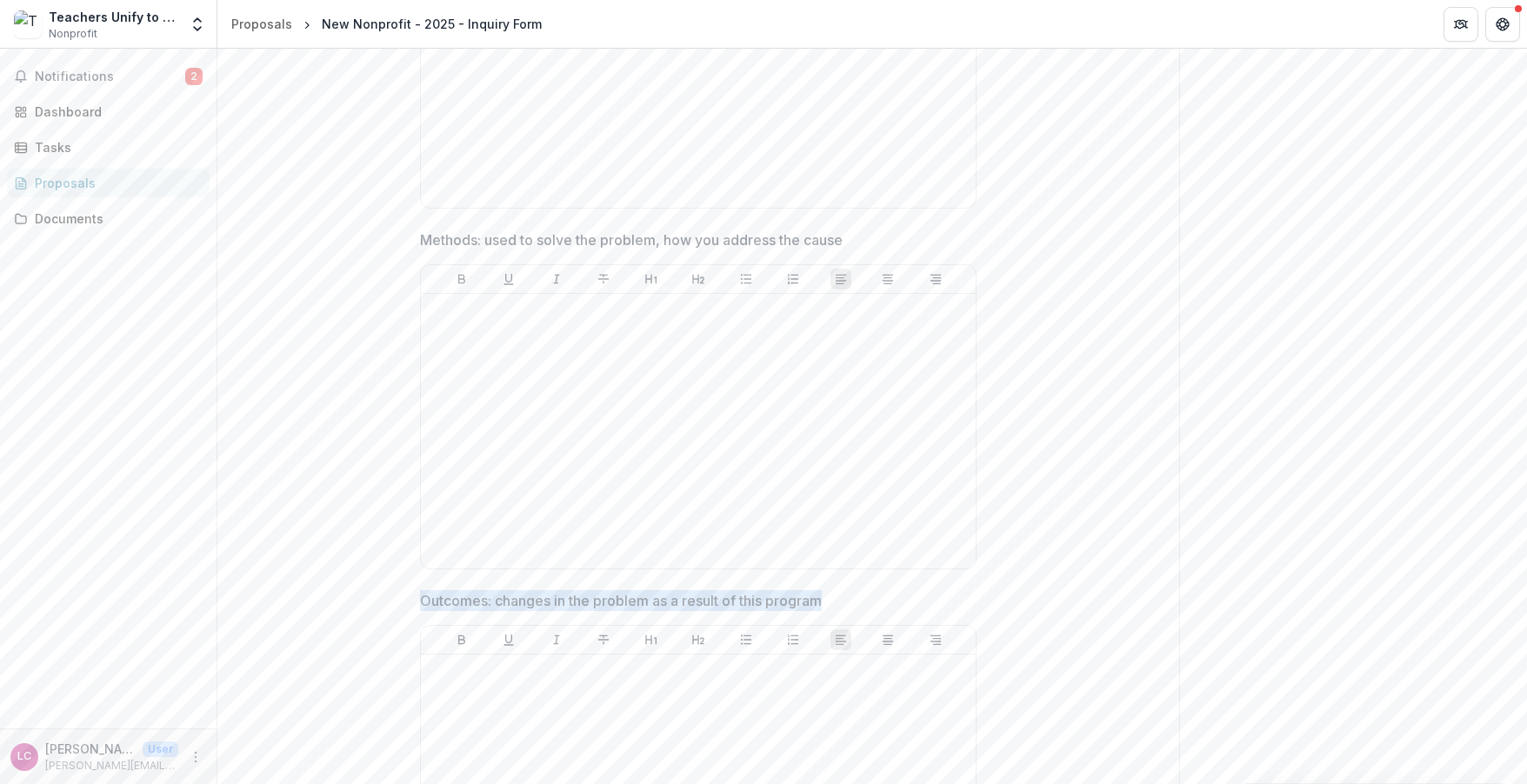
drag, startPoint x: 836, startPoint y: 548, endPoint x: 377, endPoint y: 545, distance: 459.0
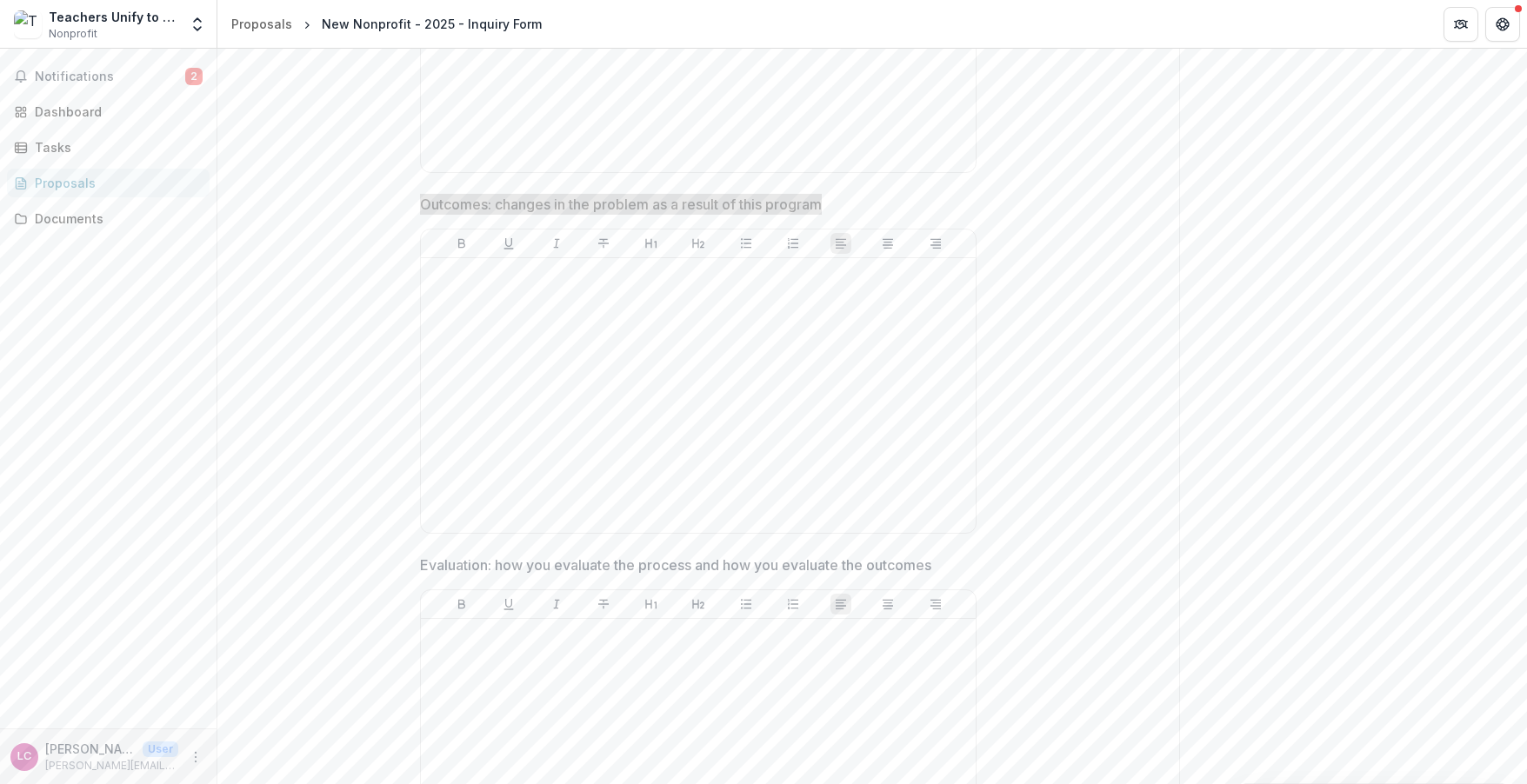
scroll to position [7402, 0]
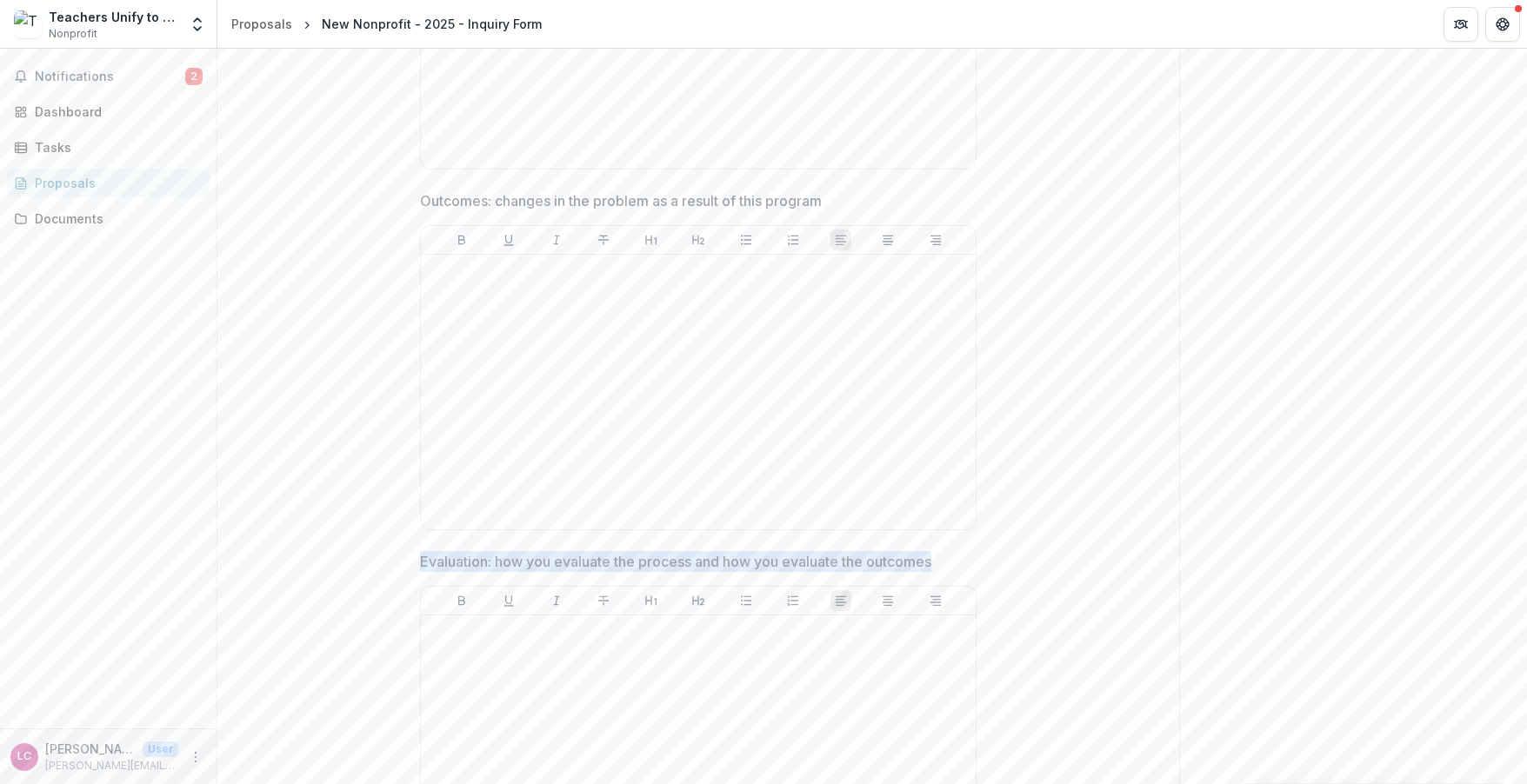
drag, startPoint x: 947, startPoint y: 504, endPoint x: 406, endPoint y: 501, distance: 541.0
click at [56, 218] on div "Documents" at bounding box center [115, 218] width 161 height 18
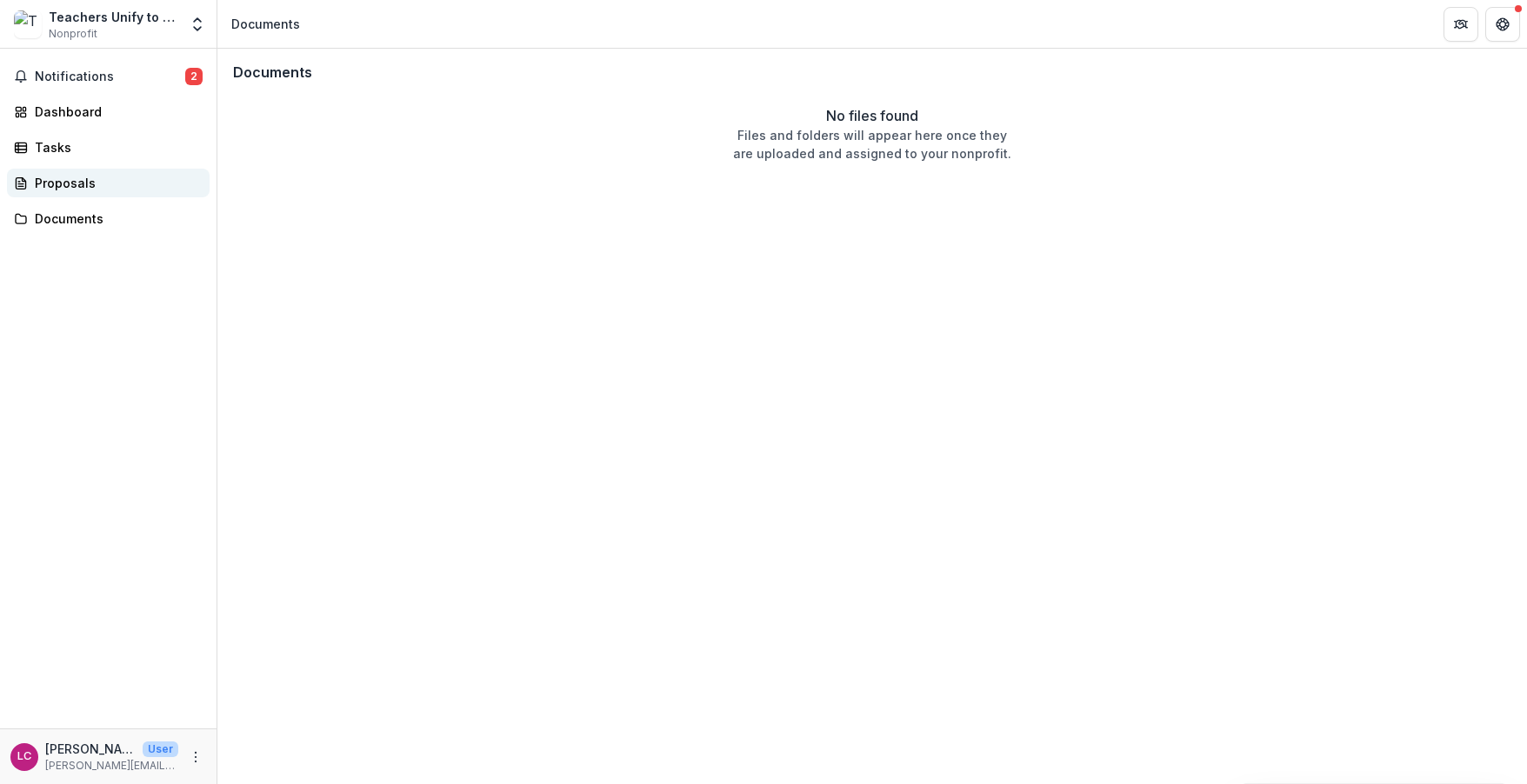
click at [63, 187] on div "Proposals" at bounding box center [115, 183] width 161 height 18
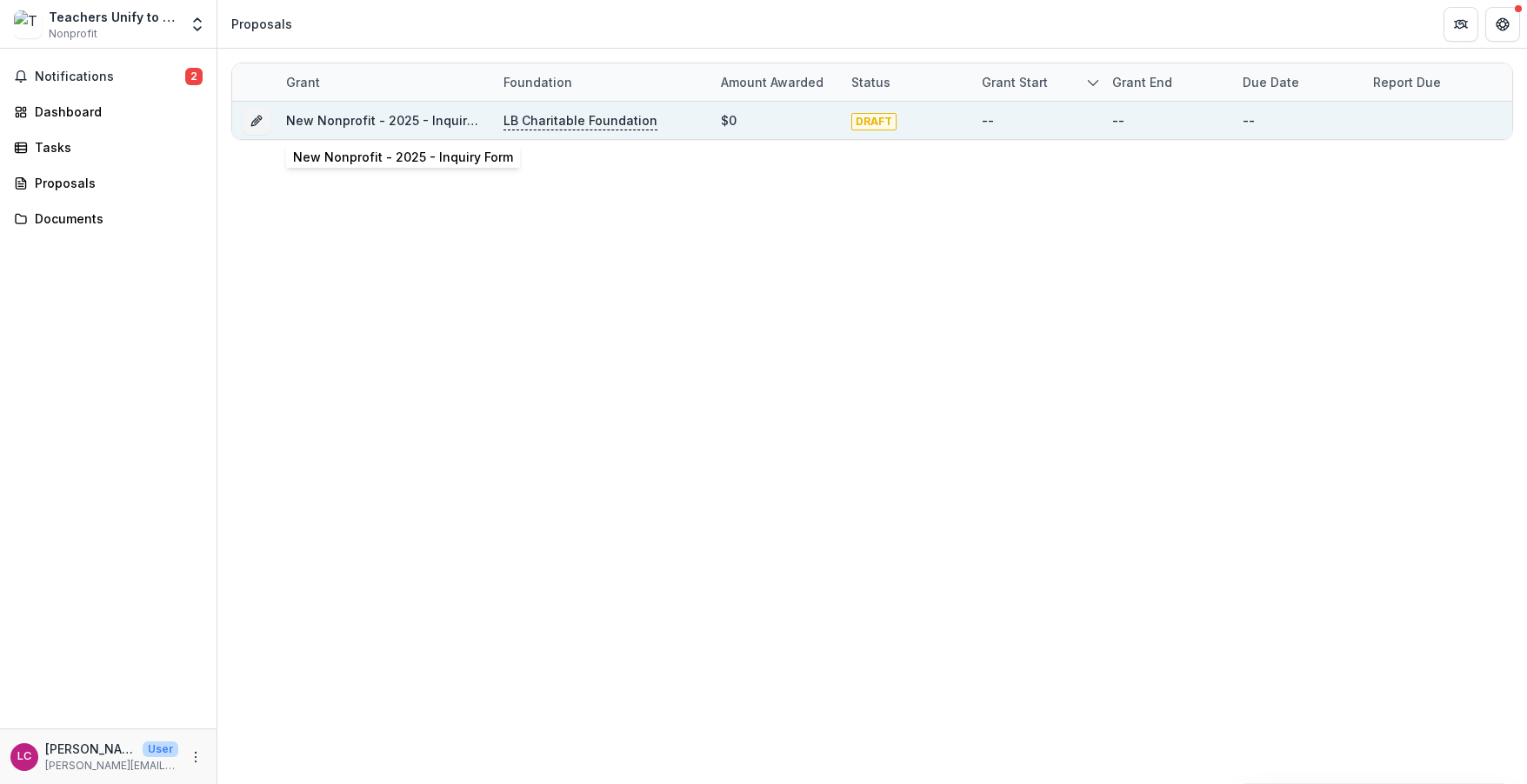
click at [387, 126] on link "New Nonprofit - 2025 - Inquiry Form" at bounding box center [396, 120] width 220 height 15
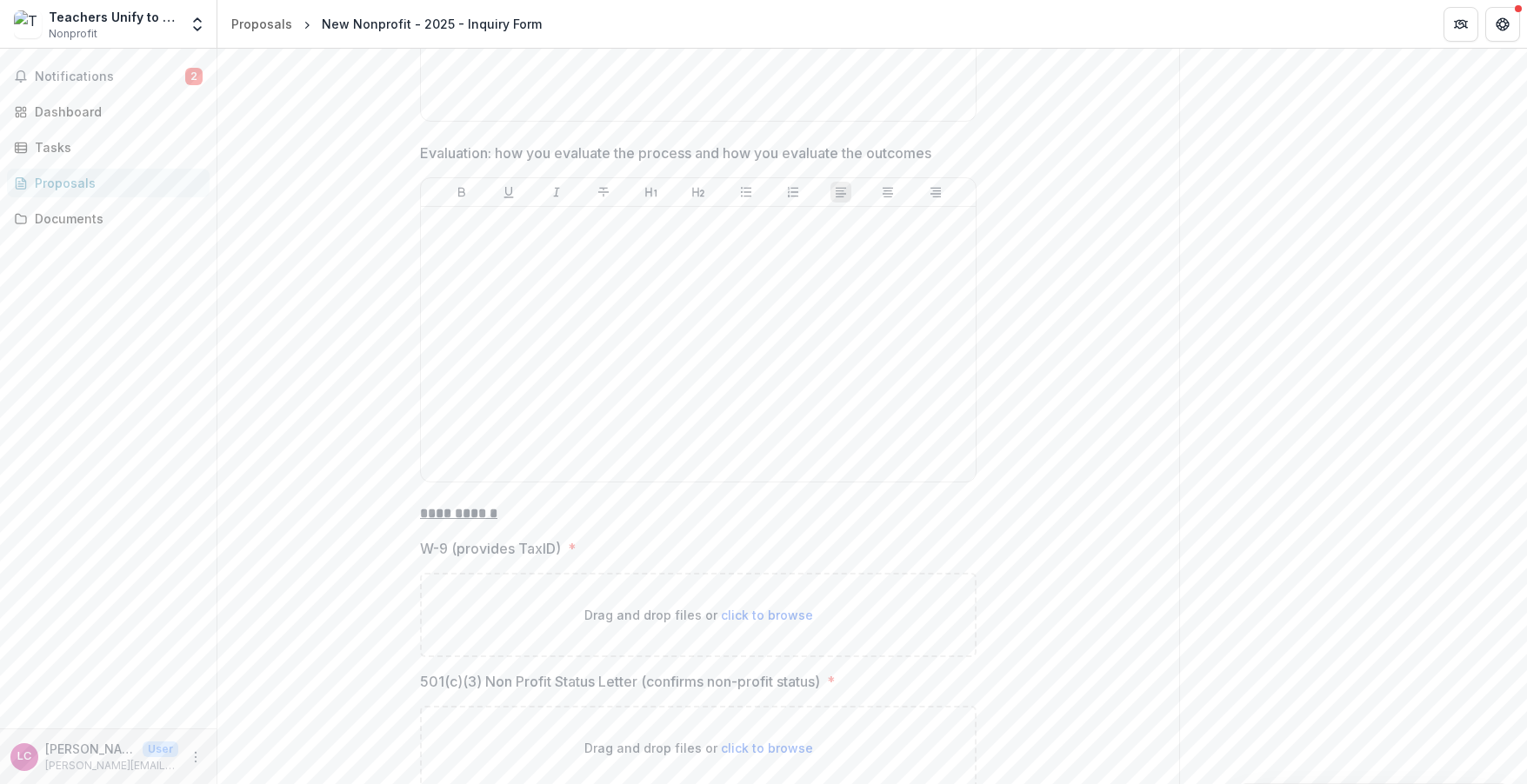
scroll to position [7909, 0]
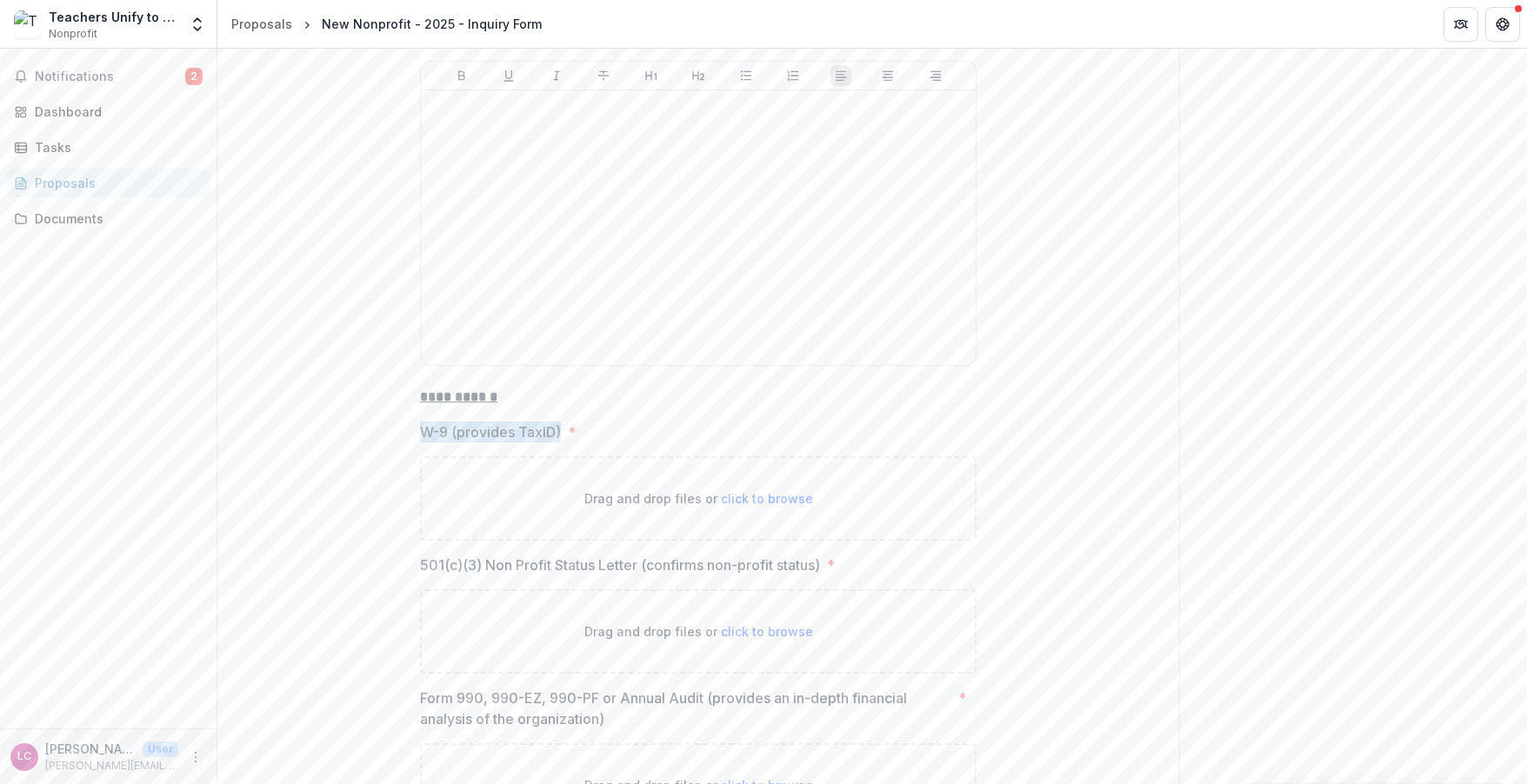
drag, startPoint x: 417, startPoint y: 368, endPoint x: 560, endPoint y: 375, distance: 143.2
drag, startPoint x: 414, startPoint y: 327, endPoint x: 566, endPoint y: 371, distance: 158.2
click at [563, 421] on label "W-9 (provides TaxID) *" at bounding box center [692, 432] width 546 height 21
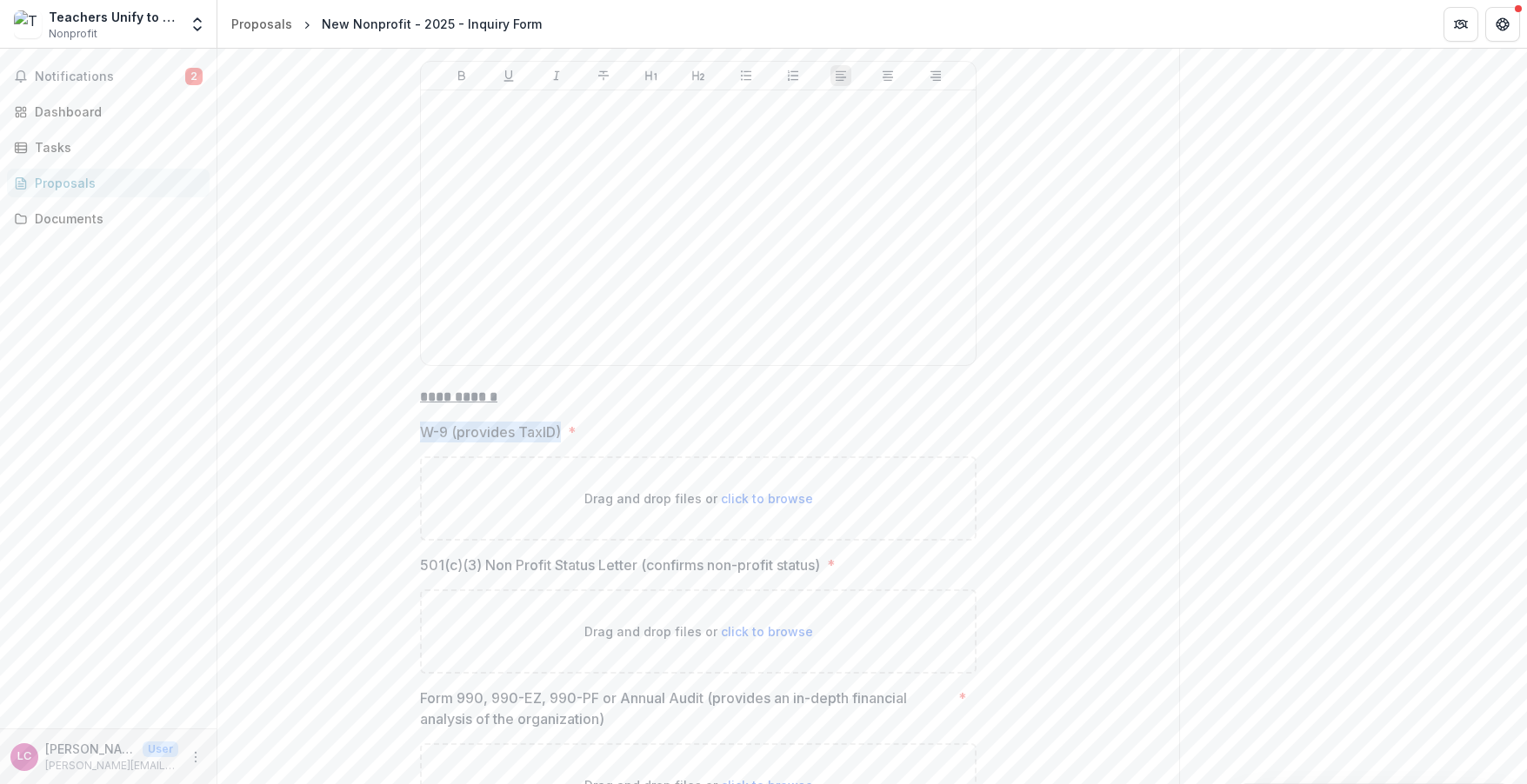
drag, startPoint x: 558, startPoint y: 370, endPoint x: 411, endPoint y: 372, distance: 147.0
drag, startPoint x: 825, startPoint y: 502, endPoint x: 389, endPoint y: 504, distance: 436.0
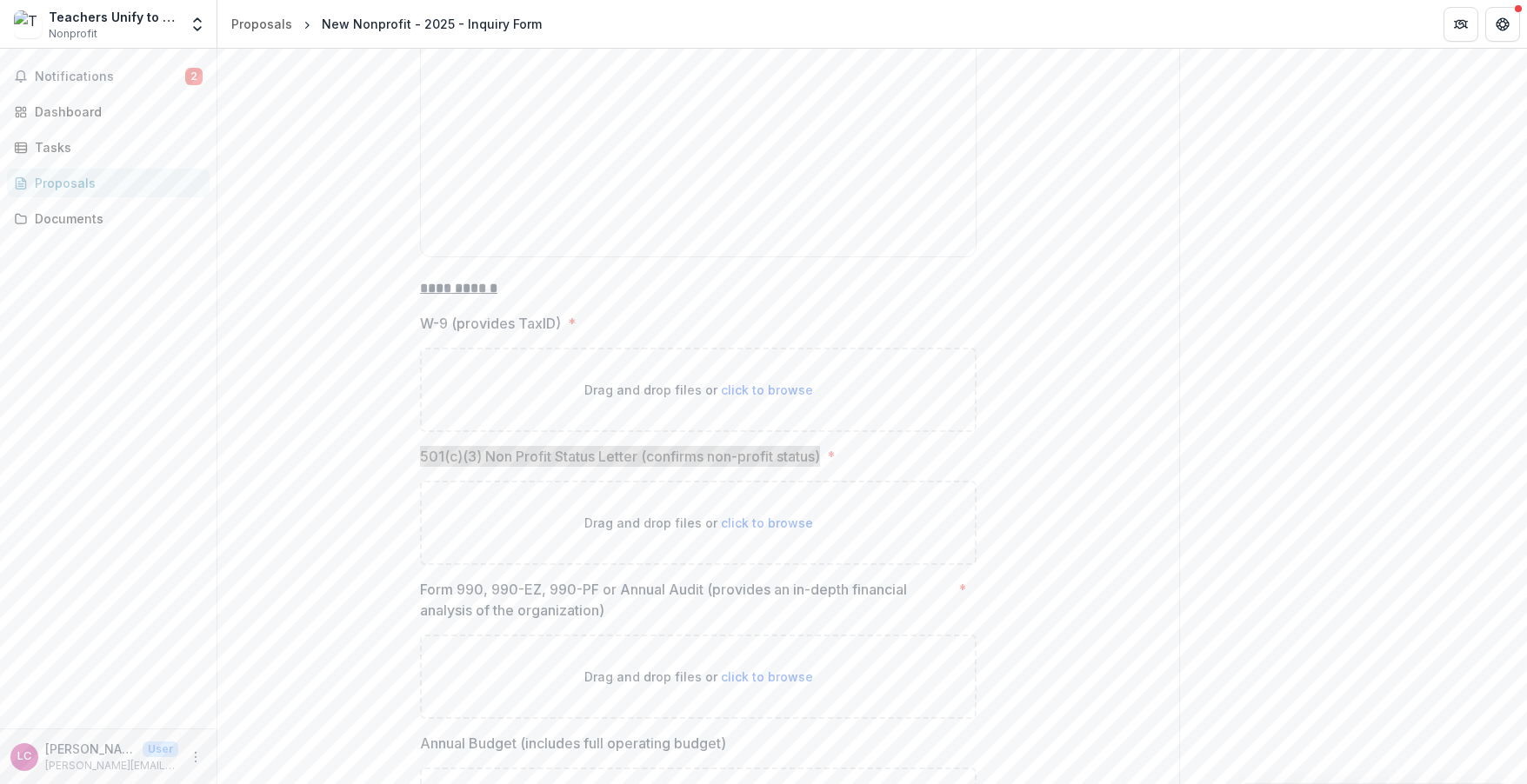
scroll to position [8045, 0]
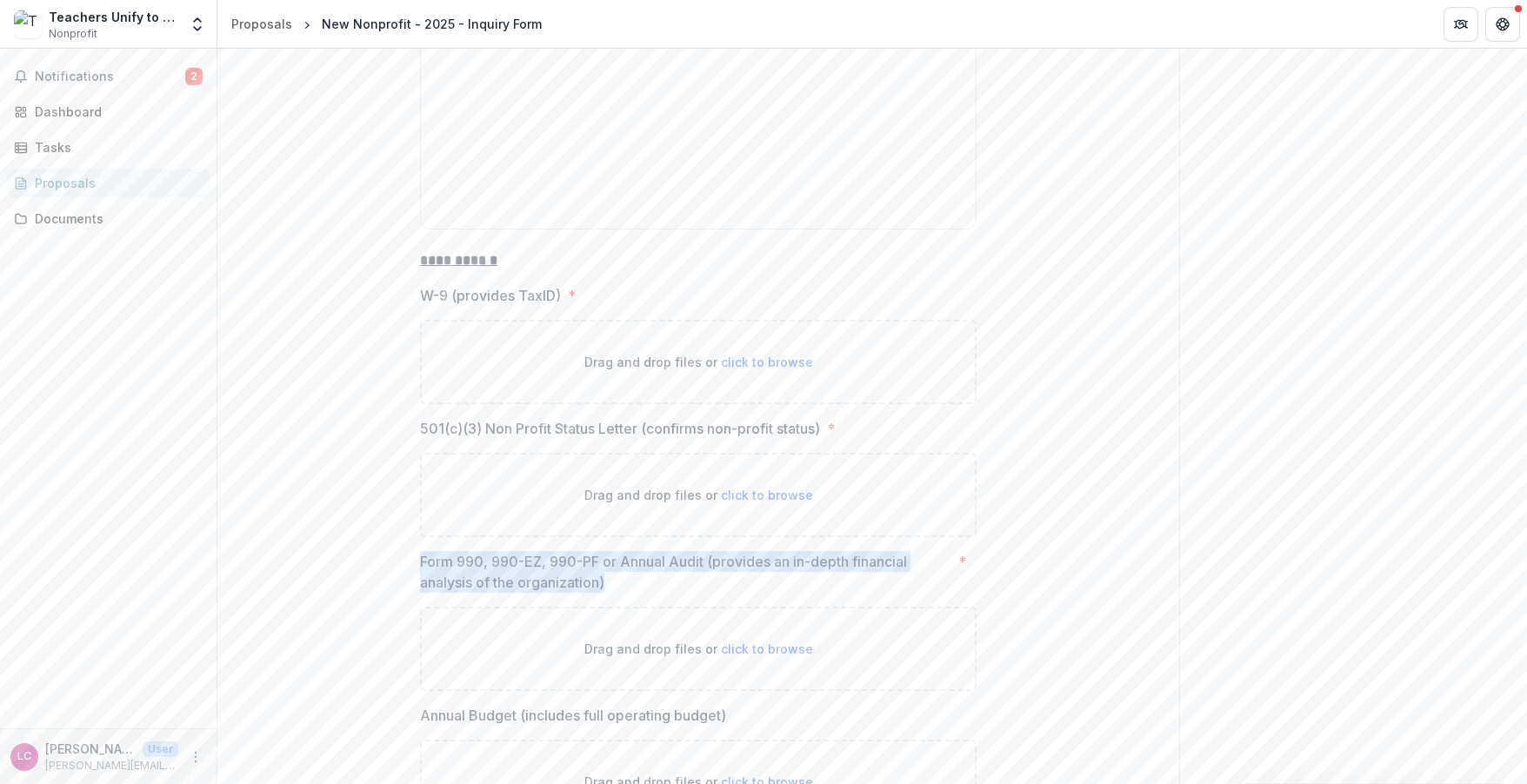
drag, startPoint x: 609, startPoint y: 520, endPoint x: 396, endPoint y: 503, distance: 213.7
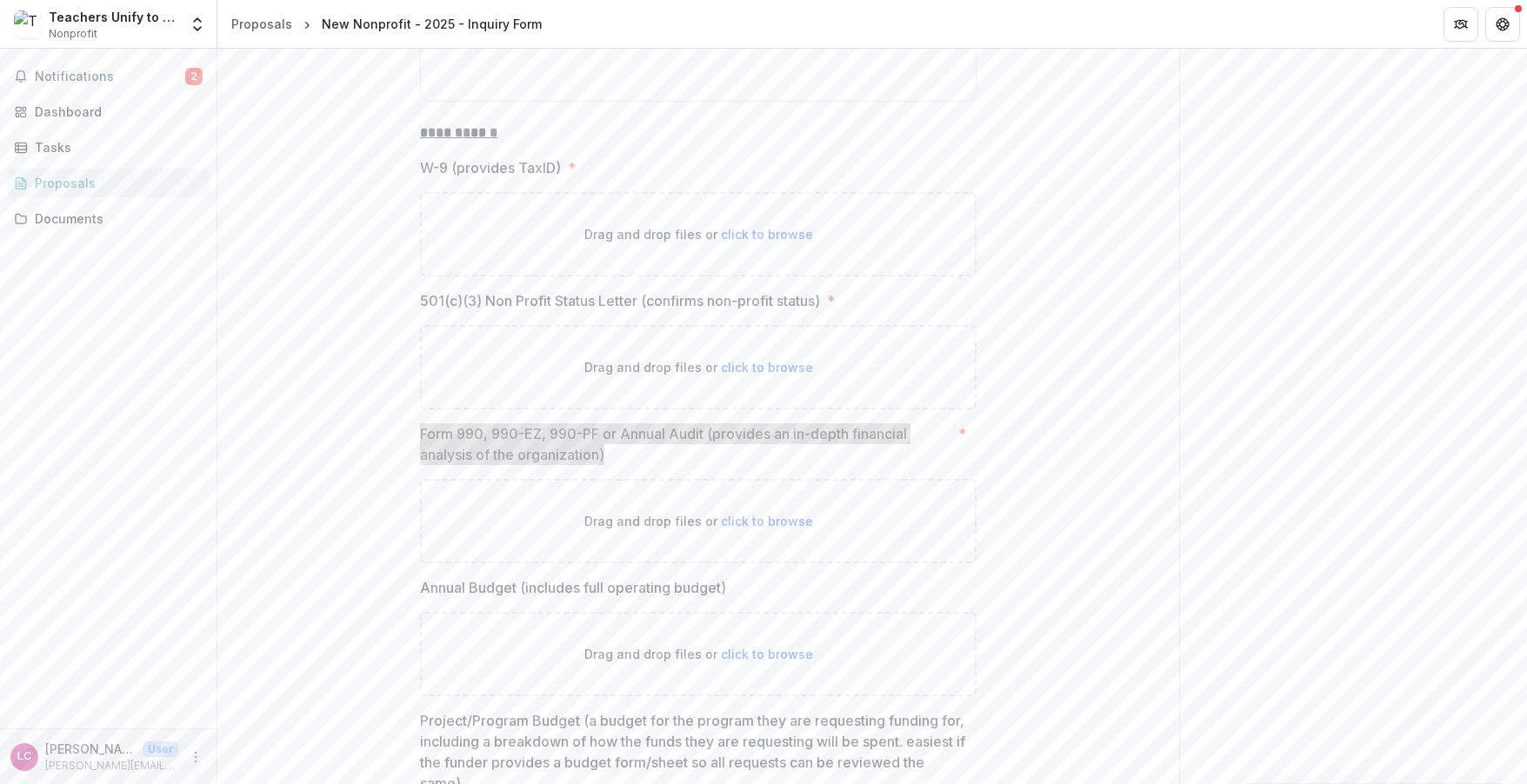
scroll to position [8176, 0]
drag, startPoint x: 768, startPoint y: 527, endPoint x: 433, endPoint y: 528, distance: 335.0
click at [433, 574] on label "Annual Budget (includes full operating budget)" at bounding box center [692, 585] width 546 height 21
click at [735, 574] on div "Annual Budget (includes full operating budget) Drag and drop files or click to …" at bounding box center [698, 633] width 557 height 119
drag, startPoint x: 731, startPoint y: 523, endPoint x: 416, endPoint y: 523, distance: 315.0
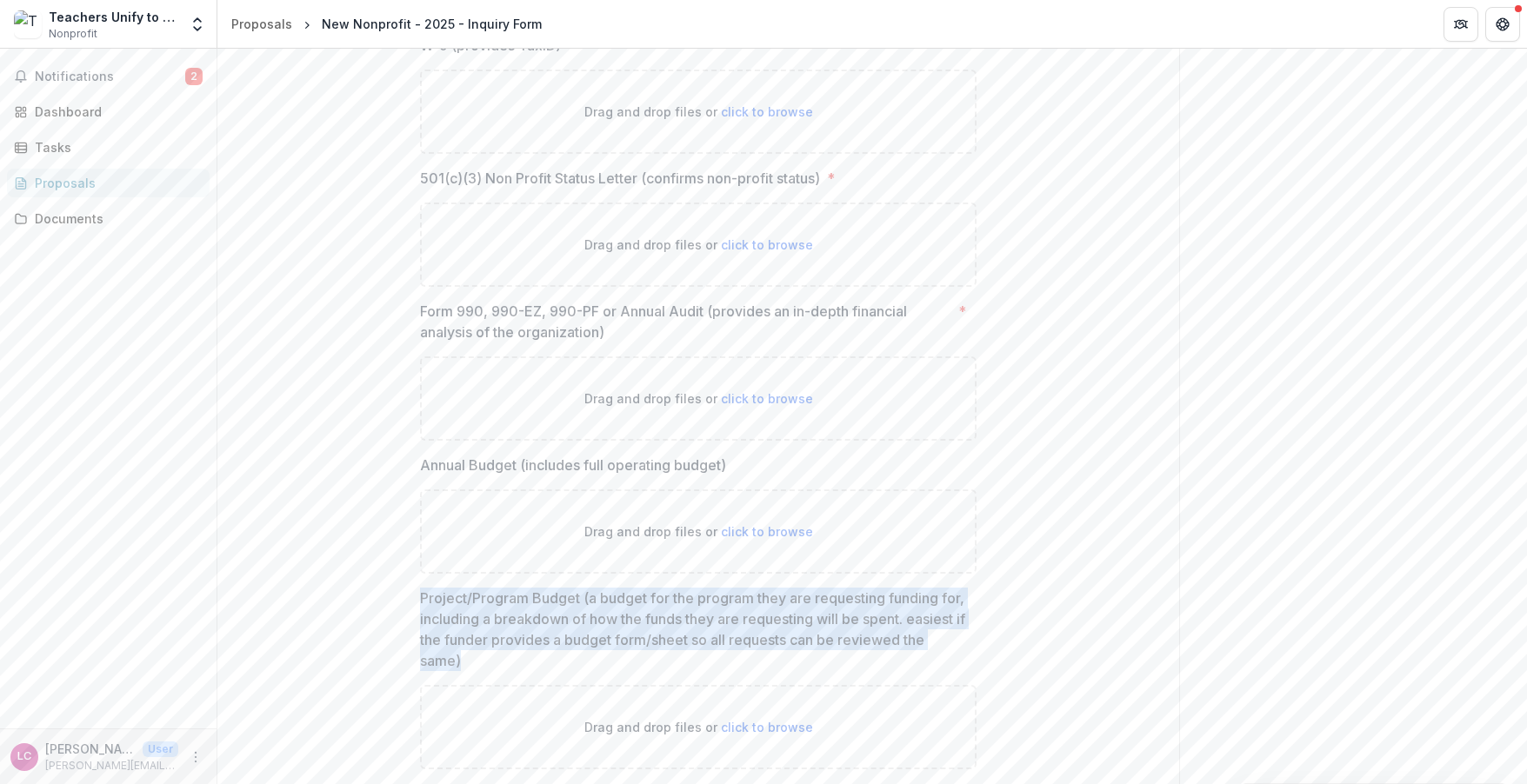
drag, startPoint x: 575, startPoint y: 599, endPoint x: 378, endPoint y: 534, distance: 207.4
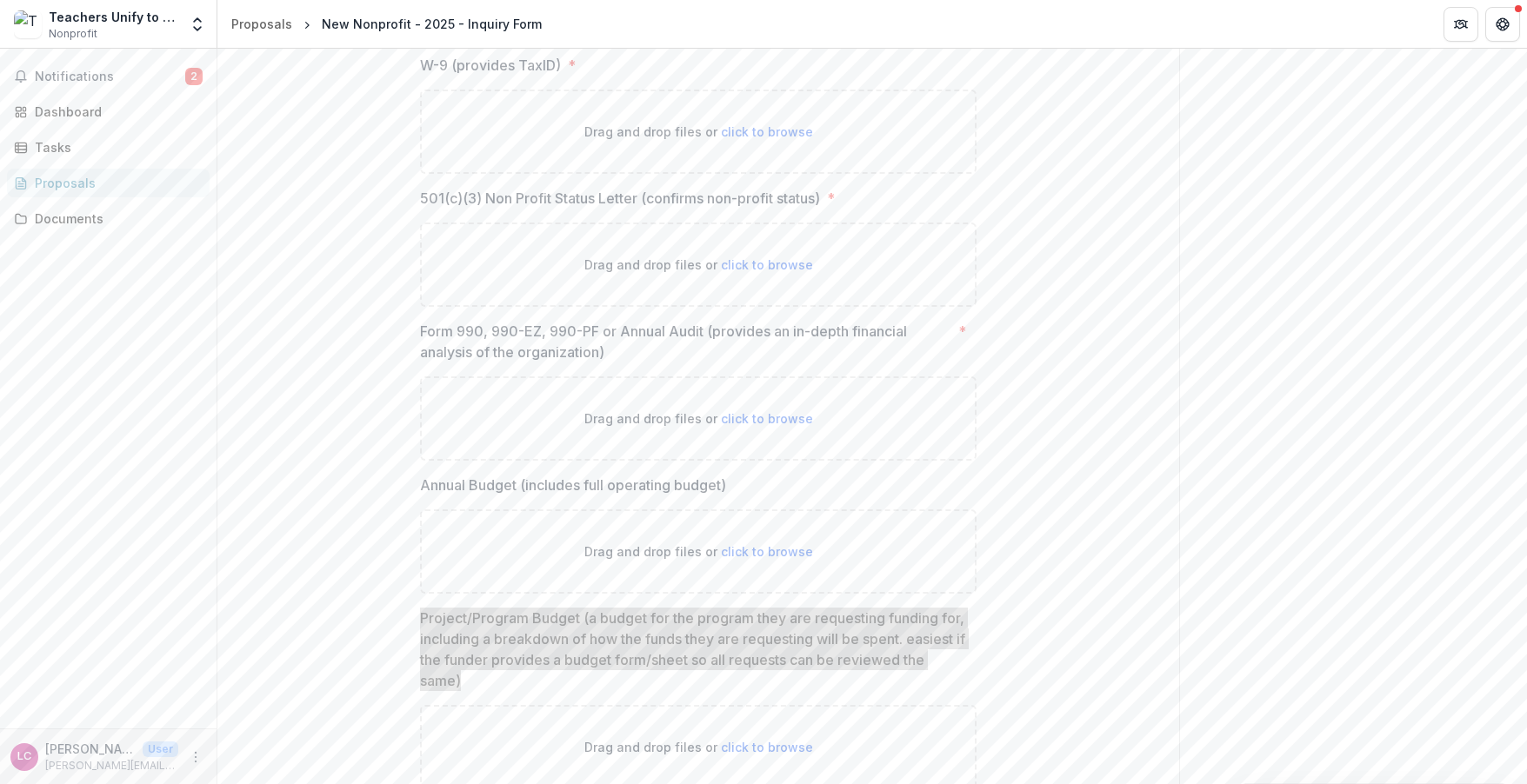
scroll to position [8139, 0]
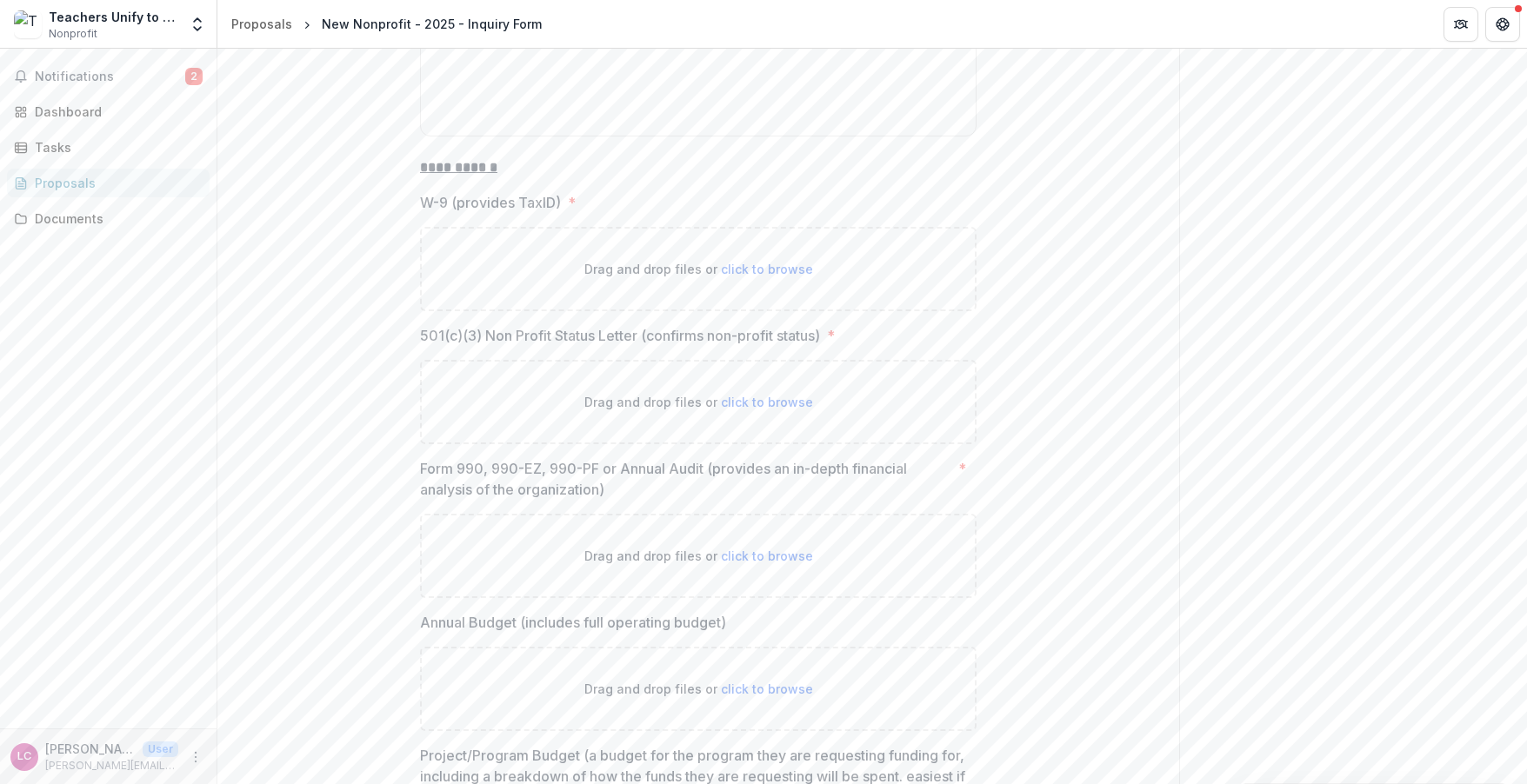
click at [752, 394] on span "click to browse" at bounding box center [767, 401] width 92 height 15
type input "**********"
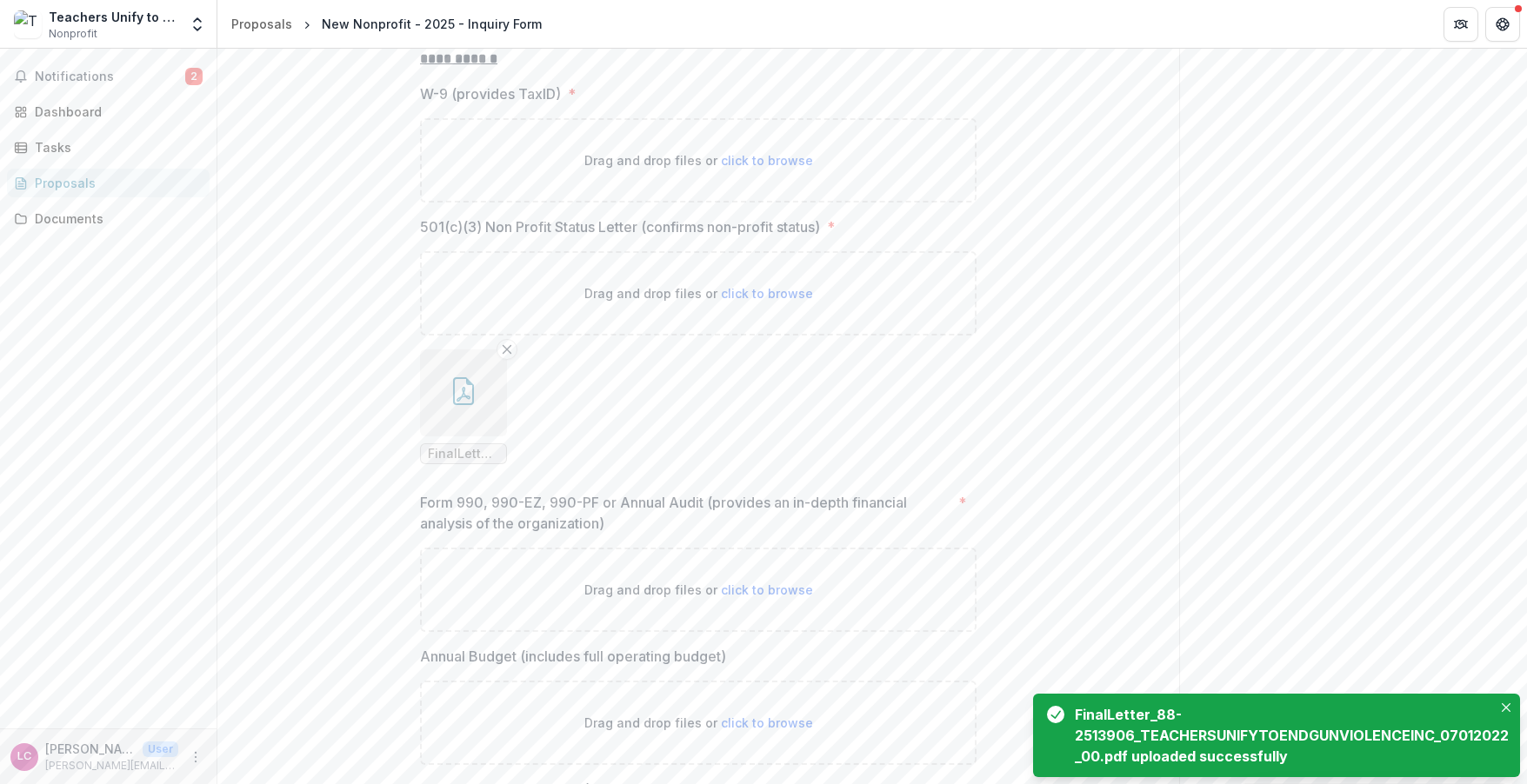
scroll to position [8316, 0]
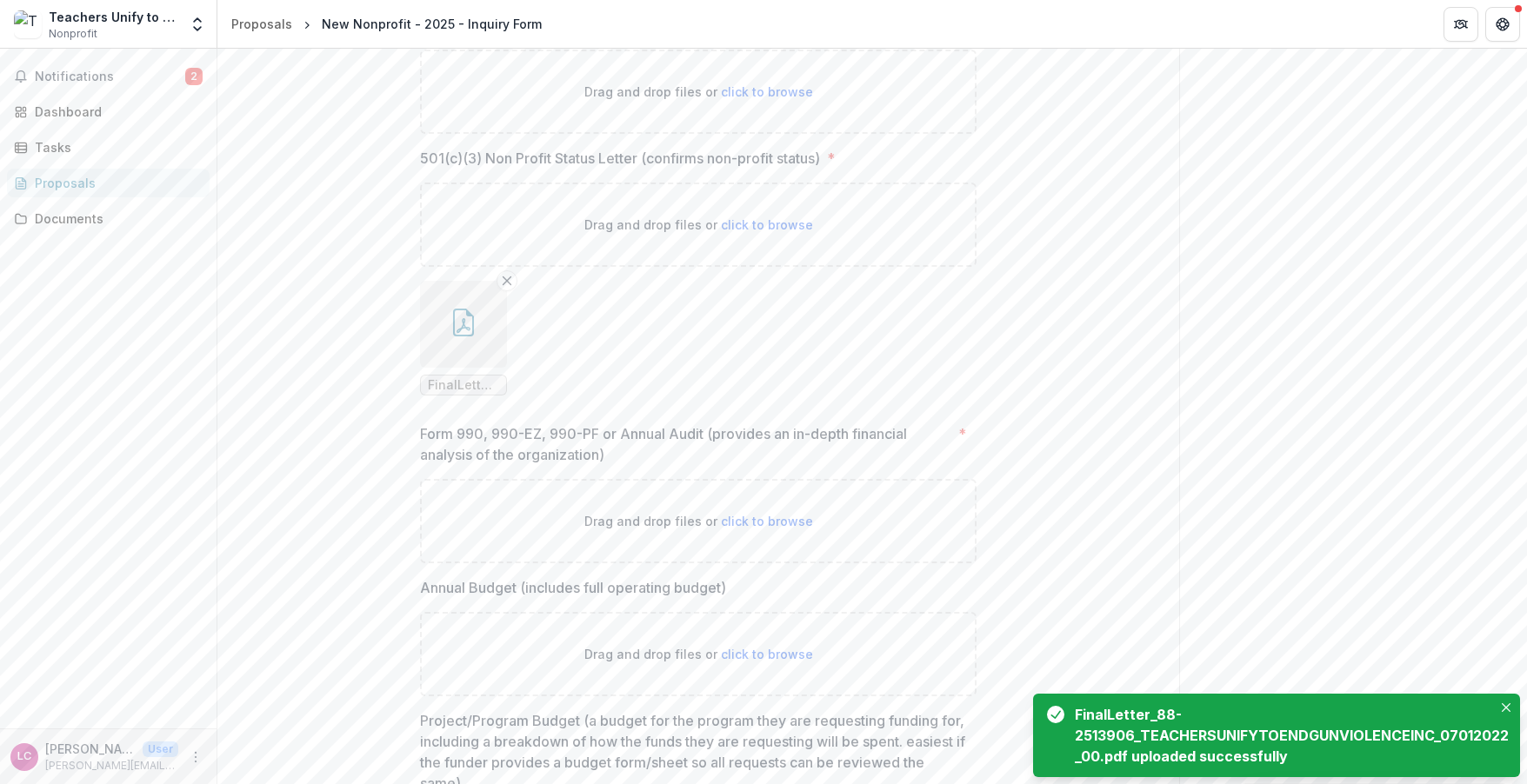
click at [749, 514] on span "click to browse" at bounding box center [767, 521] width 92 height 15
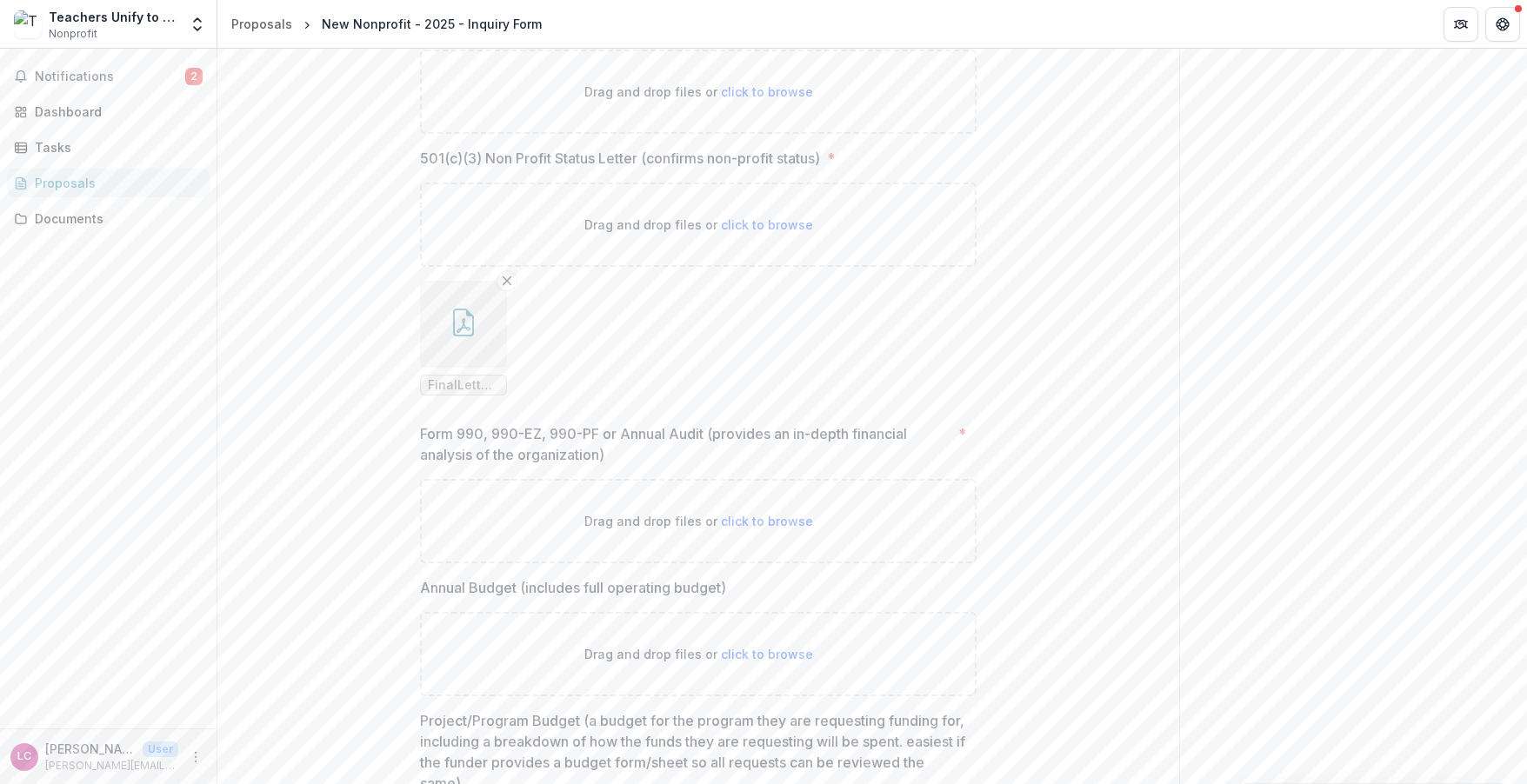
type input "**********"
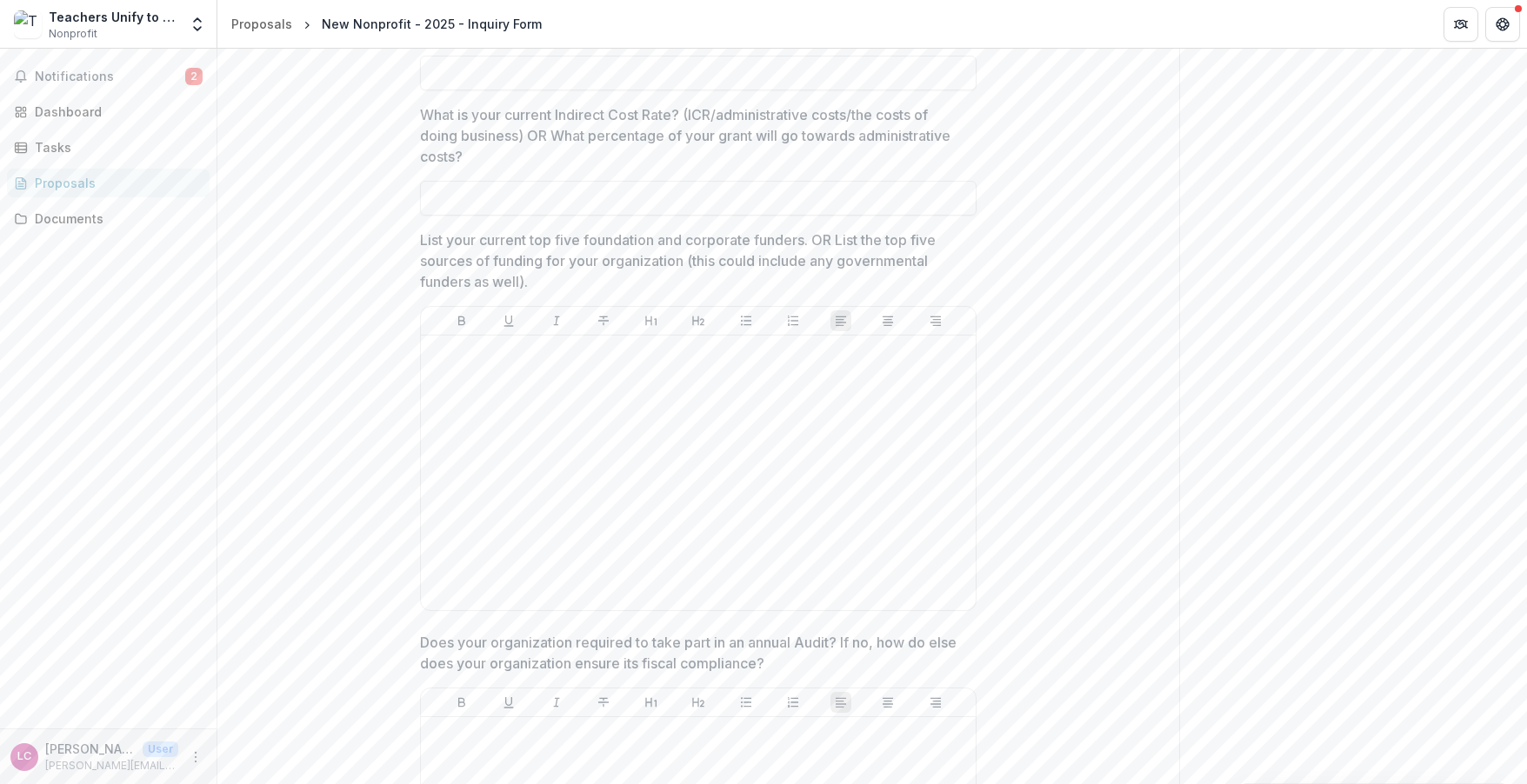
scroll to position [5228, 0]
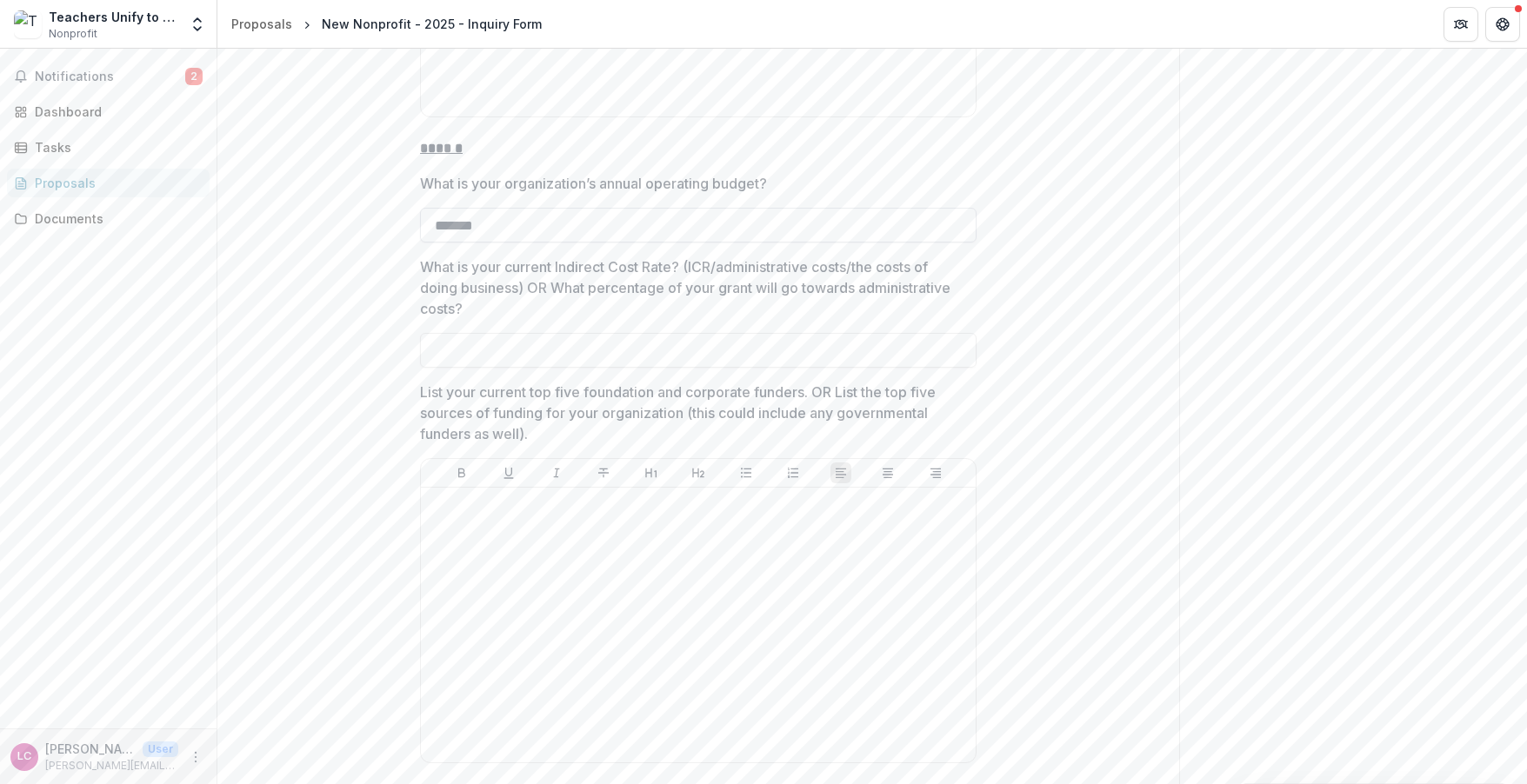
type input "********"
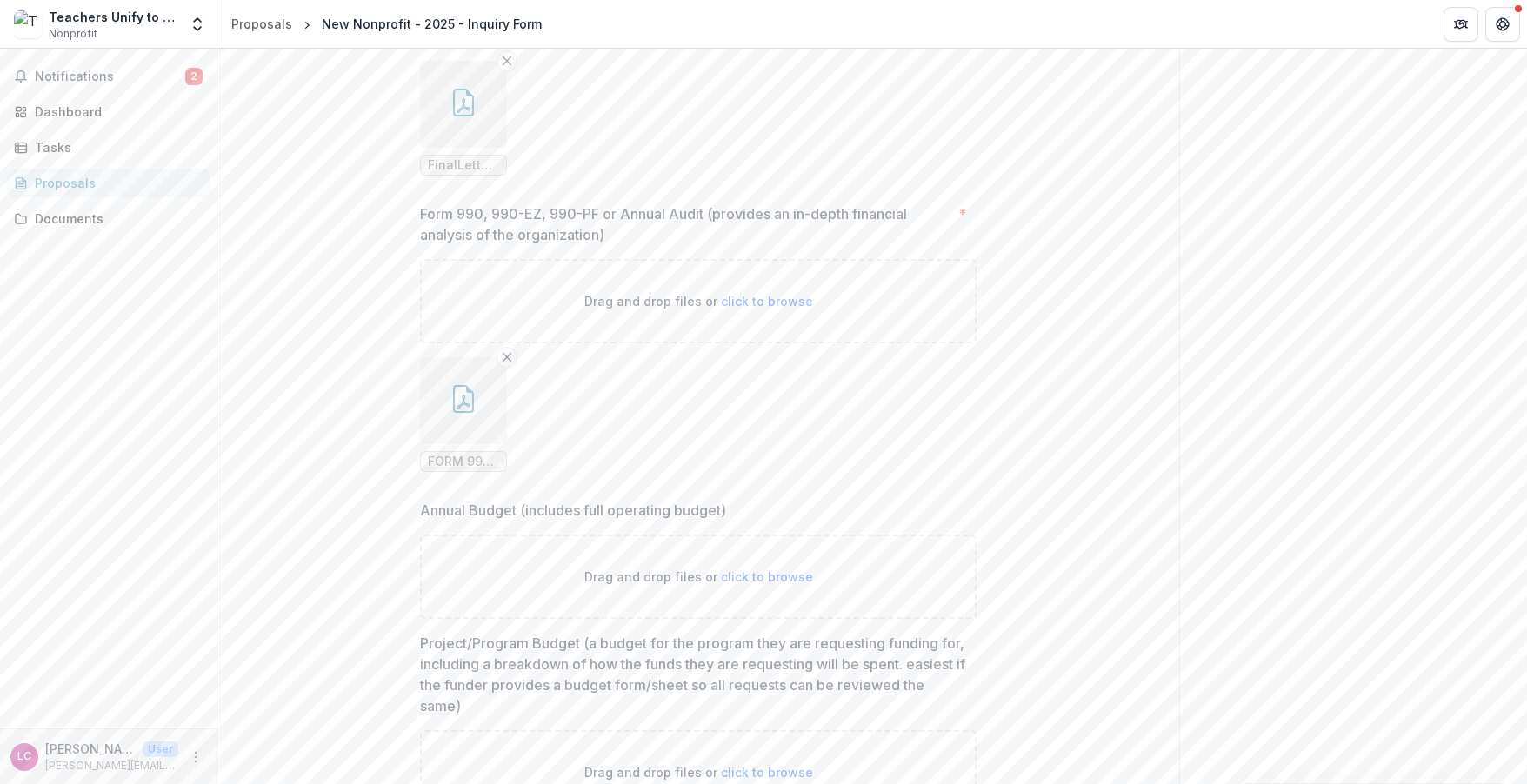
scroll to position [8580, 0]
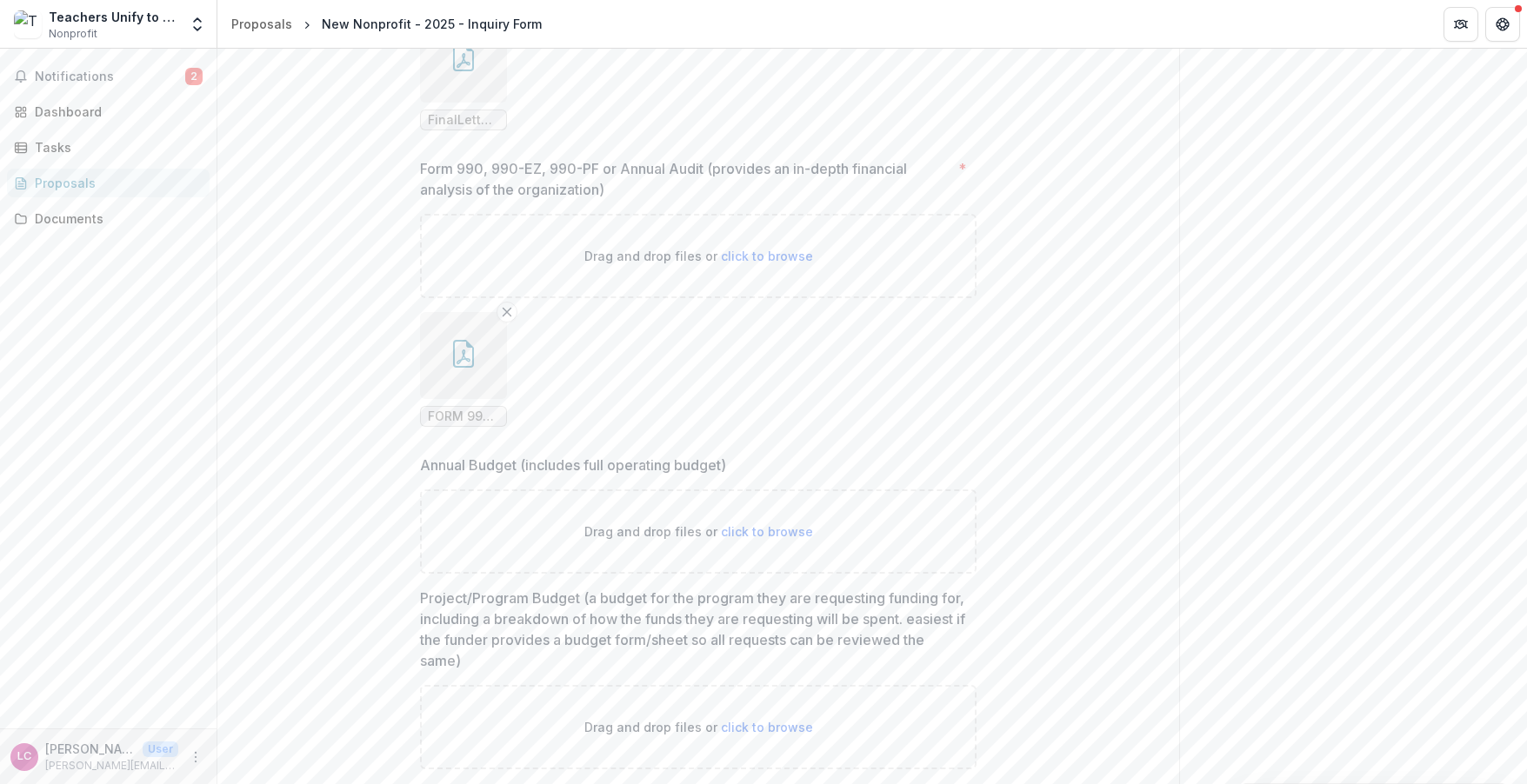
click at [765, 524] on span "click to browse" at bounding box center [767, 531] width 92 height 15
click at [777, 524] on span "click to browse" at bounding box center [767, 531] width 92 height 15
type input "**********"
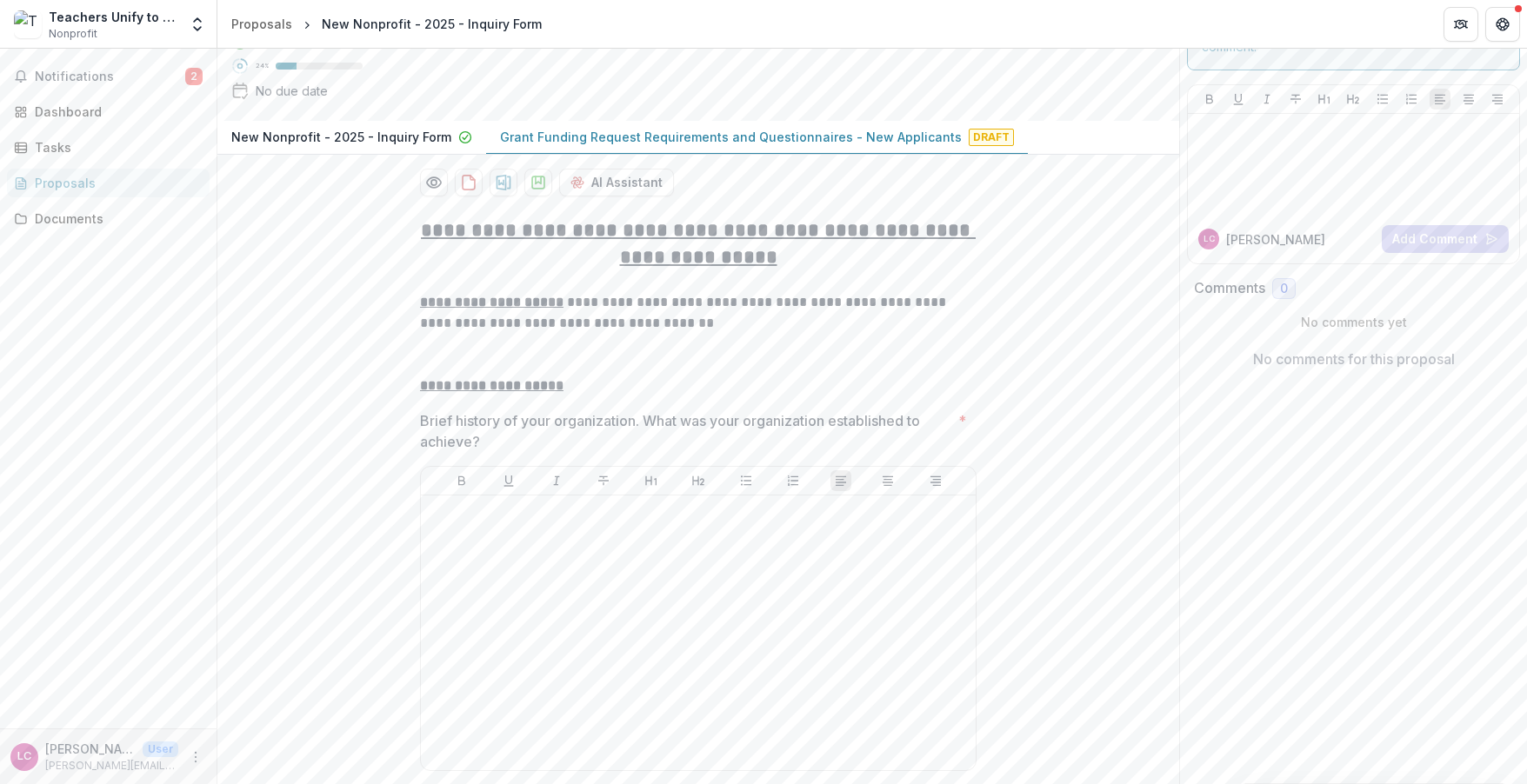
scroll to position [91, 0]
drag, startPoint x: 418, startPoint y: 416, endPoint x: 489, endPoint y: 445, distance: 76.7
click at [489, 445] on p "Brief history of your organization. What was your organization established to a…" at bounding box center [686, 434] width 532 height 42
click at [74, 108] on div "Dashboard" at bounding box center [115, 111] width 161 height 18
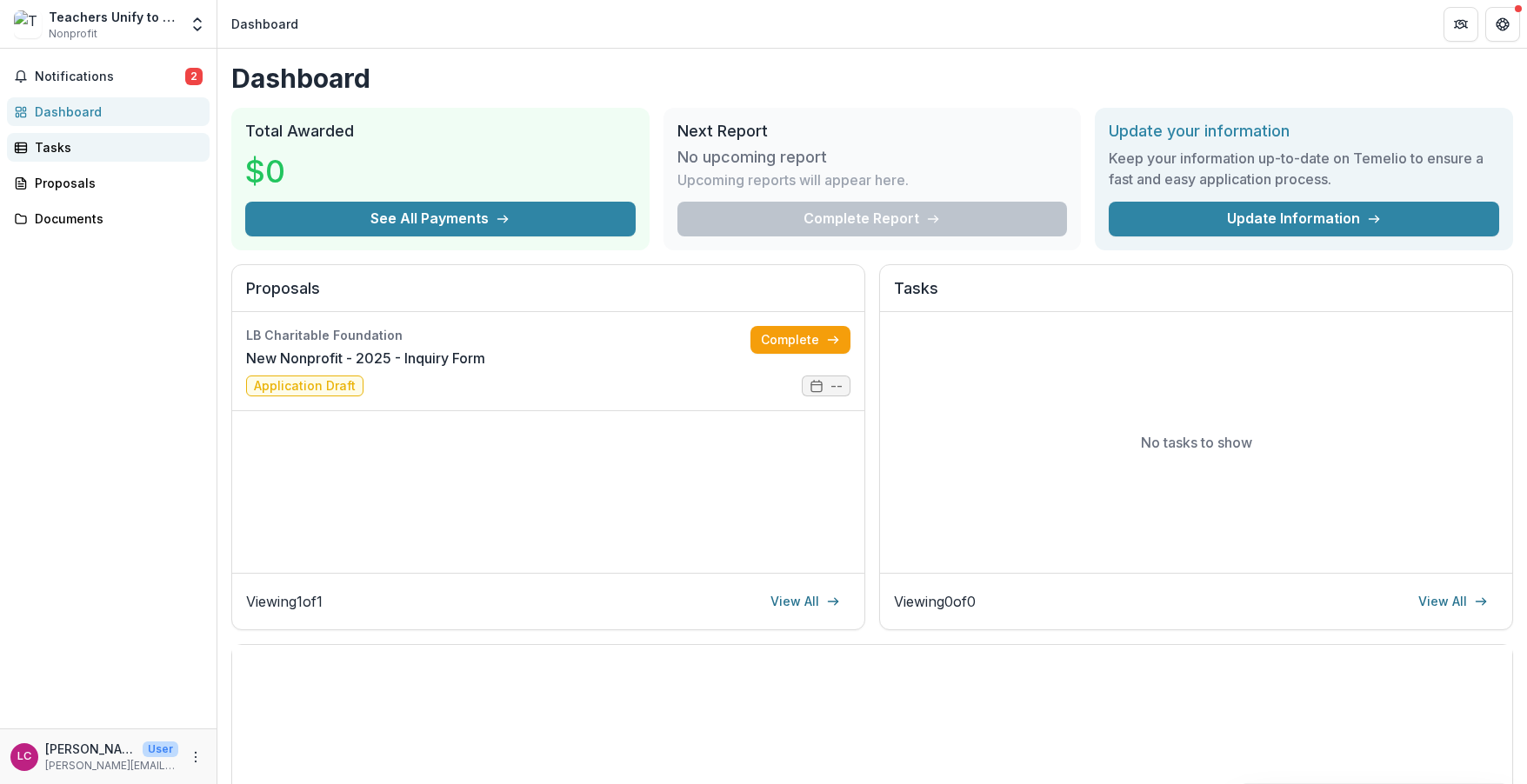
click at [48, 148] on div "Tasks" at bounding box center [115, 147] width 161 height 18
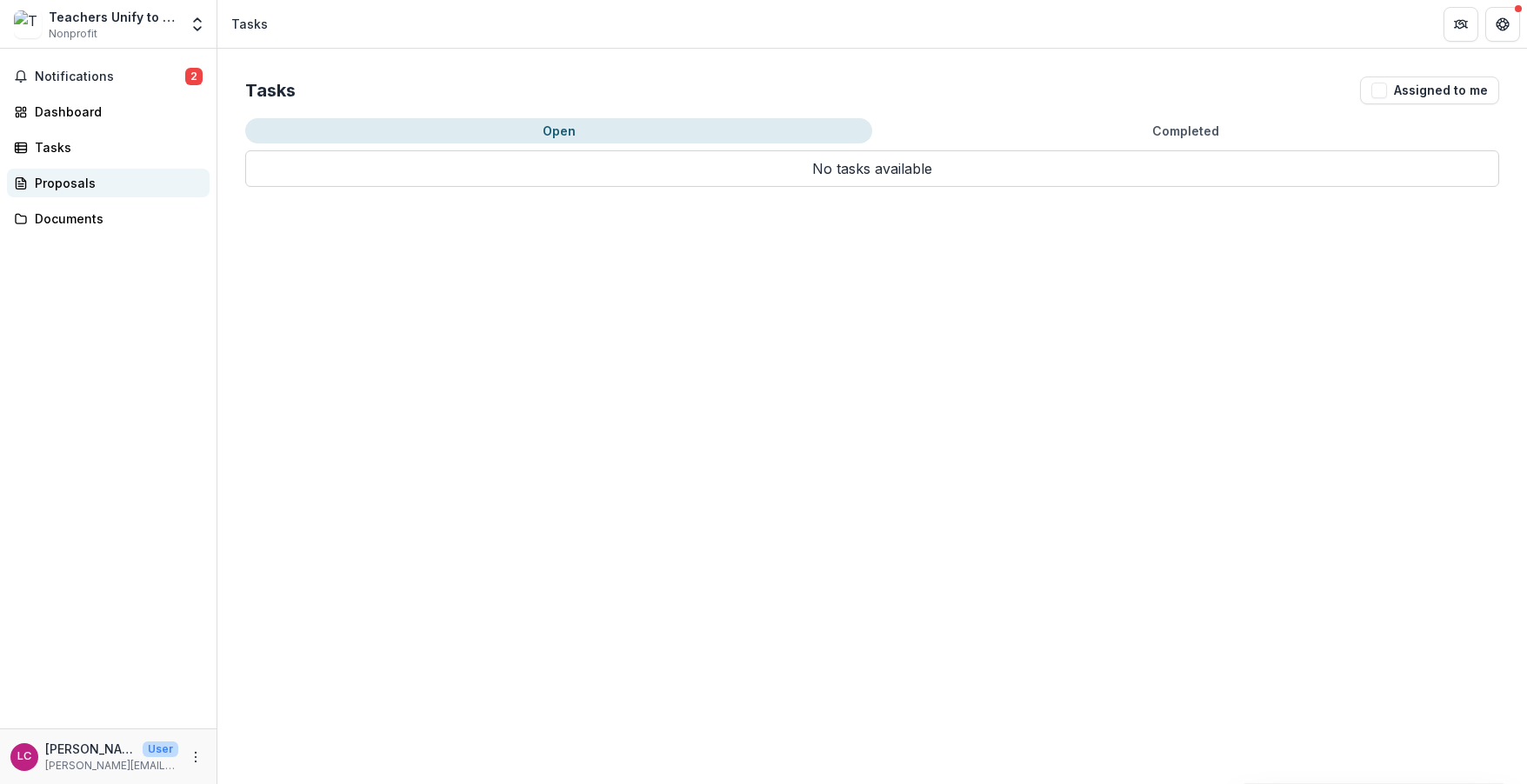
click at [62, 186] on div "Proposals" at bounding box center [115, 183] width 161 height 18
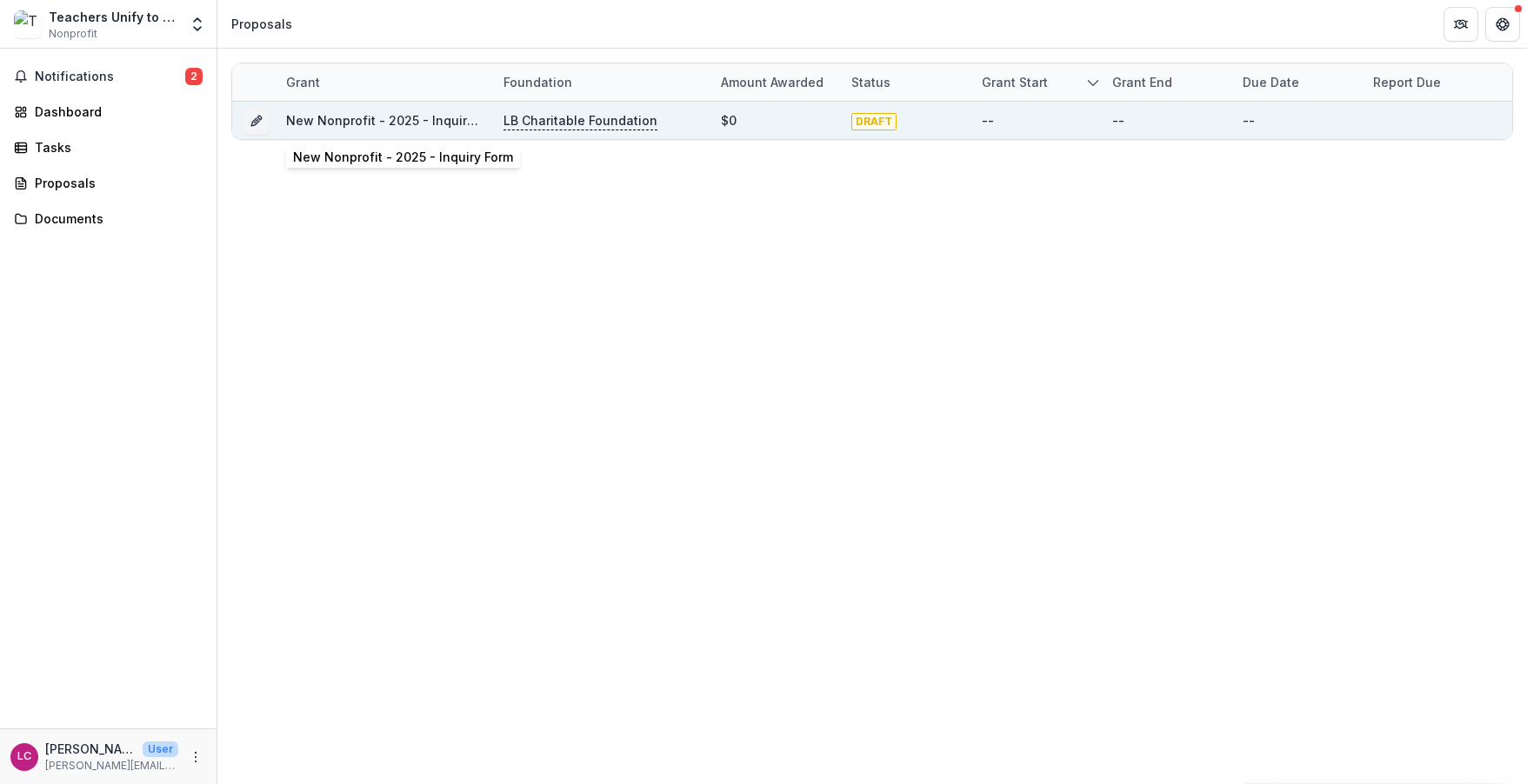
click at [437, 126] on link "New Nonprofit - 2025 - Inquiry Form" at bounding box center [396, 120] width 220 height 15
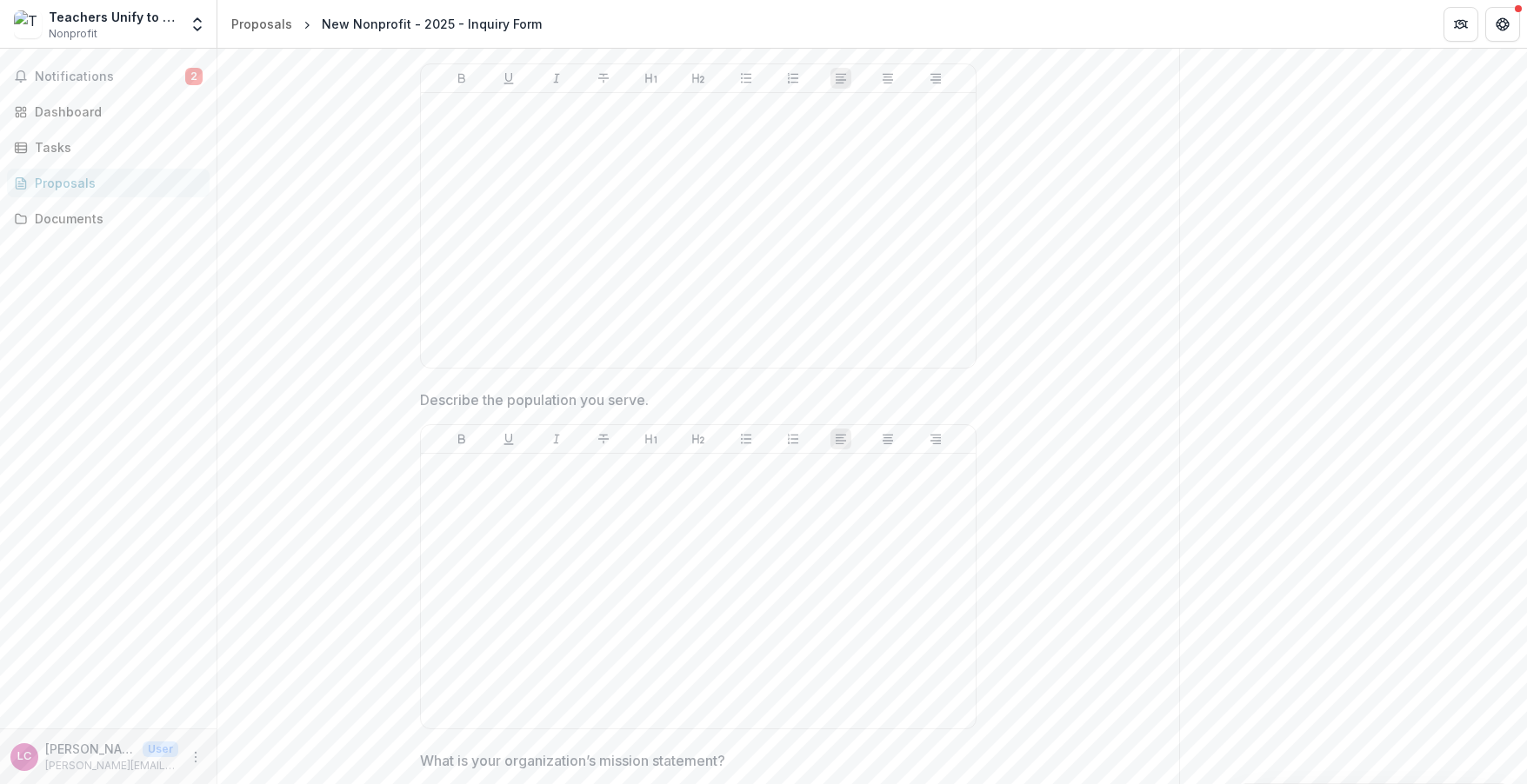
scroll to position [1154, 0]
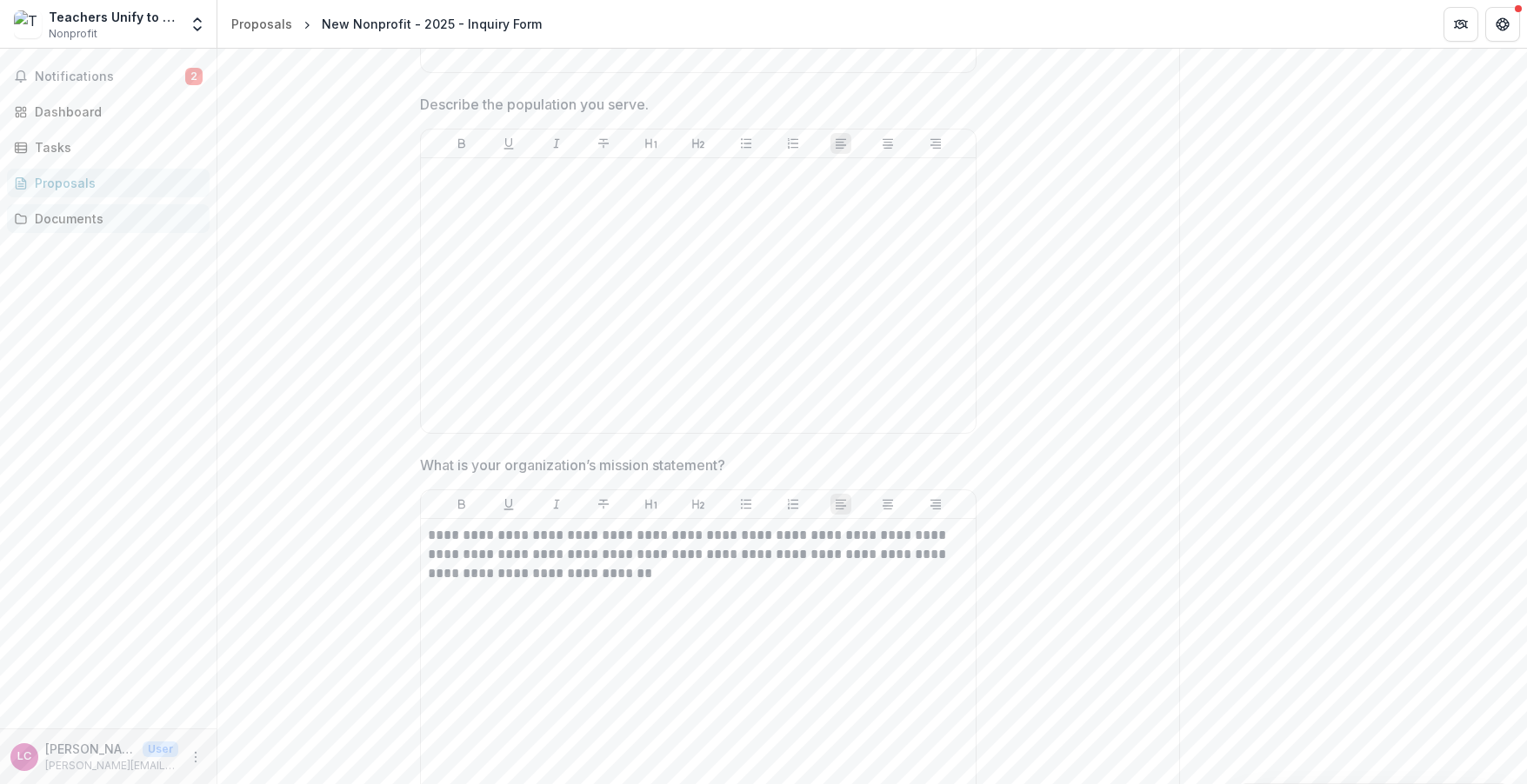
click at [79, 218] on div "Documents" at bounding box center [115, 218] width 161 height 18
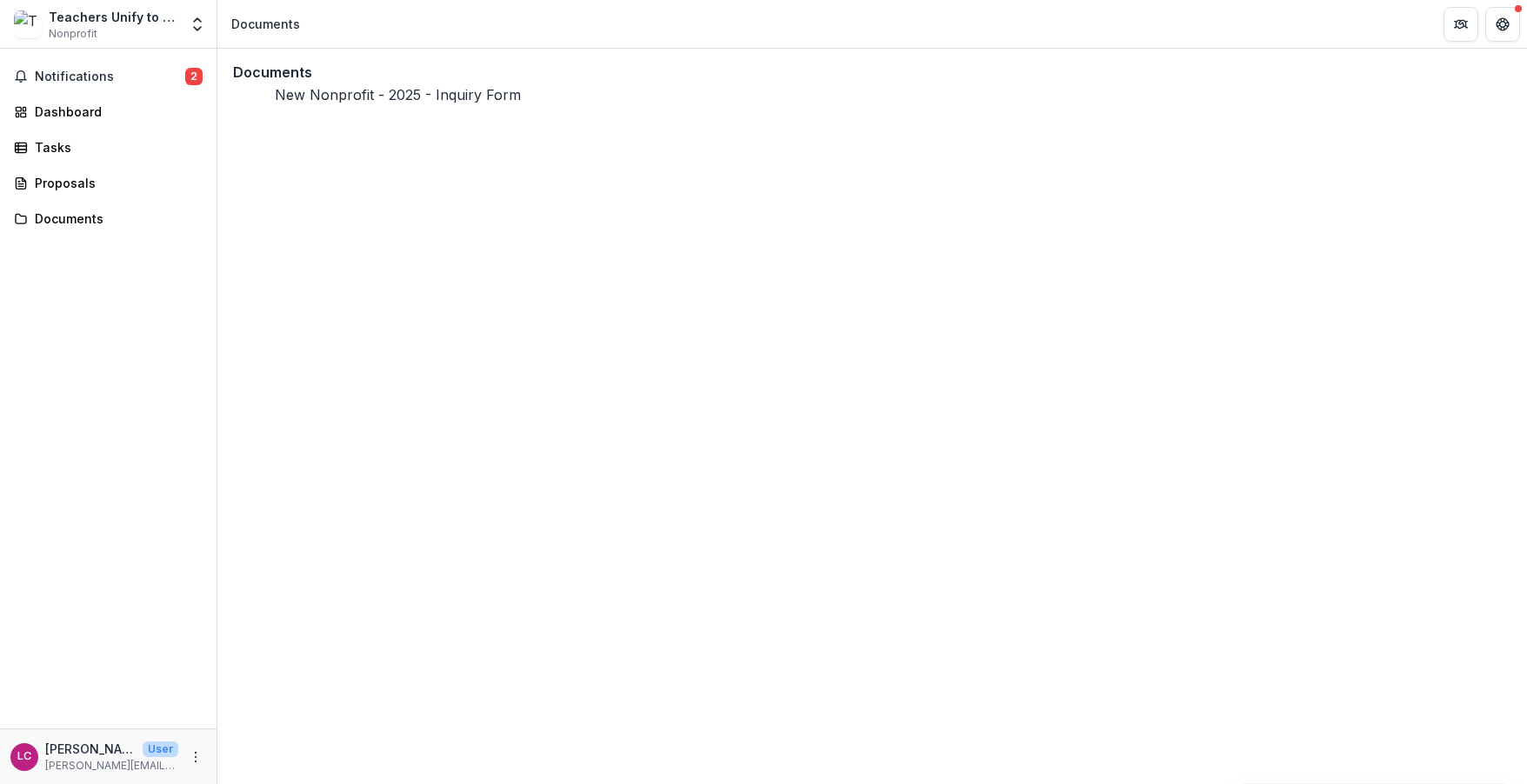
click at [49, 179] on div "Proposals" at bounding box center [115, 183] width 161 height 18
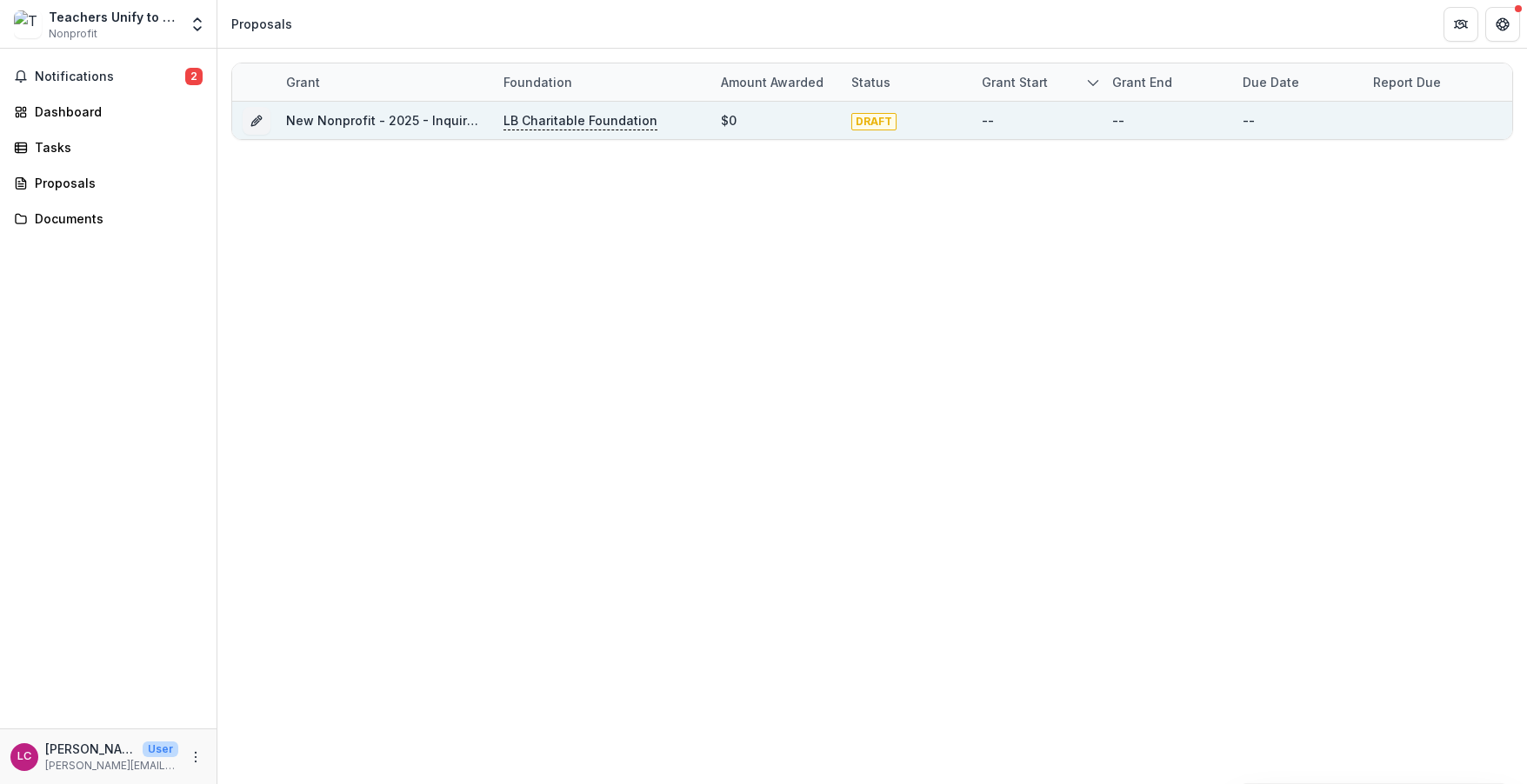
click at [319, 118] on link "New Nonprofit - 2025 - Inquiry Form" at bounding box center [396, 120] width 220 height 15
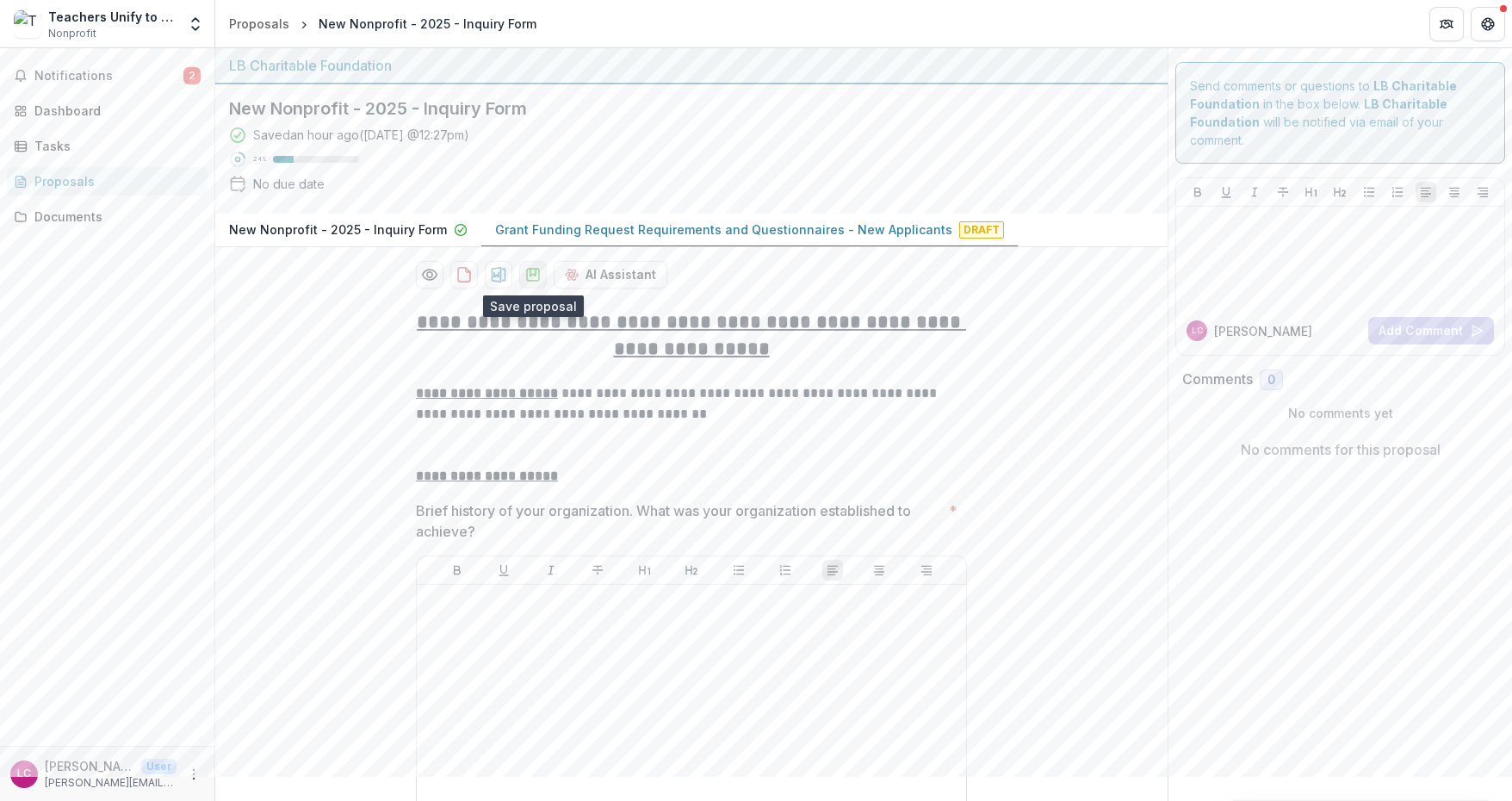
click at [535, 276] on icon "download-proposal" at bounding box center [533, 275] width 17 height 17
